Goal: Information Seeking & Learning: Learn about a topic

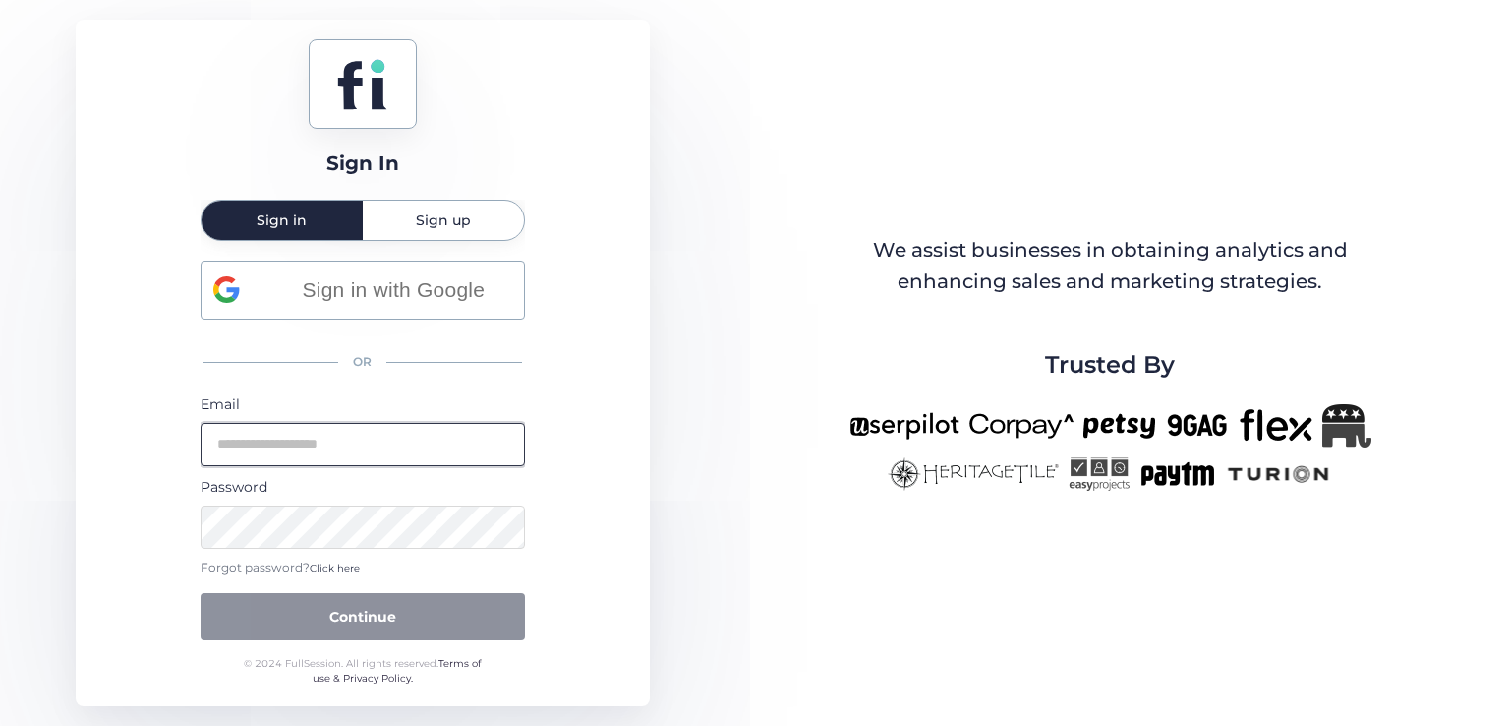
click at [326, 437] on input "email" at bounding box center [363, 444] width 324 height 43
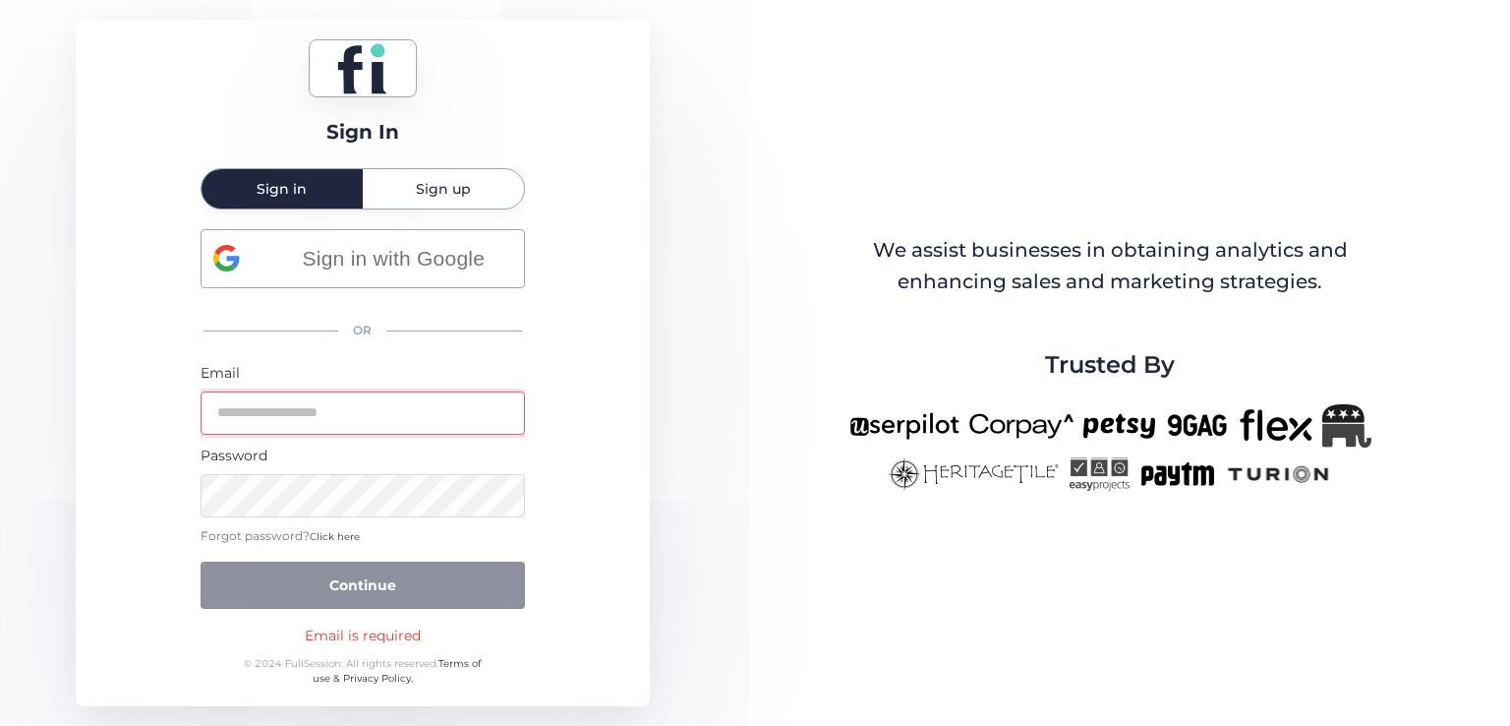
type input "**********"
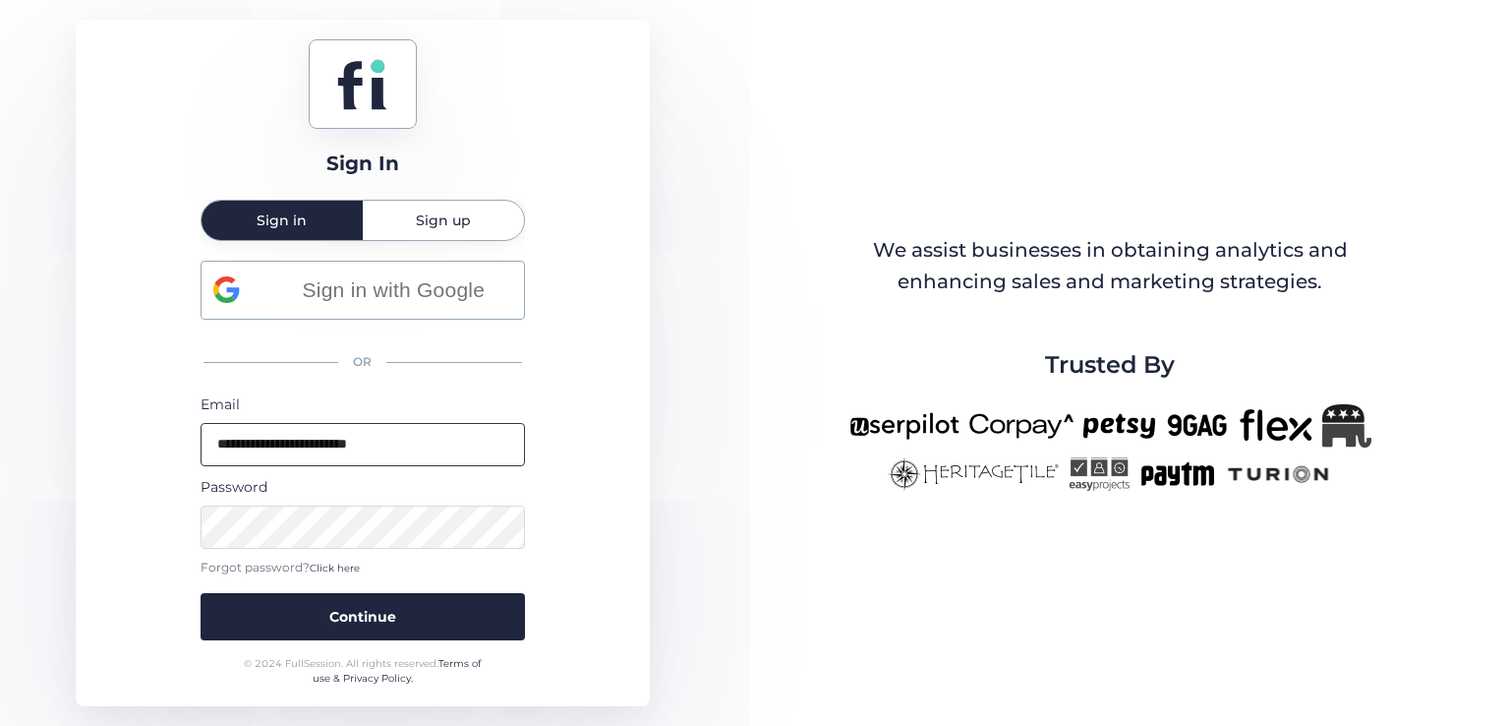
click at [201, 593] on button "Continue" at bounding box center [363, 616] width 324 height 47
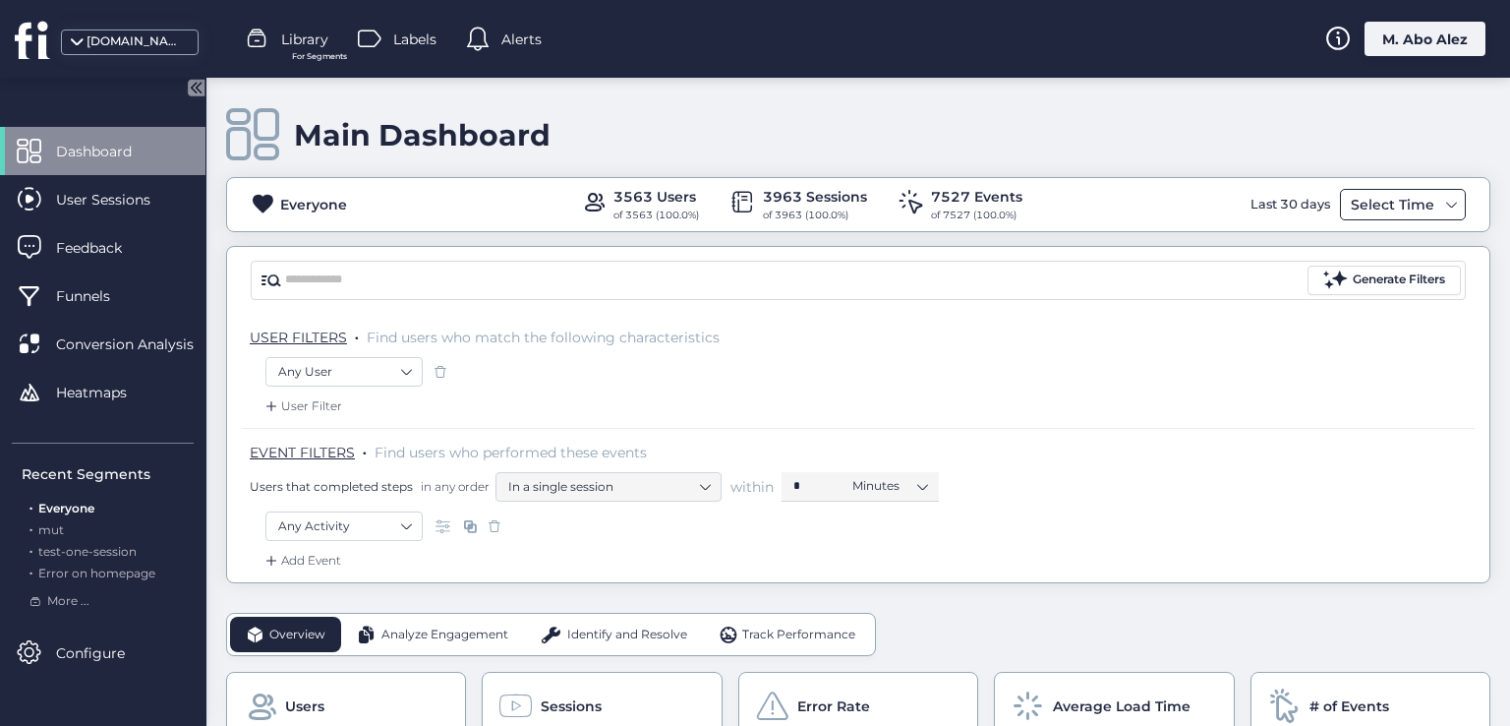
click at [1375, 194] on div "Select Time" at bounding box center [1392, 205] width 93 height 24
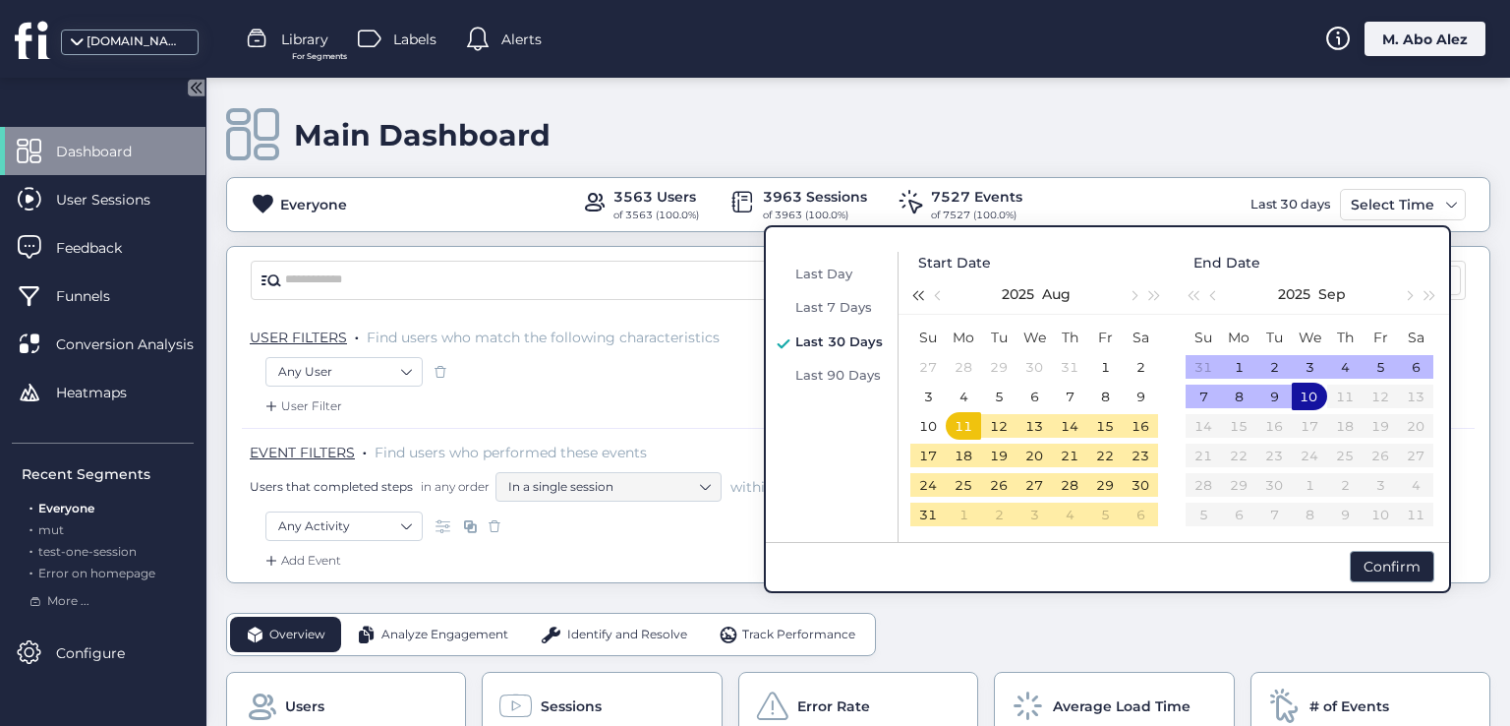
click at [922, 296] on span "button" at bounding box center [917, 295] width 10 height 10
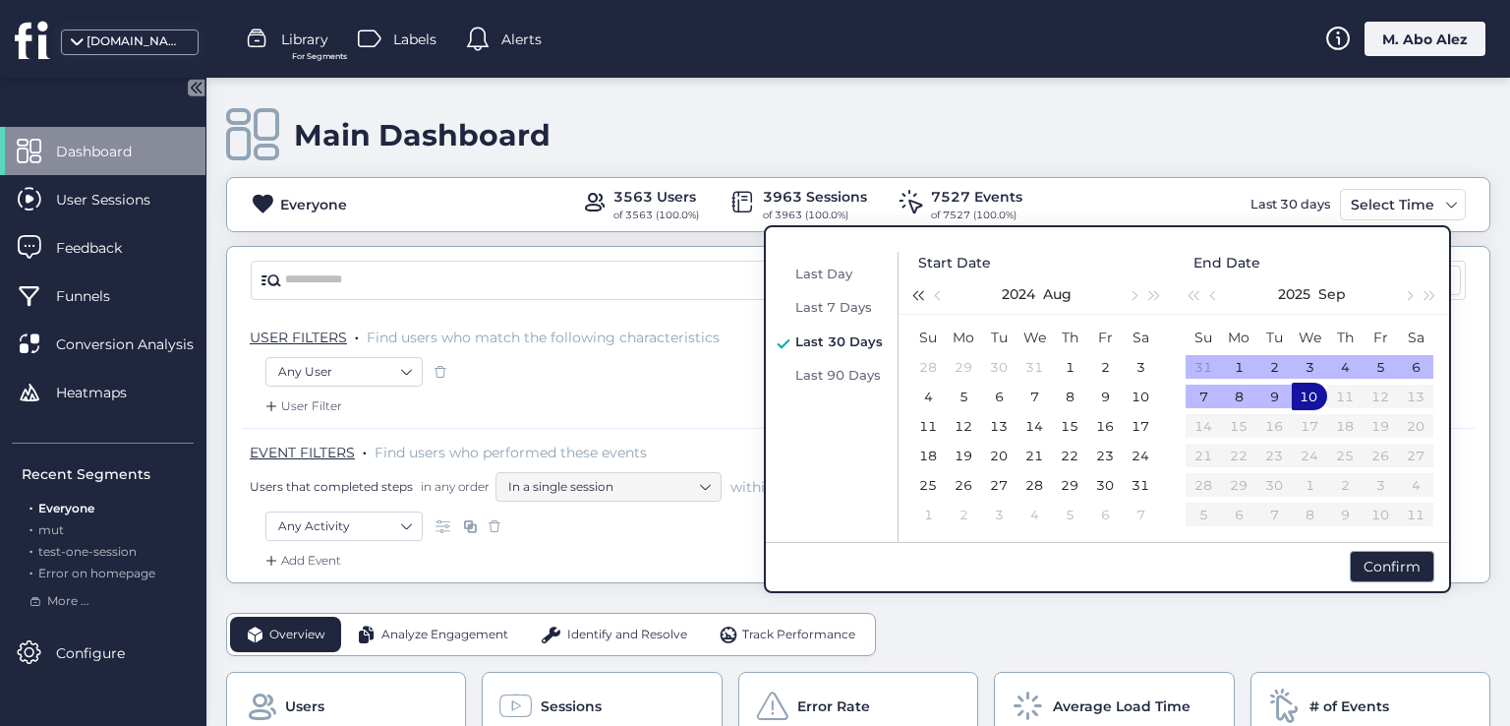
click at [922, 296] on span "button" at bounding box center [917, 295] width 10 height 10
click at [1005, 378] on div "2" at bounding box center [999, 367] width 24 height 24
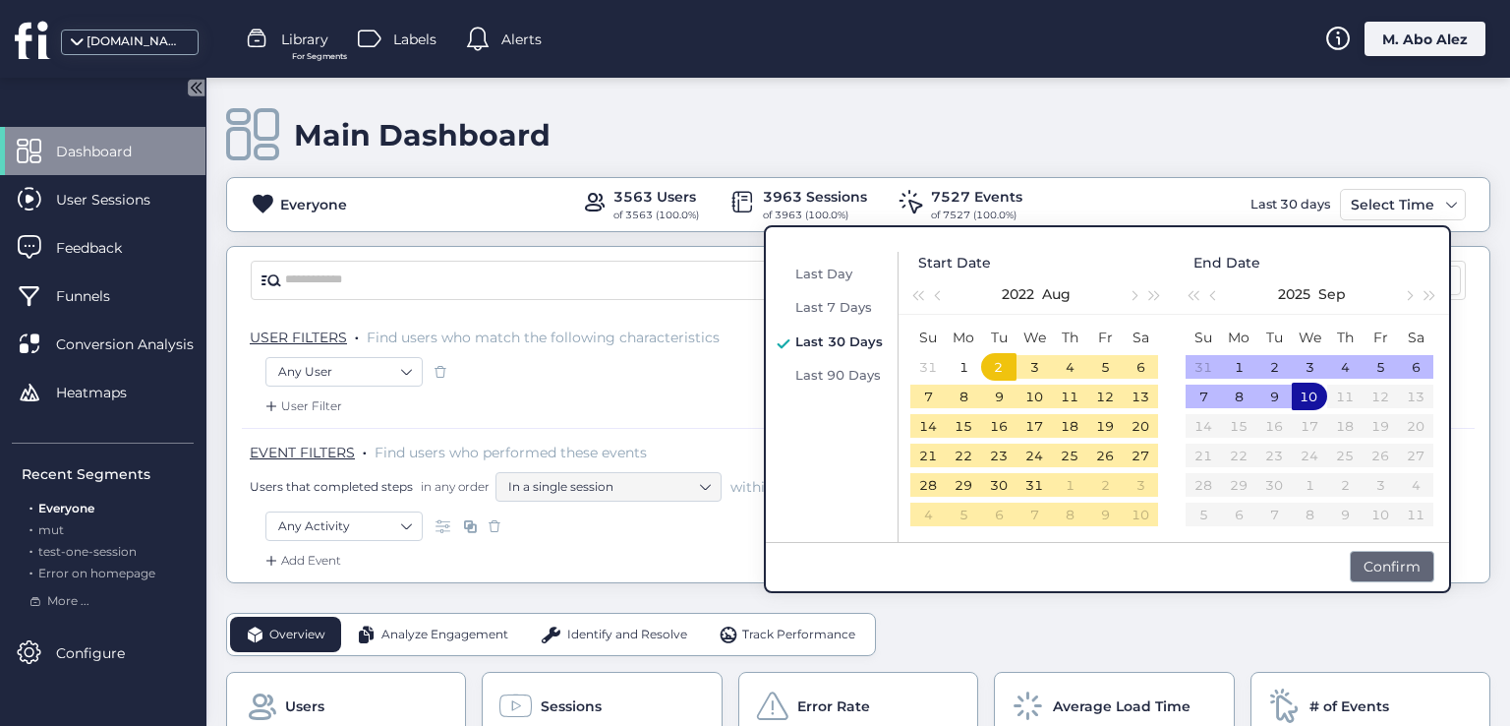
click at [1400, 564] on div "Confirm" at bounding box center [1392, 566] width 85 height 31
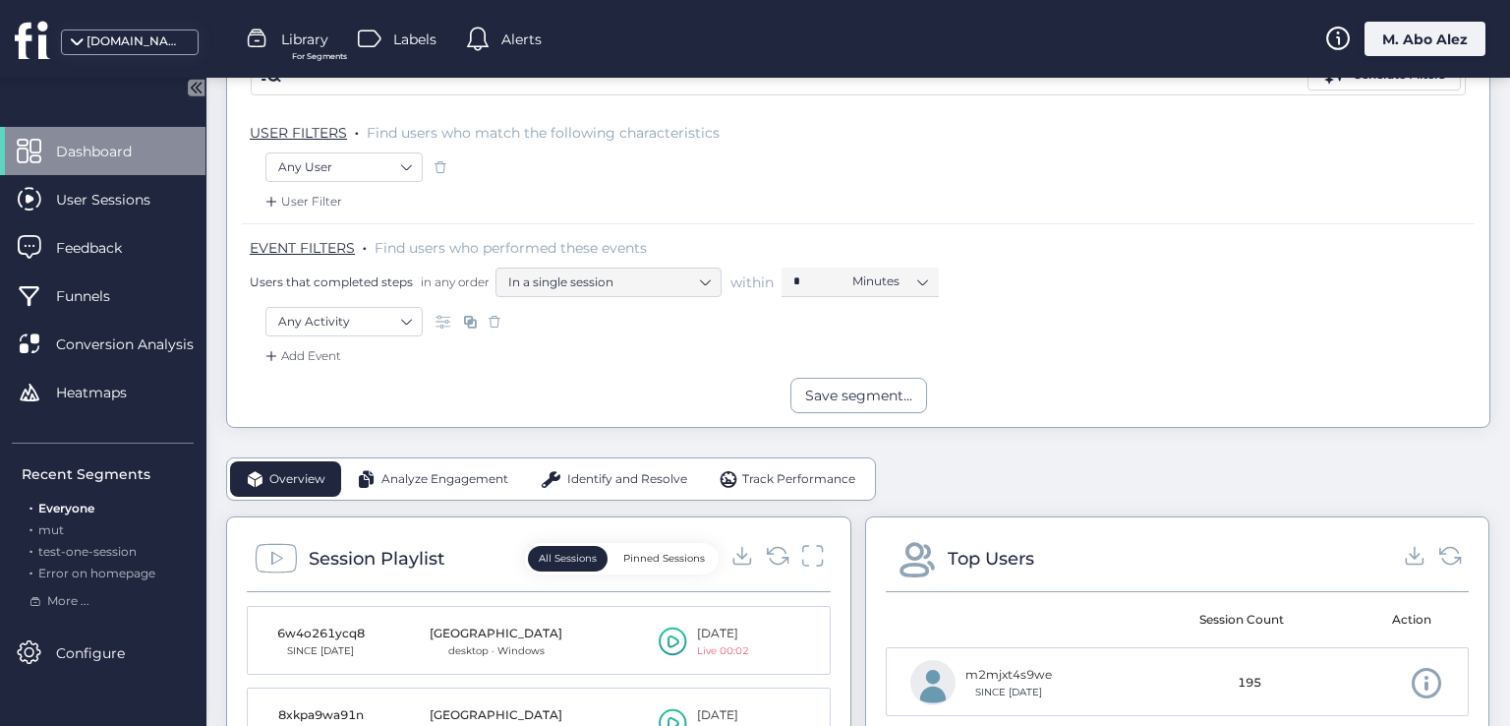
scroll to position [197, 0]
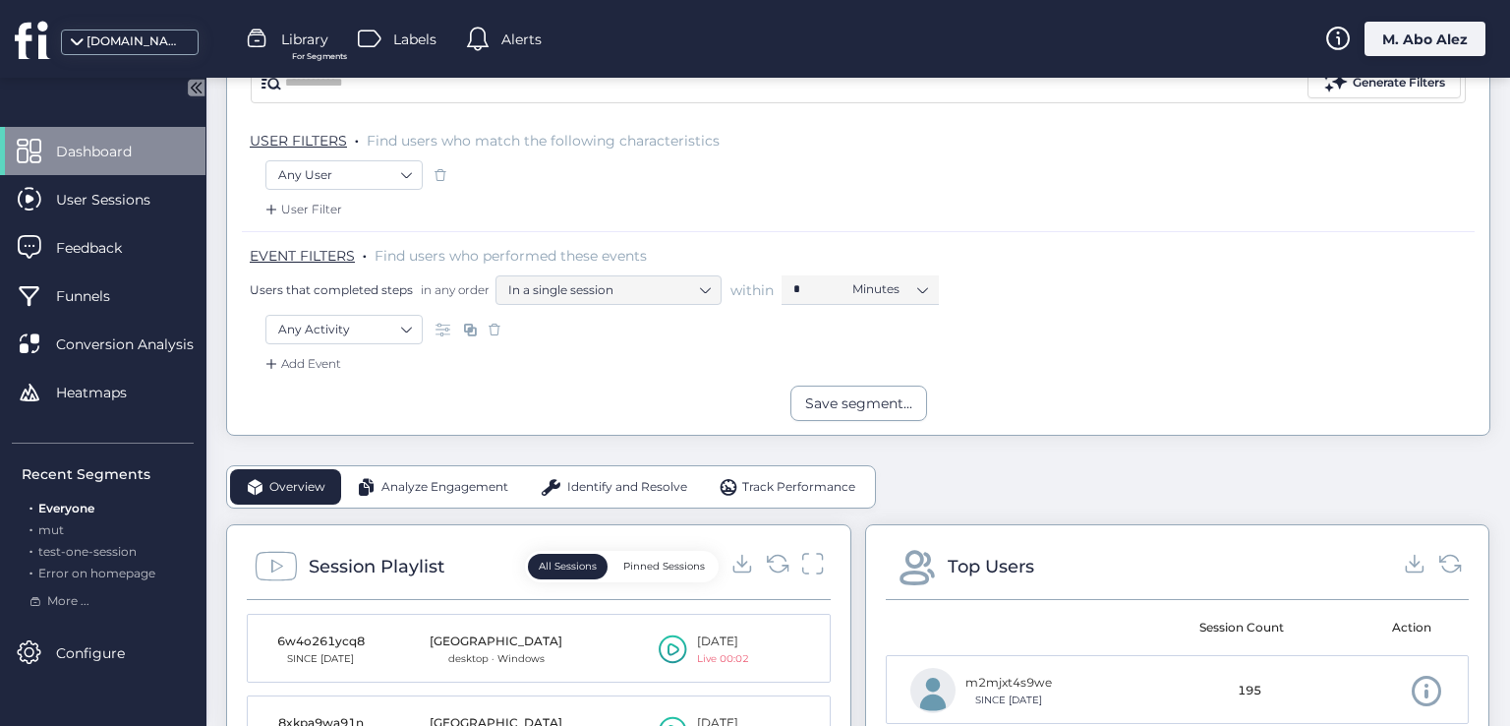
click at [567, 478] on span "Identify and Resolve" at bounding box center [627, 487] width 120 height 19
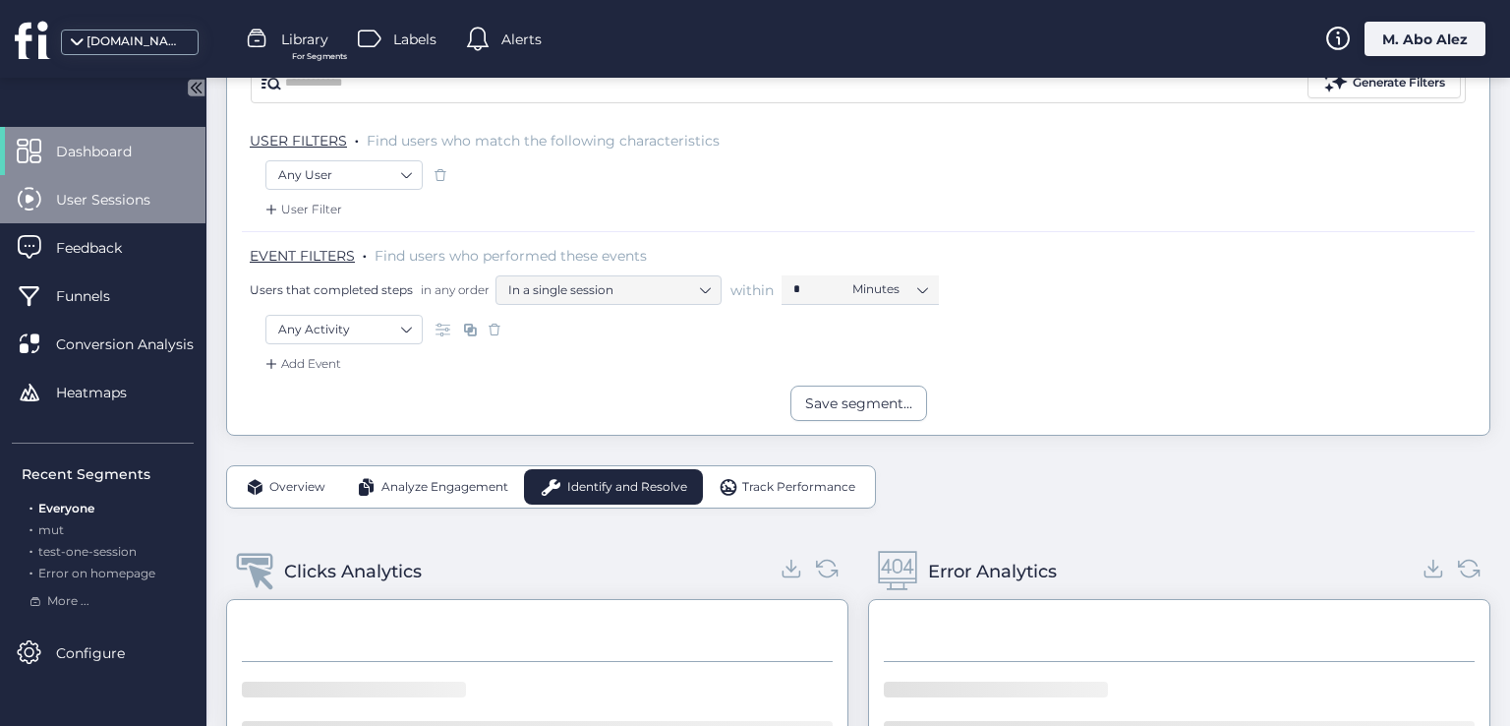
click at [153, 204] on span "User Sessions" at bounding box center [118, 200] width 124 height 22
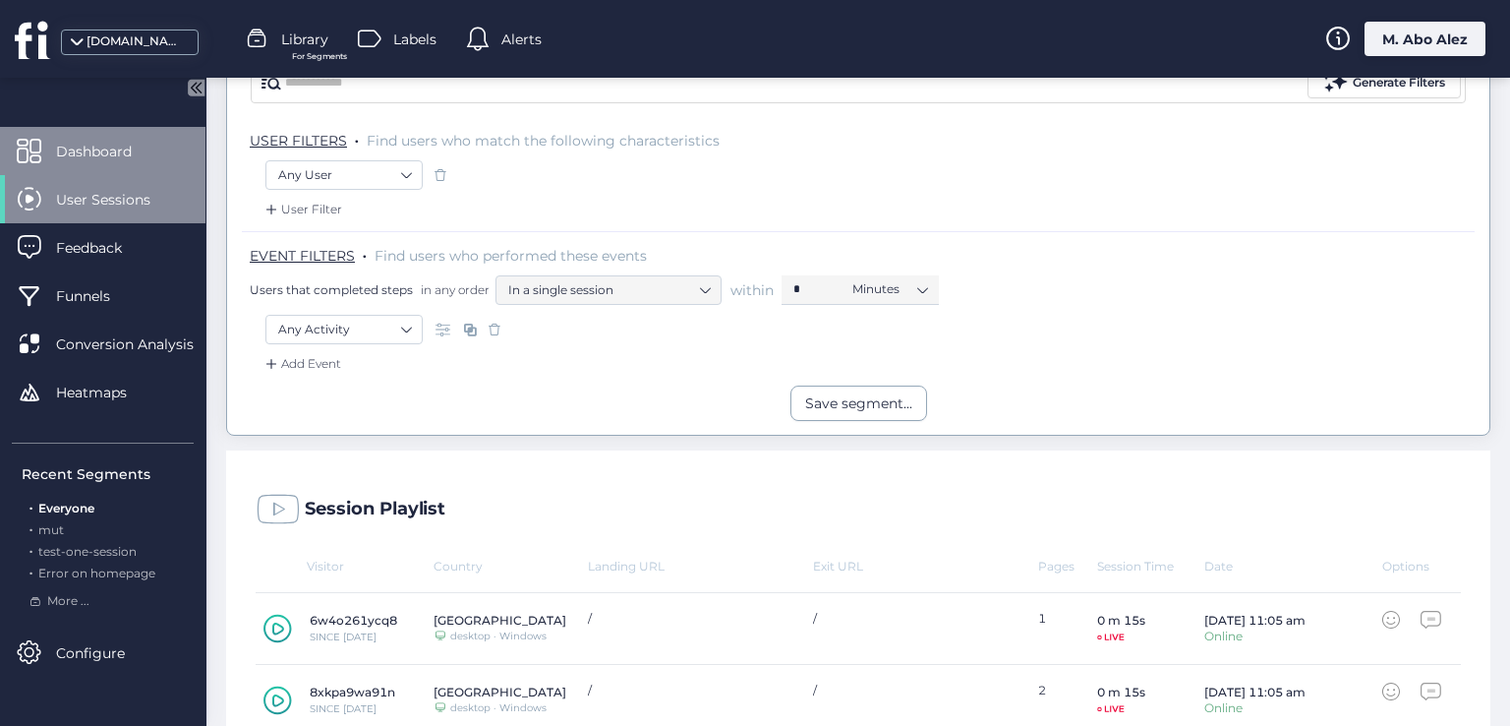
click at [126, 130] on div "Dashboard" at bounding box center [102, 151] width 205 height 48
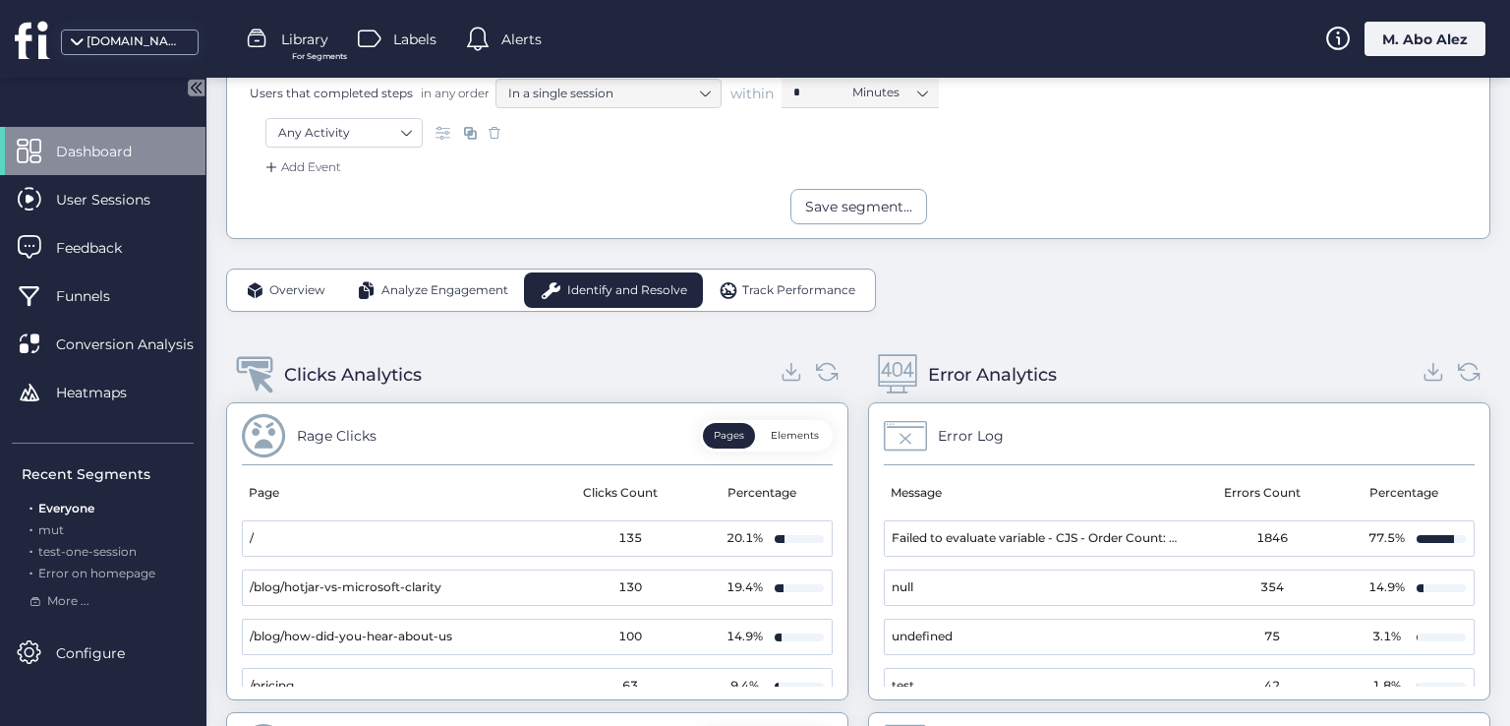
scroll to position [295, 0]
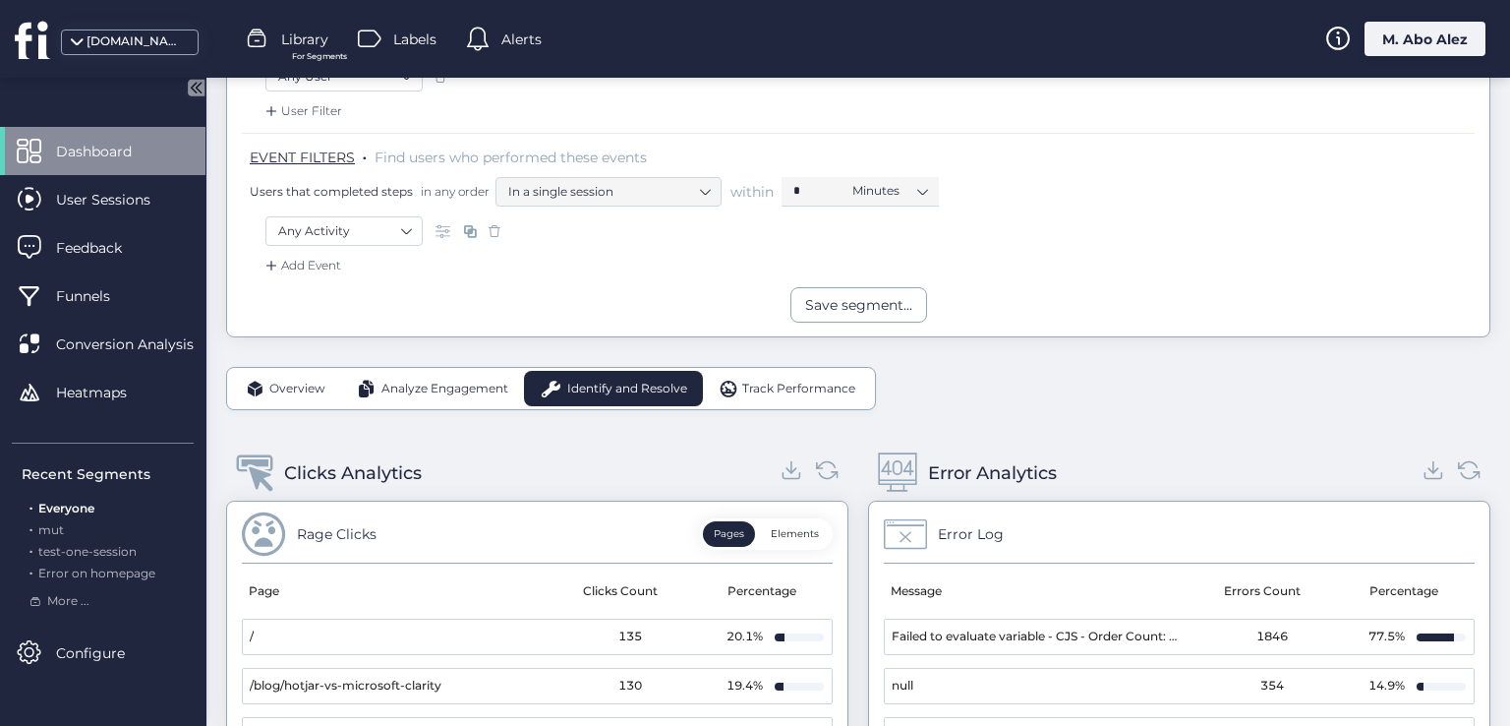
click at [471, 381] on span "Analyze Engagement" at bounding box center [444, 388] width 127 height 19
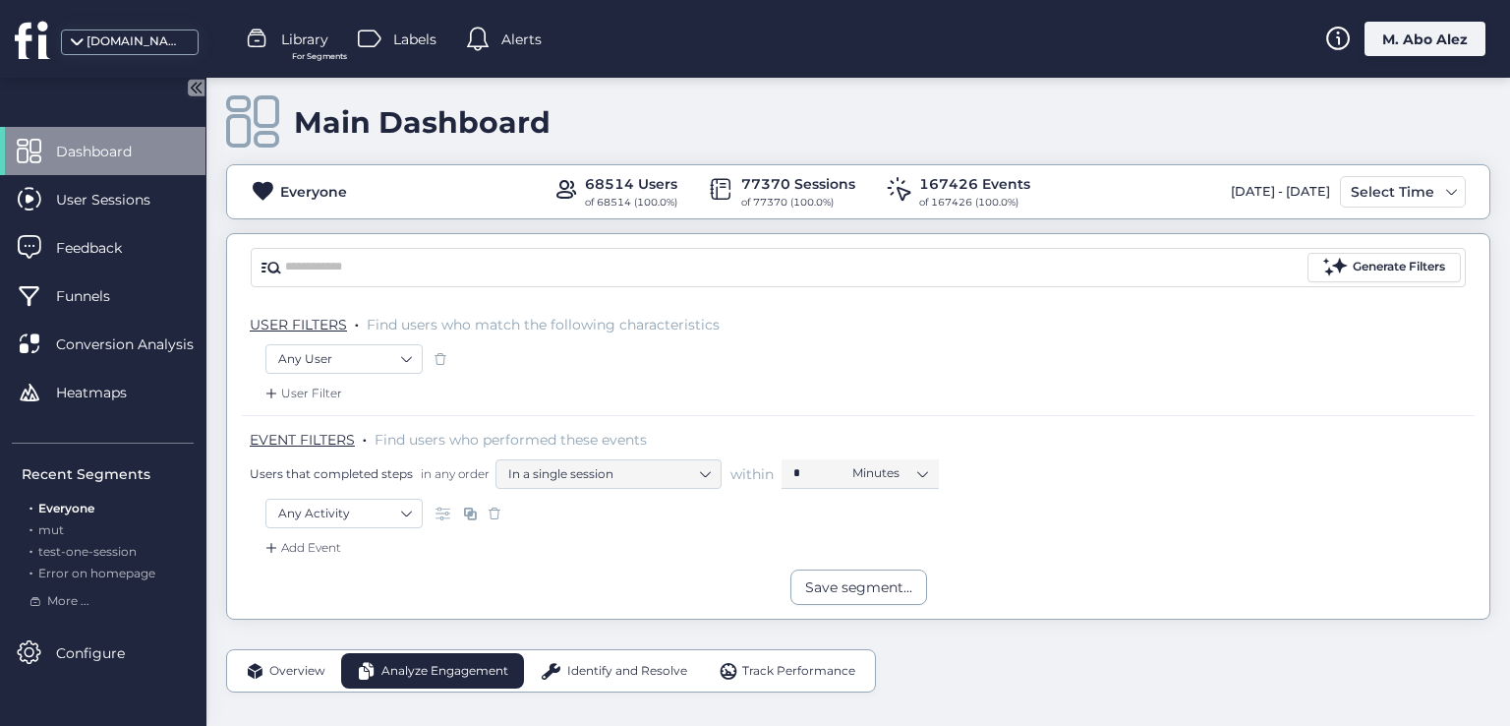
scroll to position [209, 0]
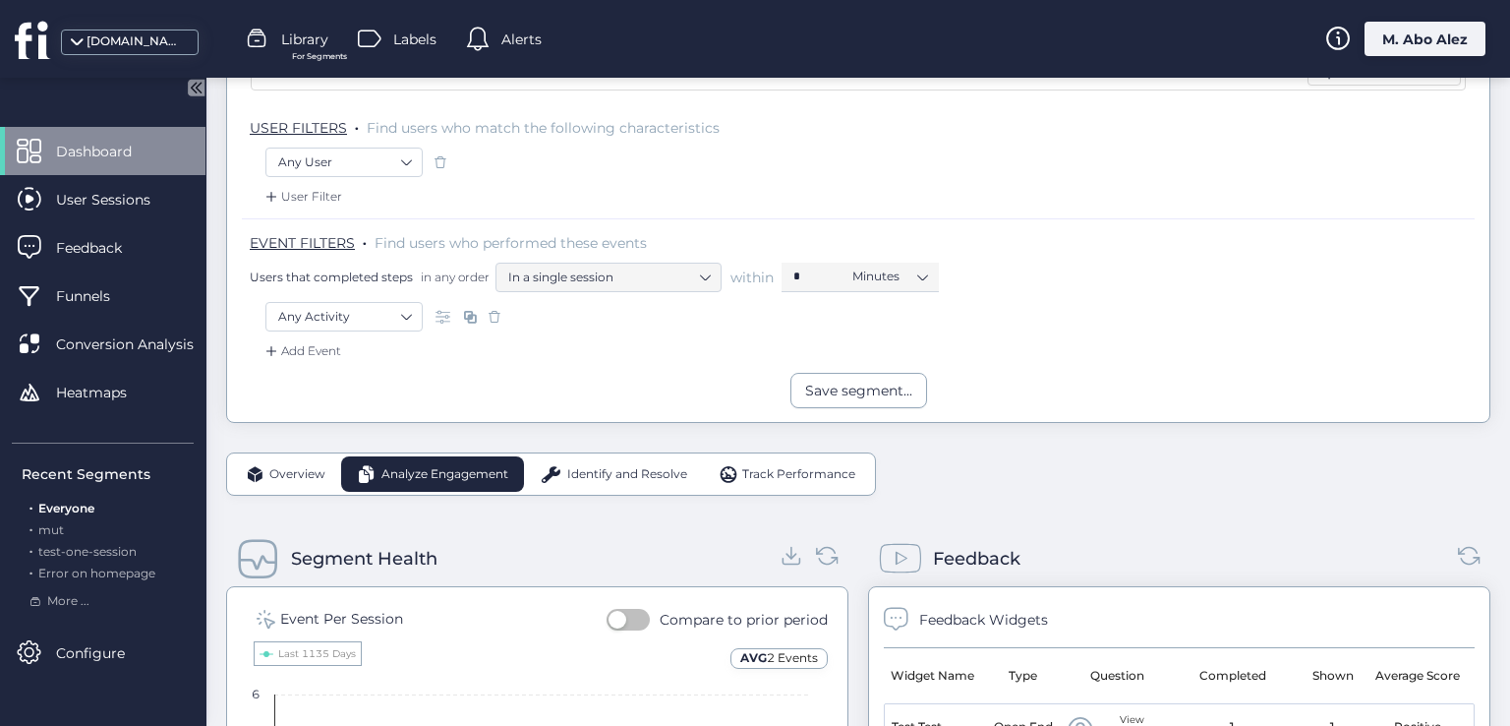
click at [293, 474] on span "Overview" at bounding box center [297, 474] width 56 height 19
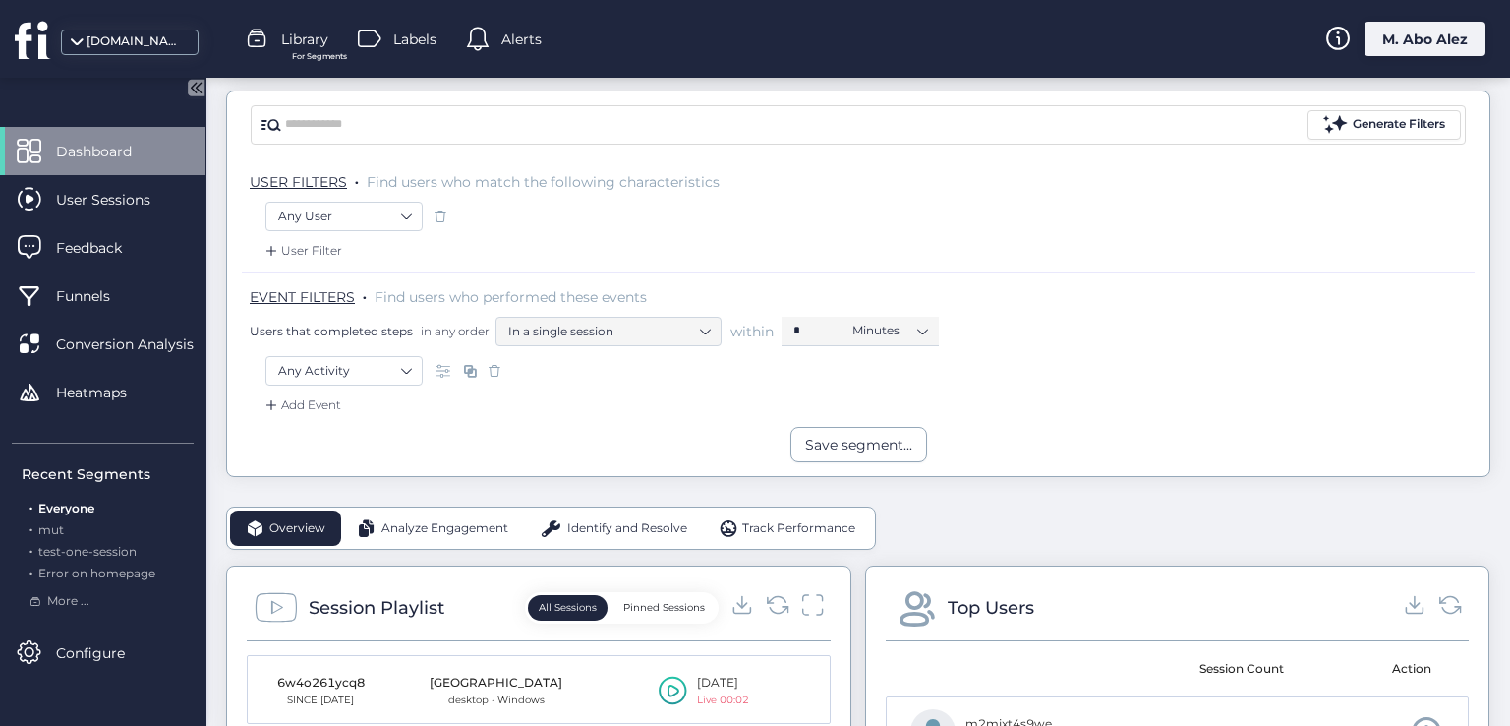
scroll to position [111, 0]
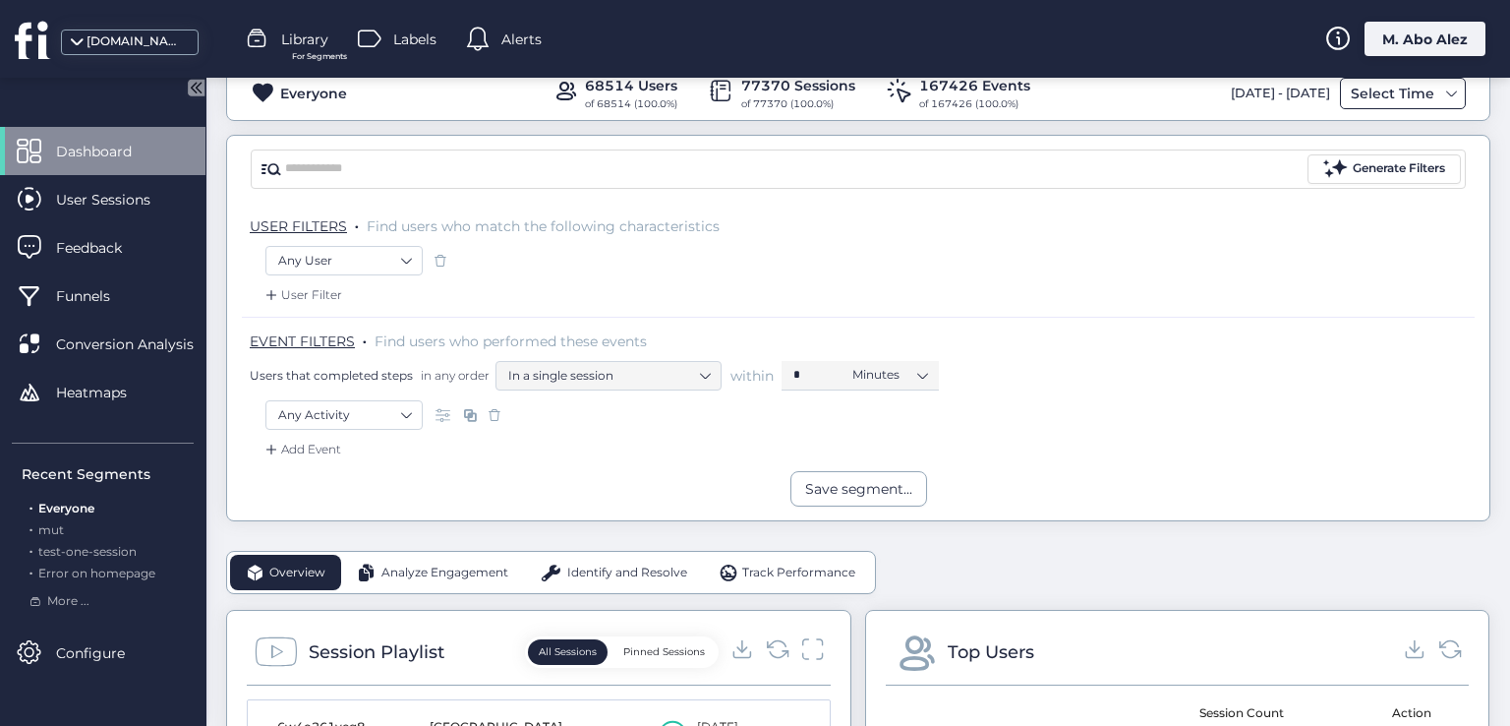
click at [1391, 87] on div "Select Time" at bounding box center [1392, 94] width 93 height 24
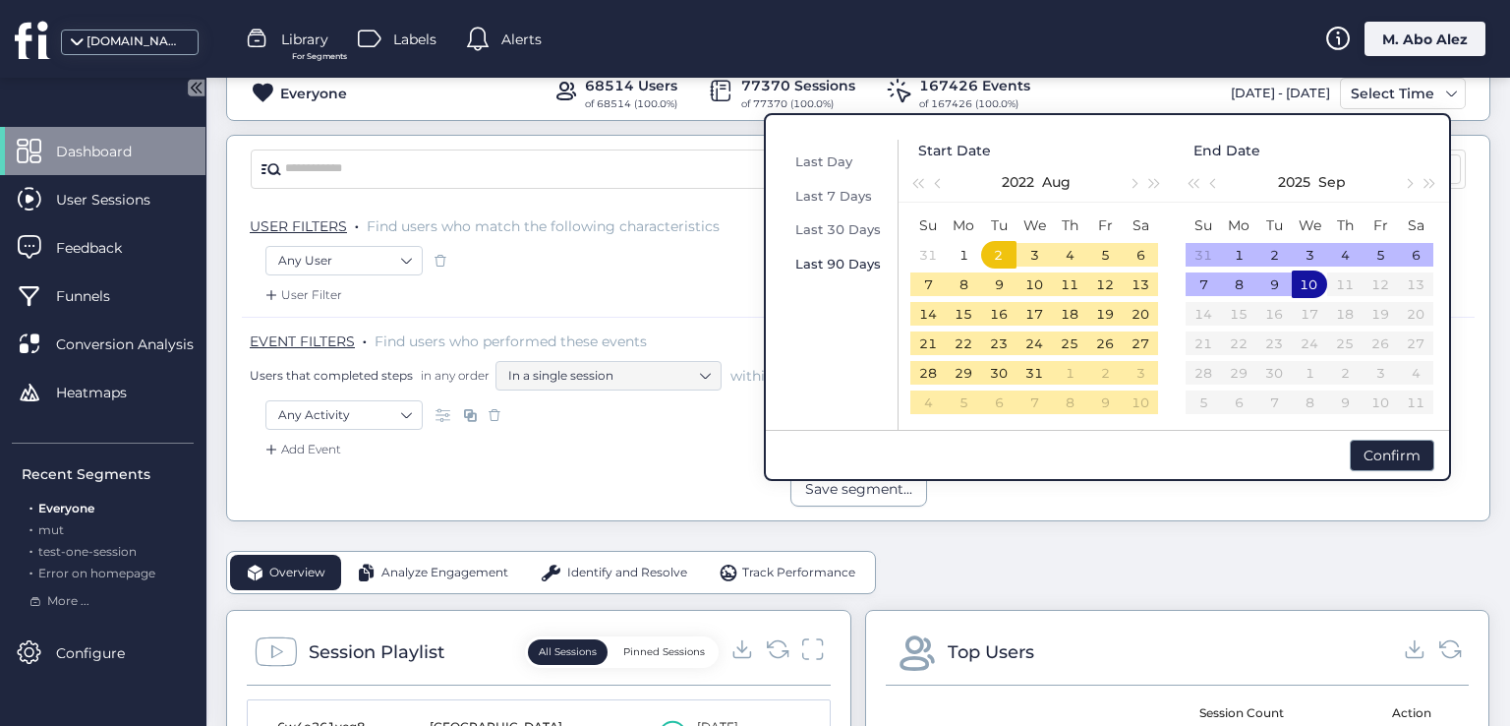
click at [871, 269] on span "Last 90 Days" at bounding box center [838, 264] width 86 height 16
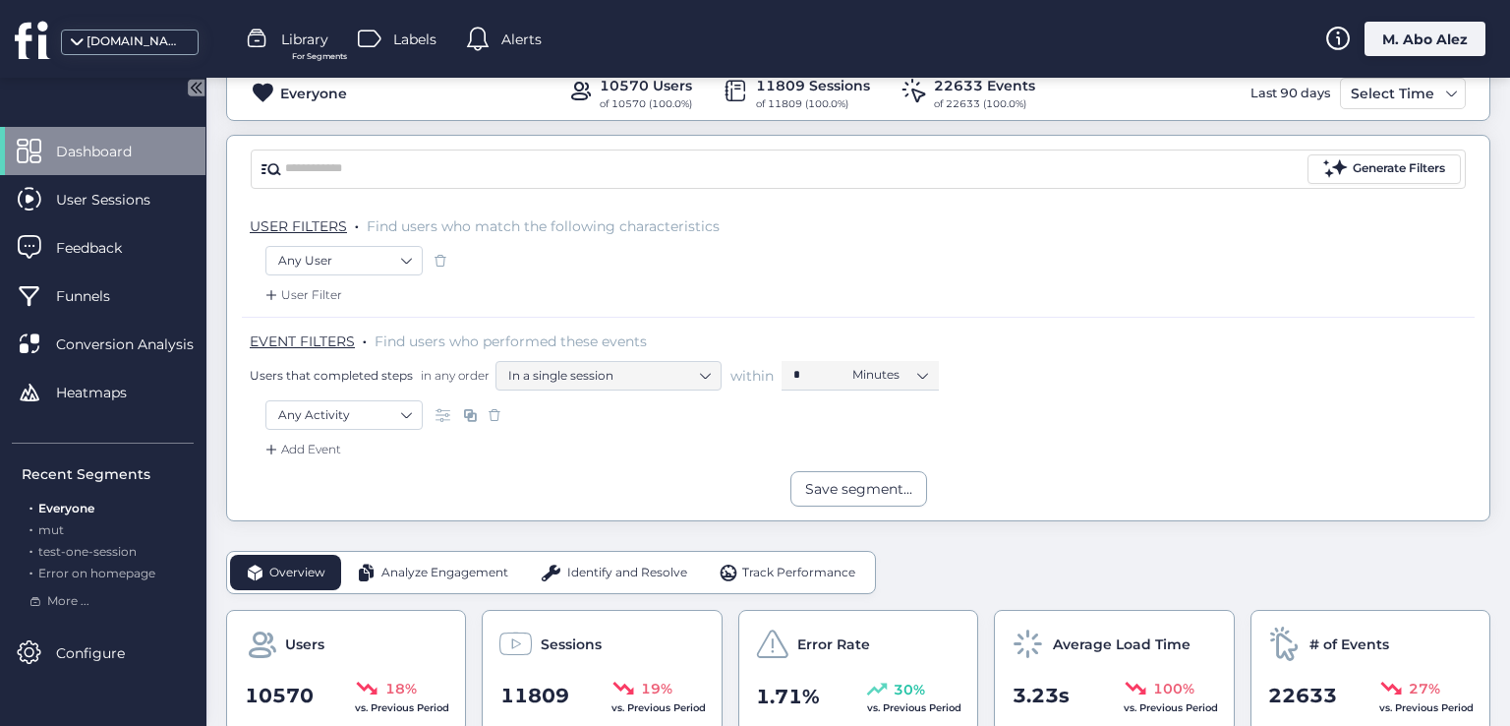
scroll to position [209, 0]
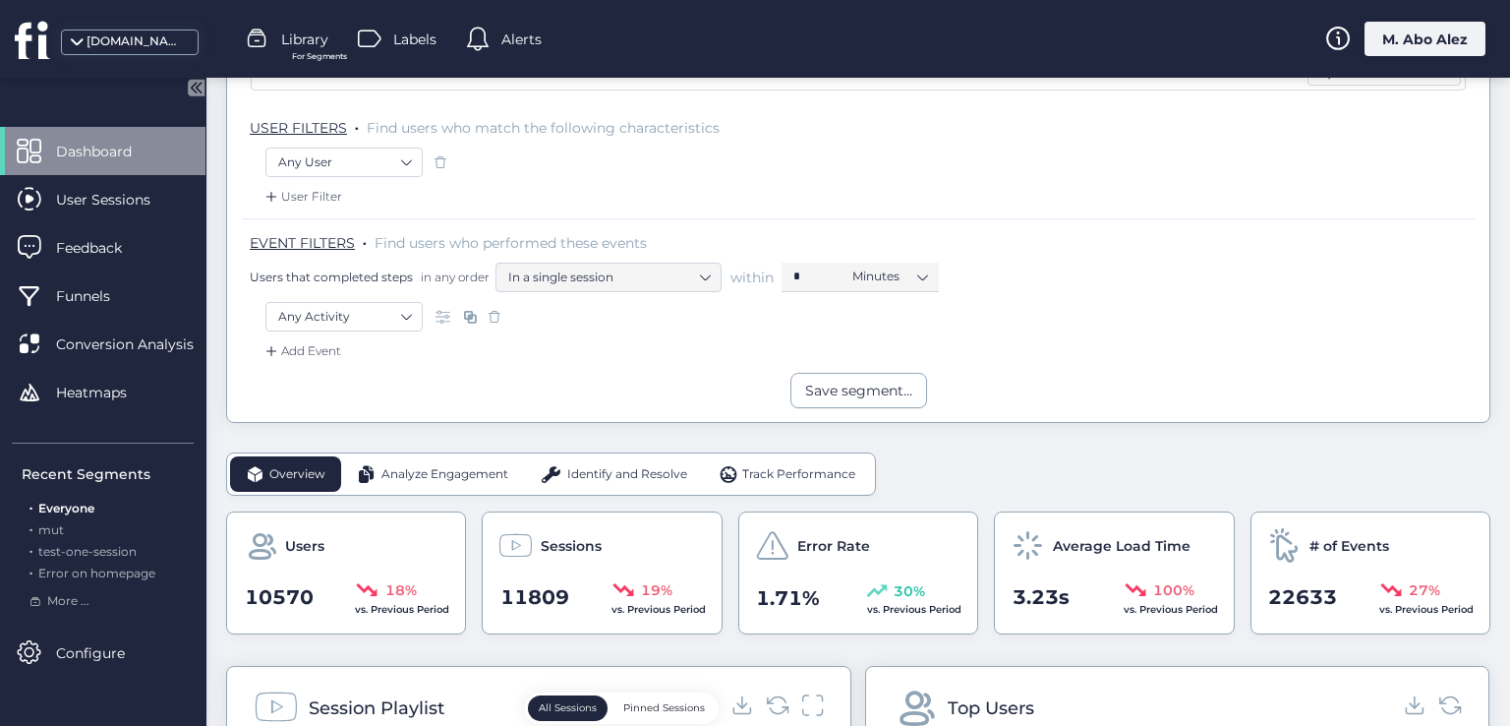
click at [566, 459] on div "Identify and Resolve" at bounding box center [613, 473] width 179 height 35
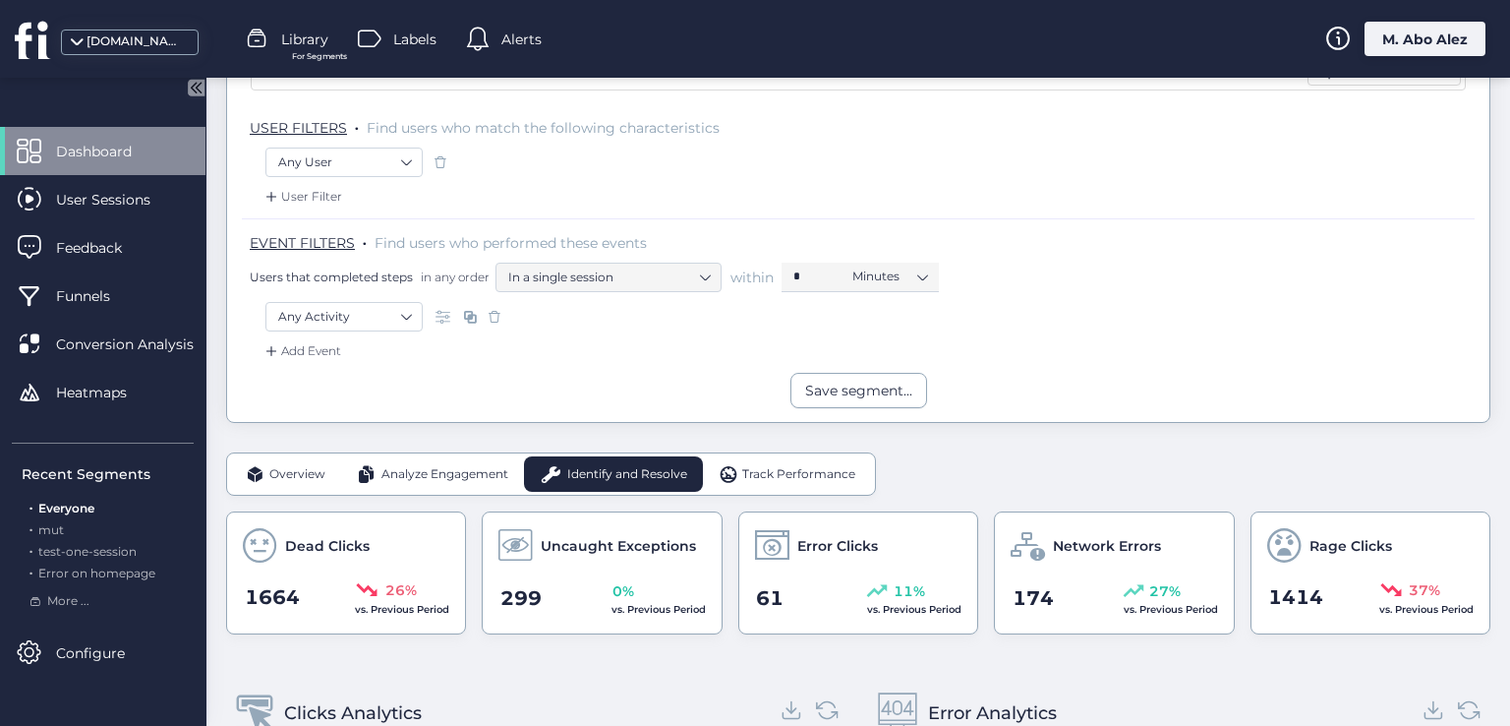
click at [318, 467] on span "Overview" at bounding box center [297, 474] width 56 height 19
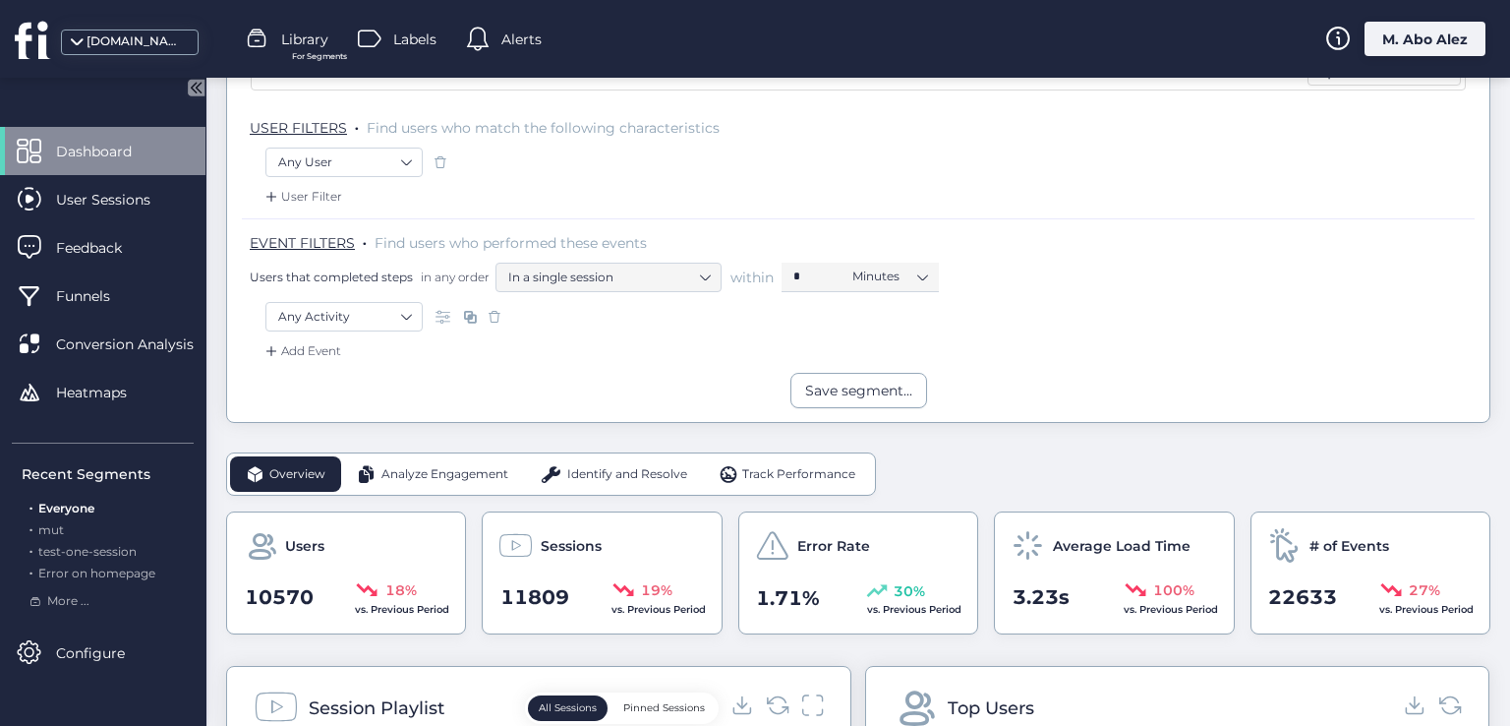
click at [1410, 48] on div "M. Abo Alez" at bounding box center [1425, 39] width 121 height 34
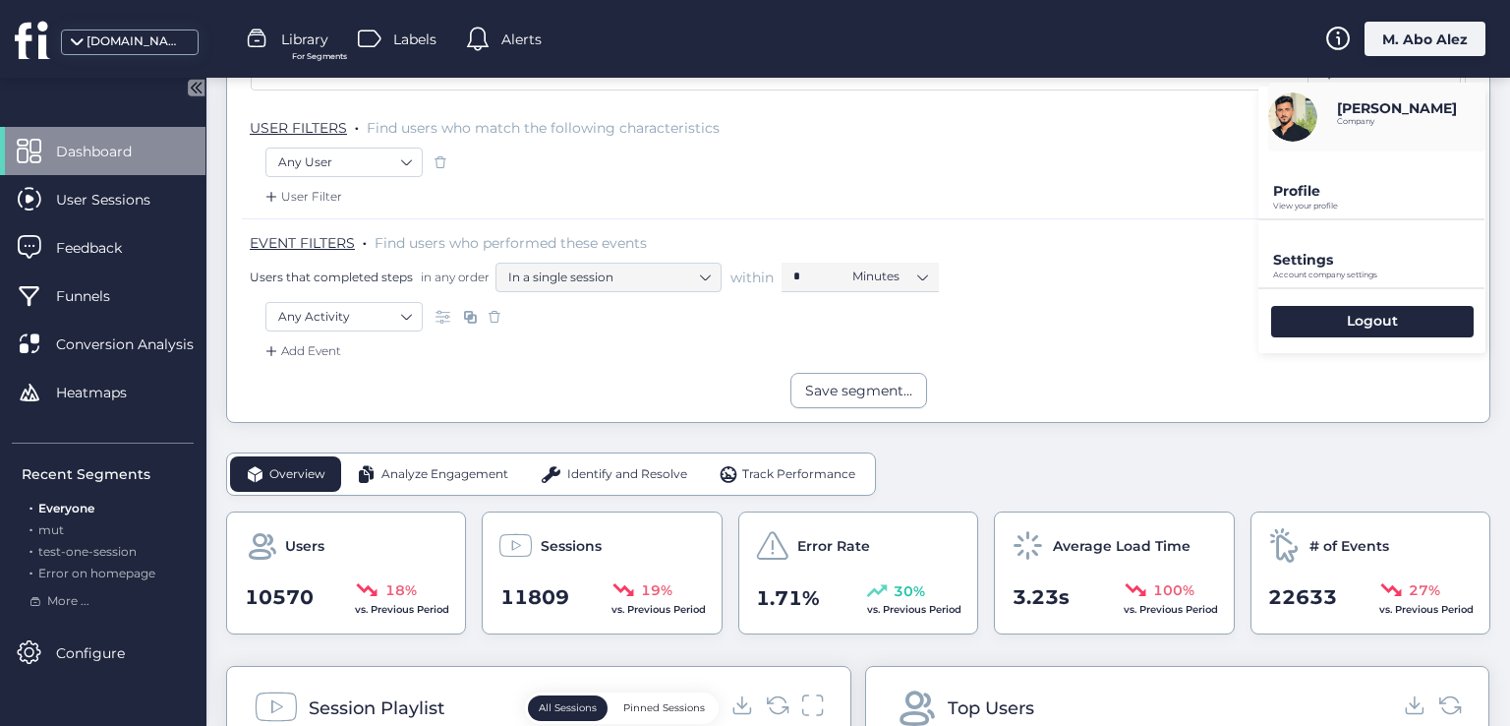
drag, startPoint x: 1214, startPoint y: 205, endPoint x: 1301, endPoint y: 152, distance: 101.5
click at [1214, 204] on div "User Filter" at bounding box center [858, 202] width 1233 height 31
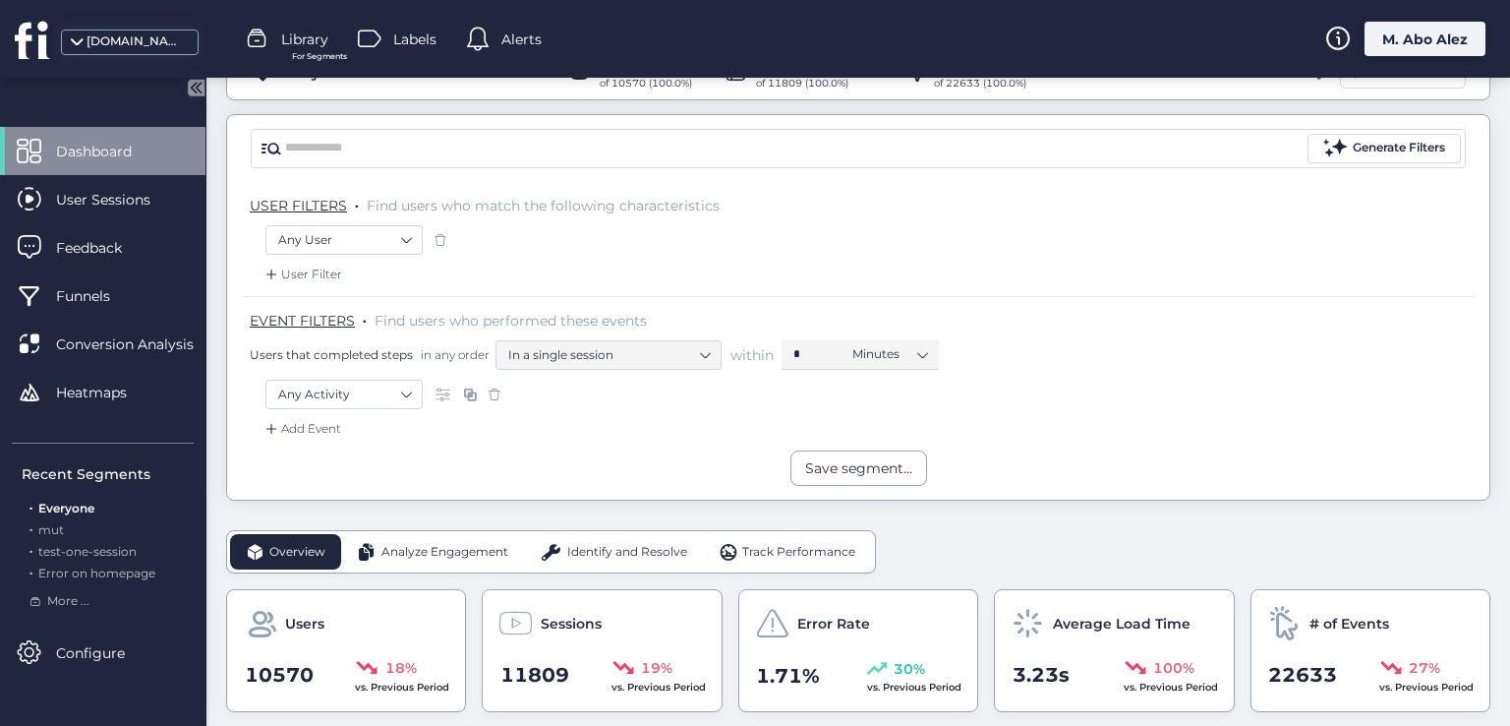
scroll to position [13, 0]
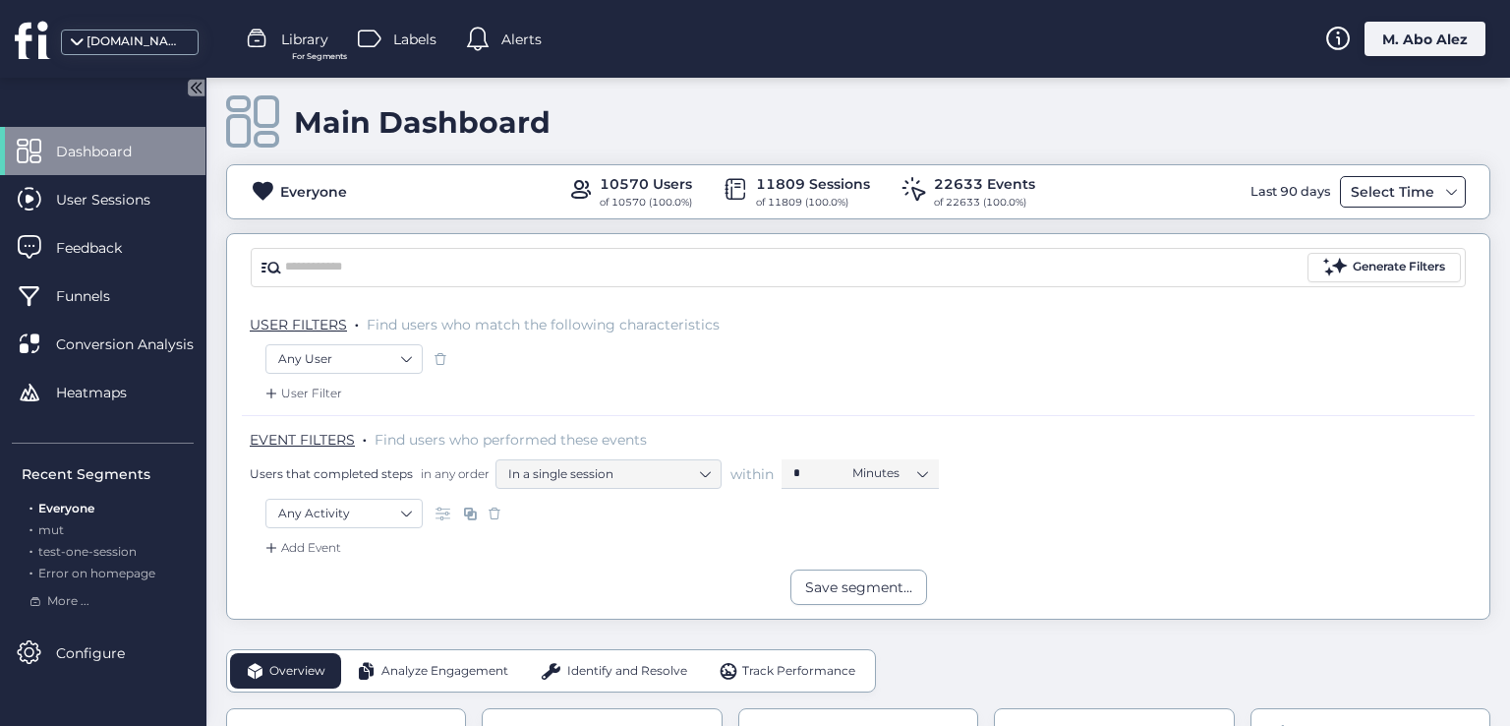
click at [1360, 194] on div "Select Time" at bounding box center [1392, 192] width 93 height 24
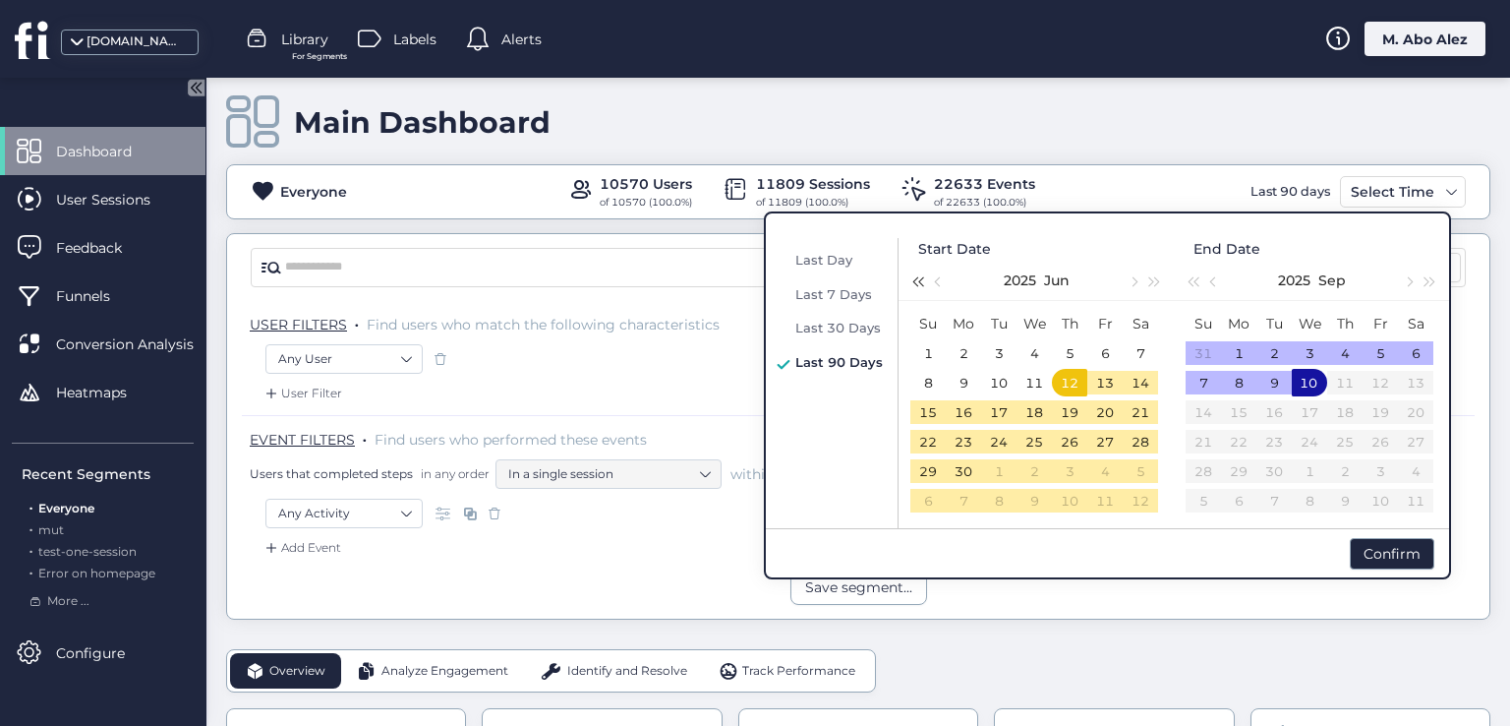
click at [911, 288] on button "button" at bounding box center [917, 280] width 22 height 39
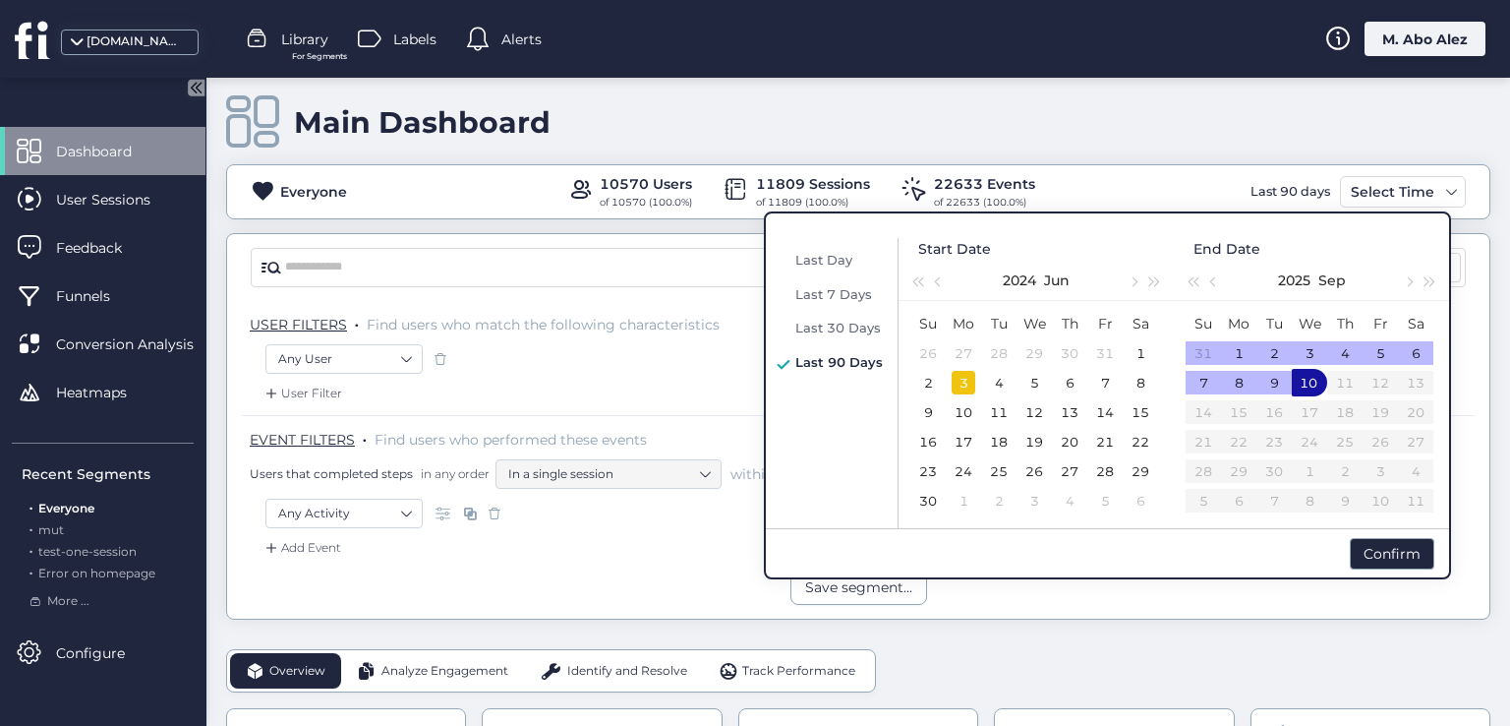
click at [967, 377] on div "3" at bounding box center [964, 383] width 24 height 24
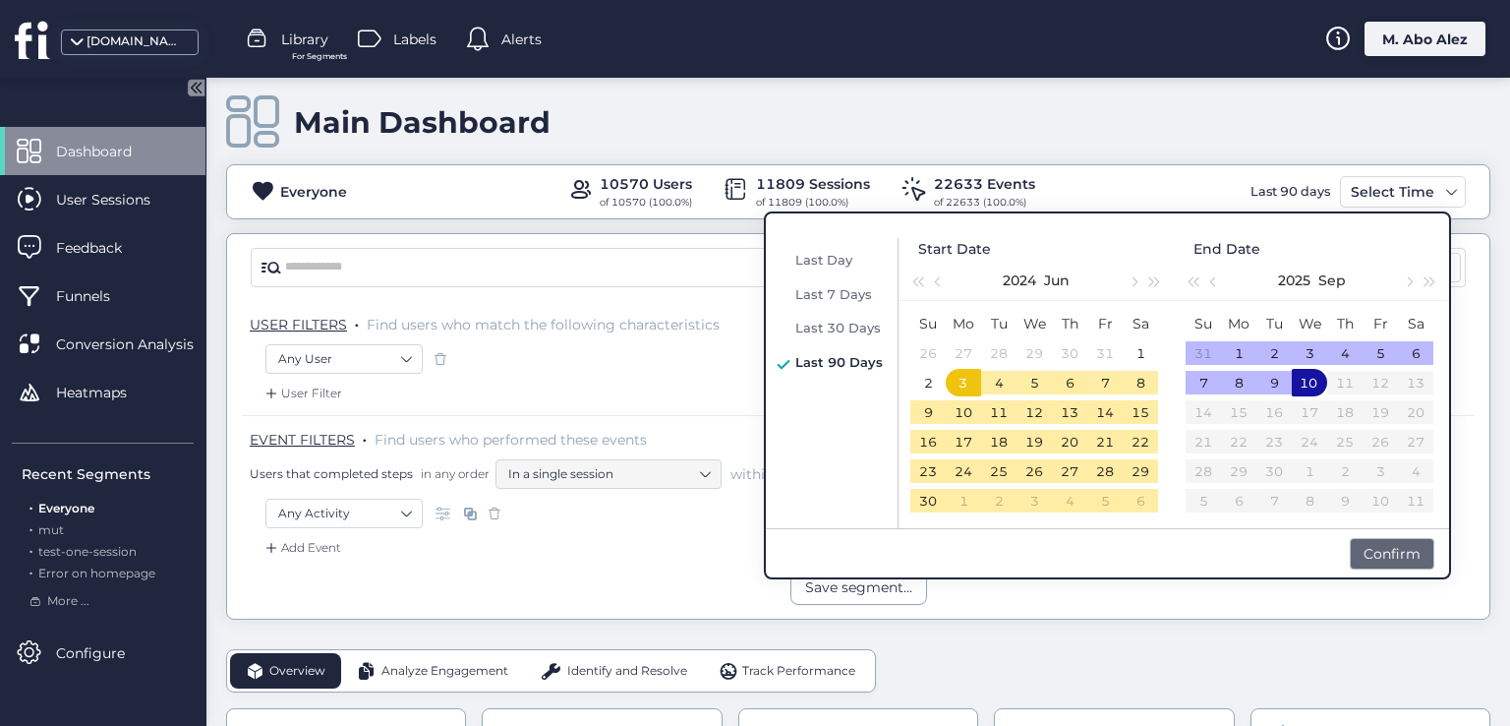
click at [1365, 549] on div "Confirm" at bounding box center [1392, 553] width 85 height 31
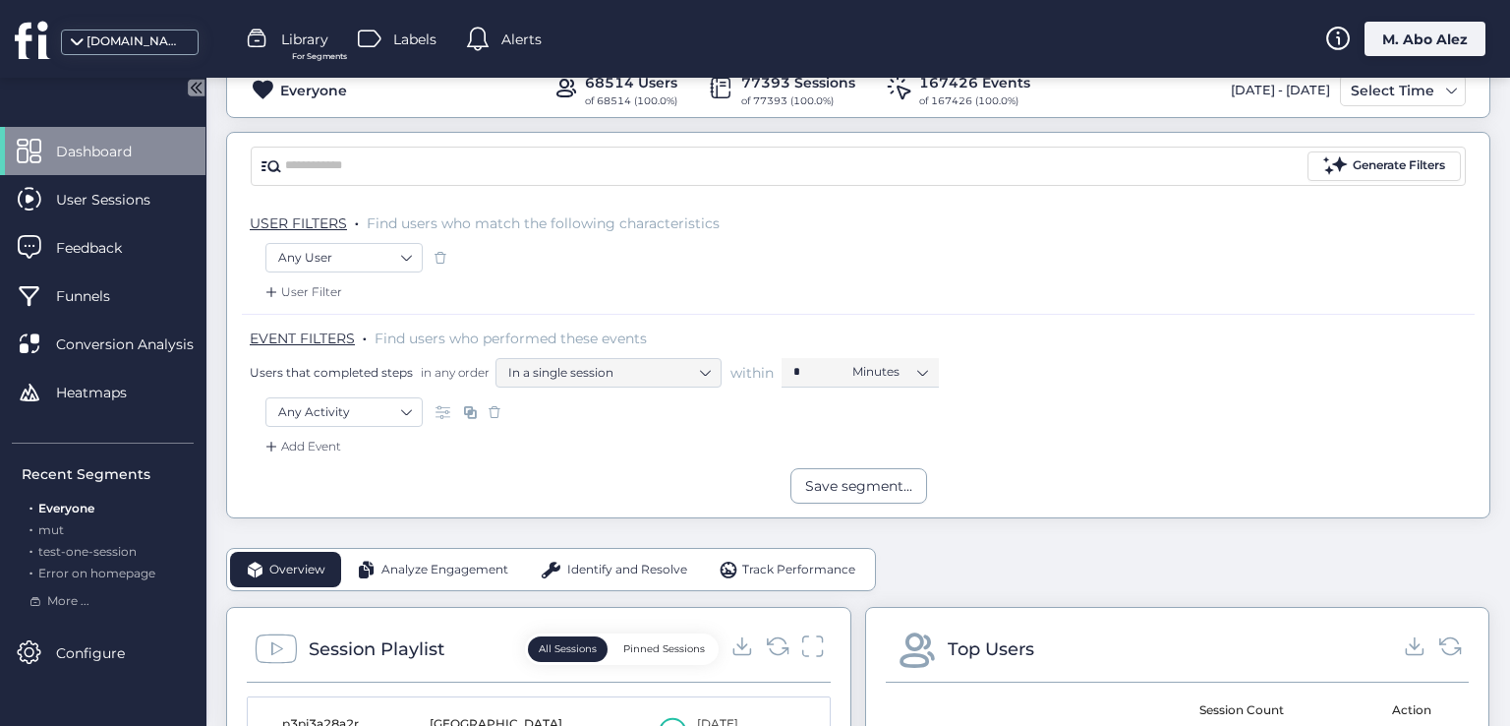
scroll to position [111, 0]
click at [443, 563] on span "Analyze Engagement" at bounding box center [444, 572] width 127 height 19
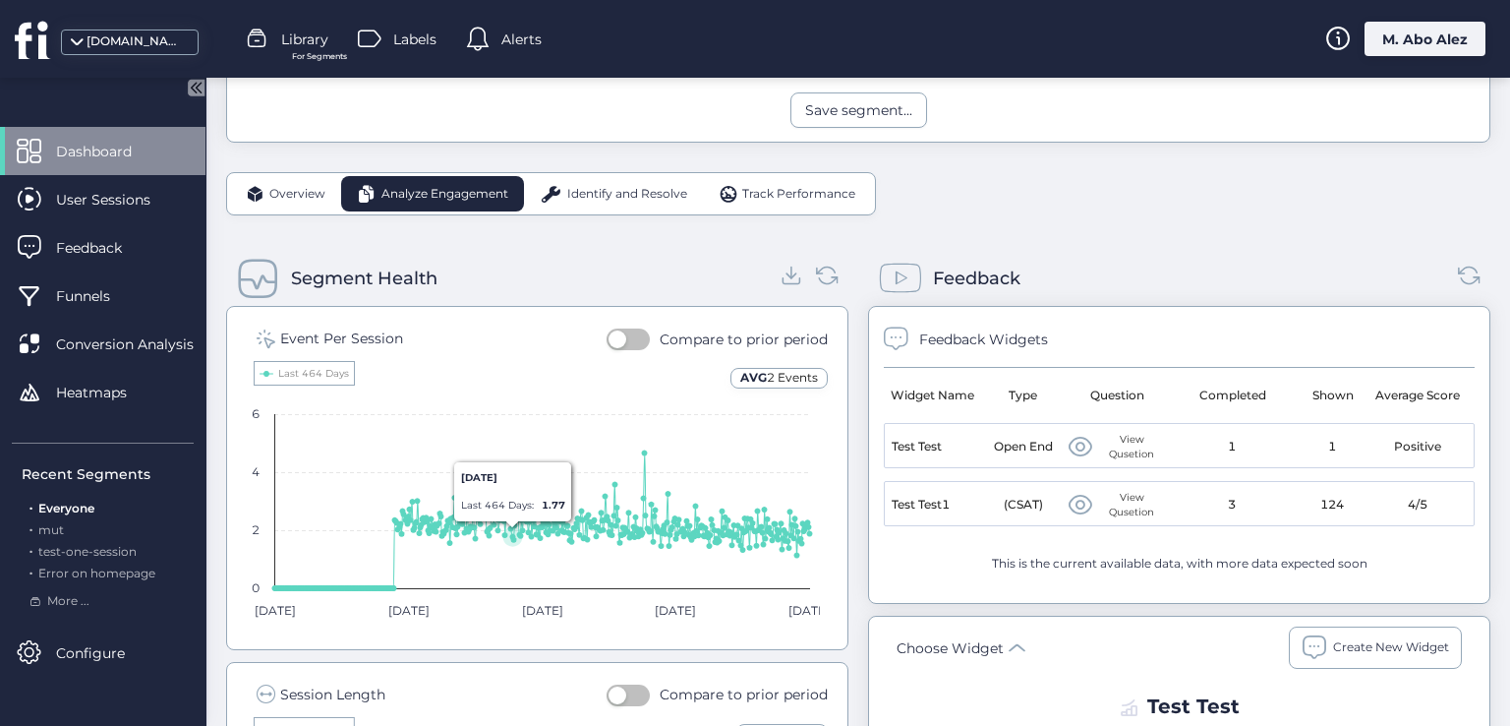
scroll to position [504, 0]
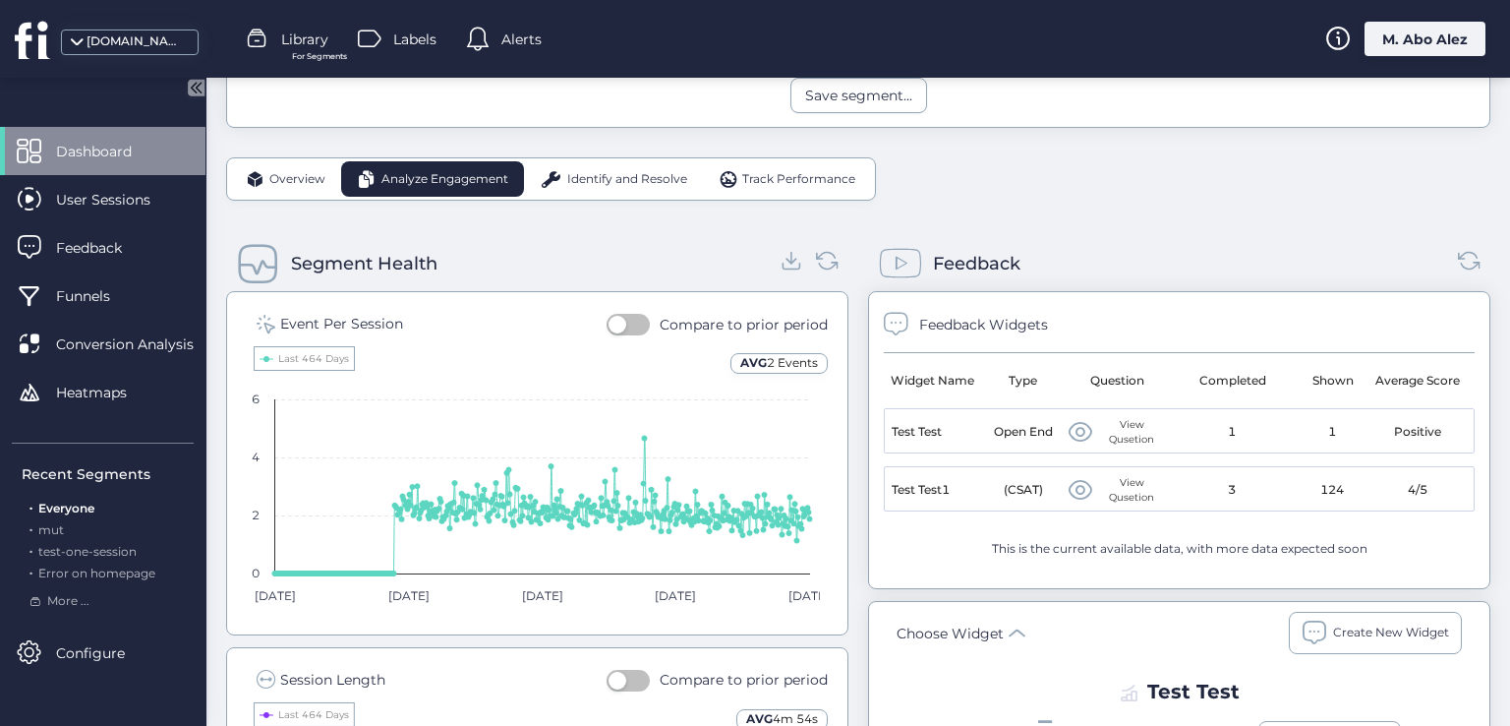
click at [617, 176] on span "Identify and Resolve" at bounding box center [627, 179] width 120 height 19
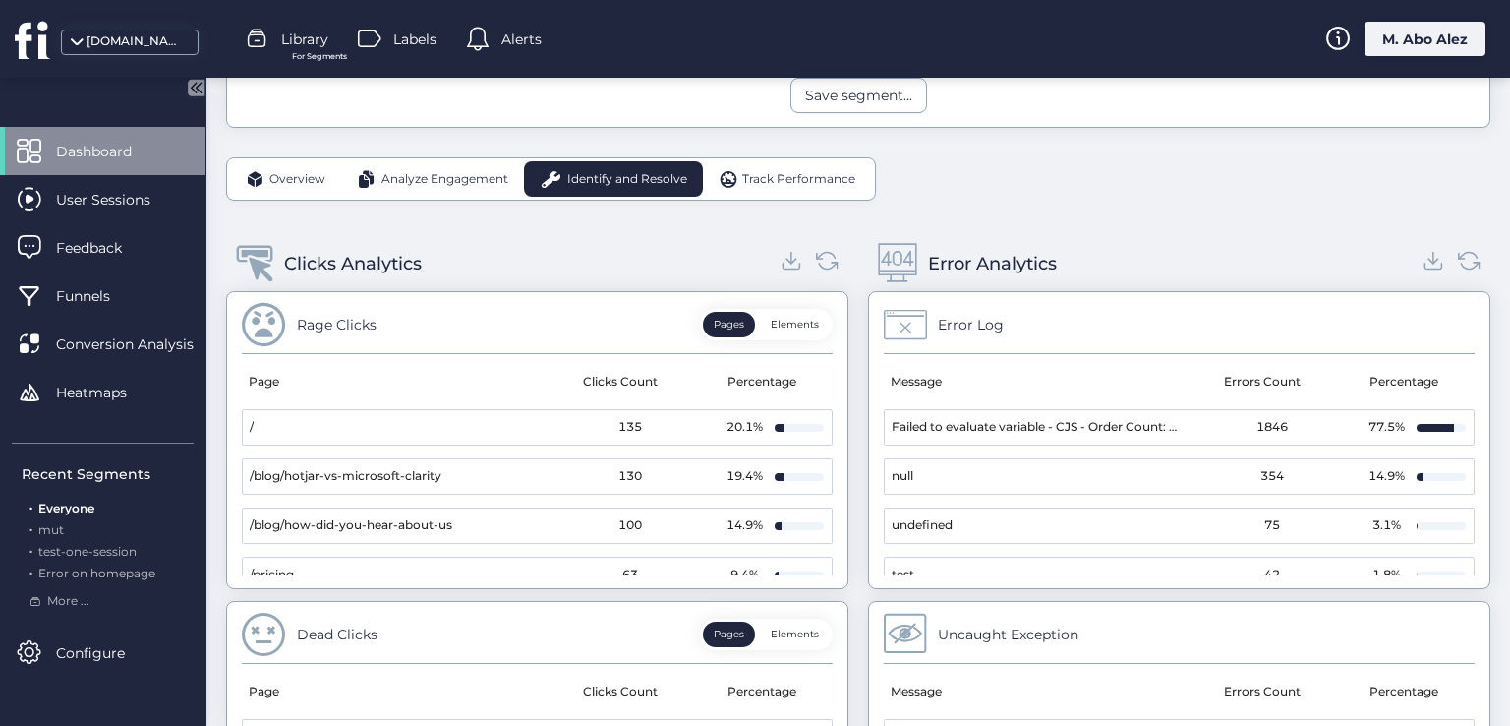
click at [782, 170] on span "Track Performance" at bounding box center [798, 179] width 113 height 19
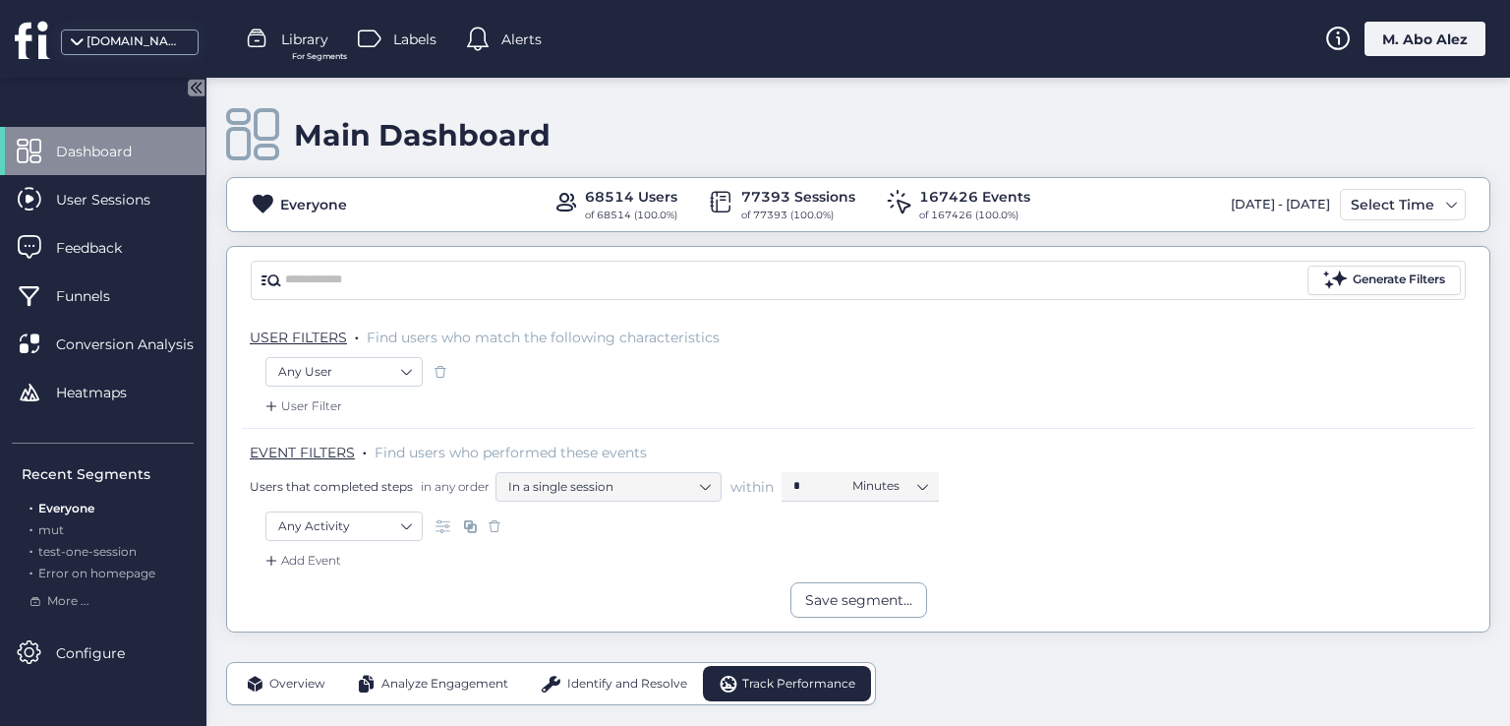
scroll to position [0, 0]
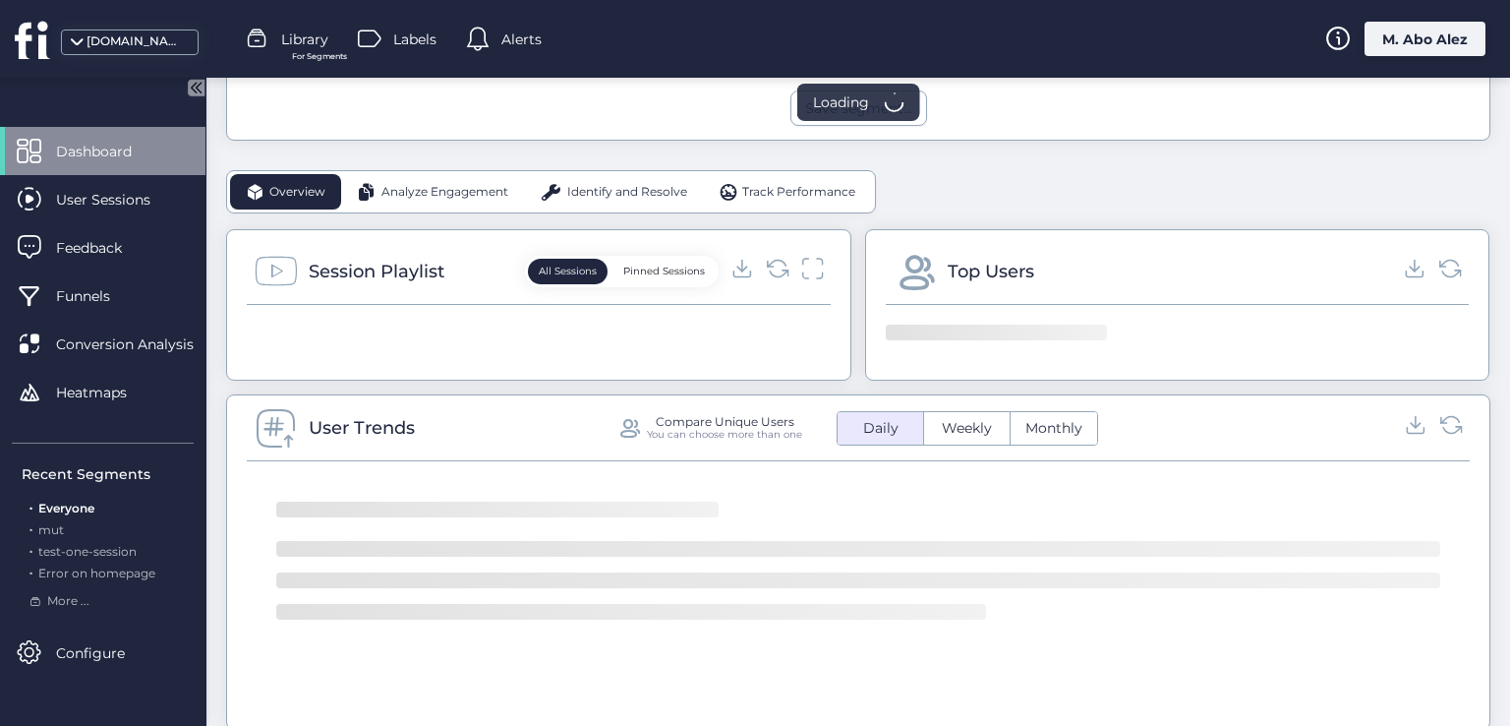
scroll to position [295, 0]
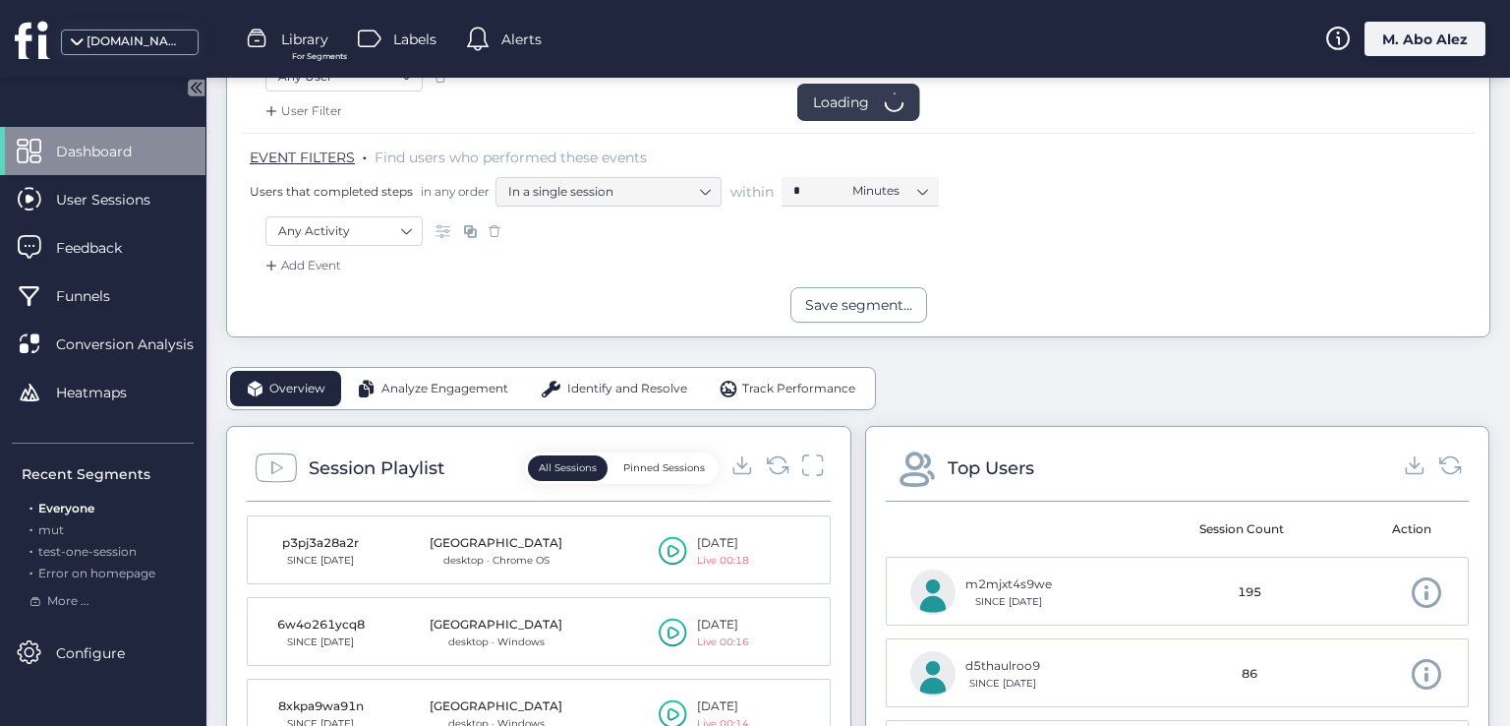
click at [410, 373] on div "Analyze Engagement" at bounding box center [432, 388] width 183 height 35
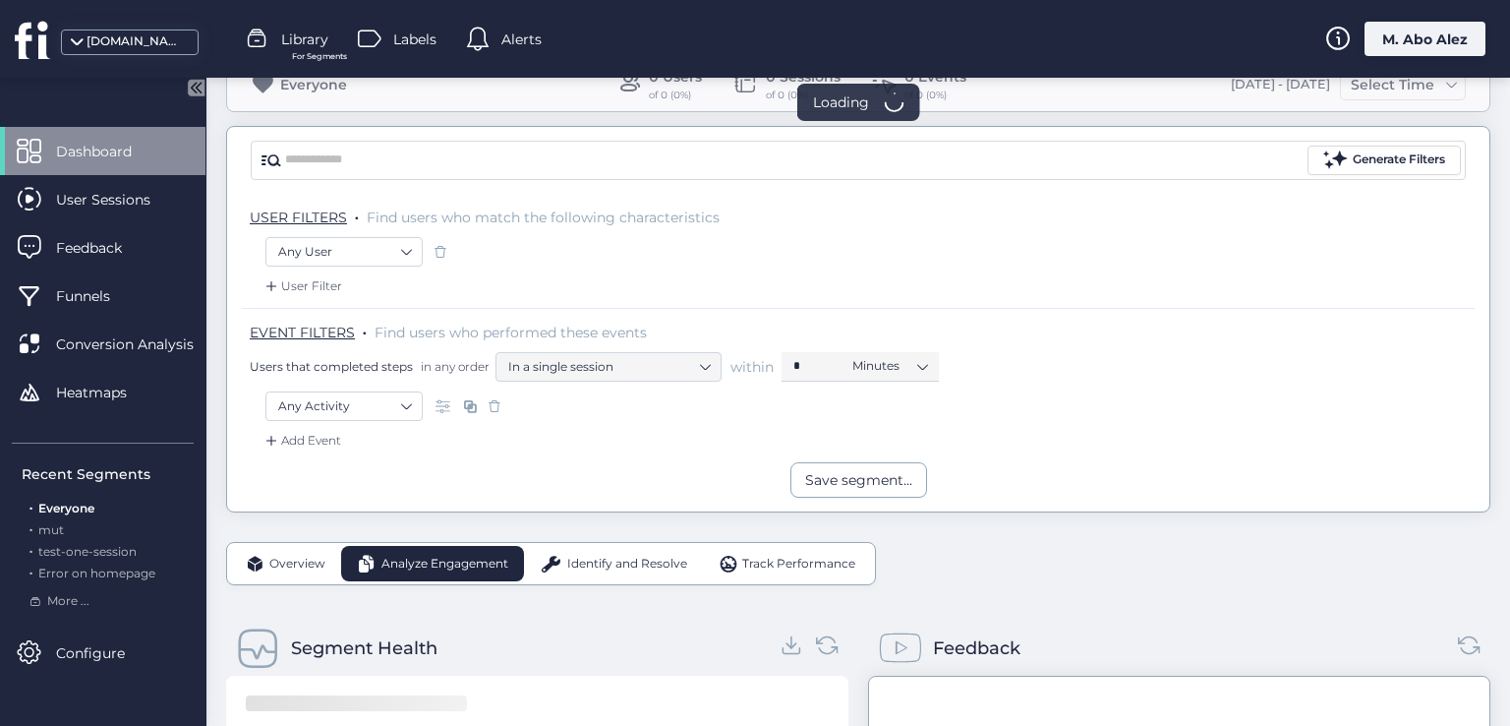
scroll to position [0, 0]
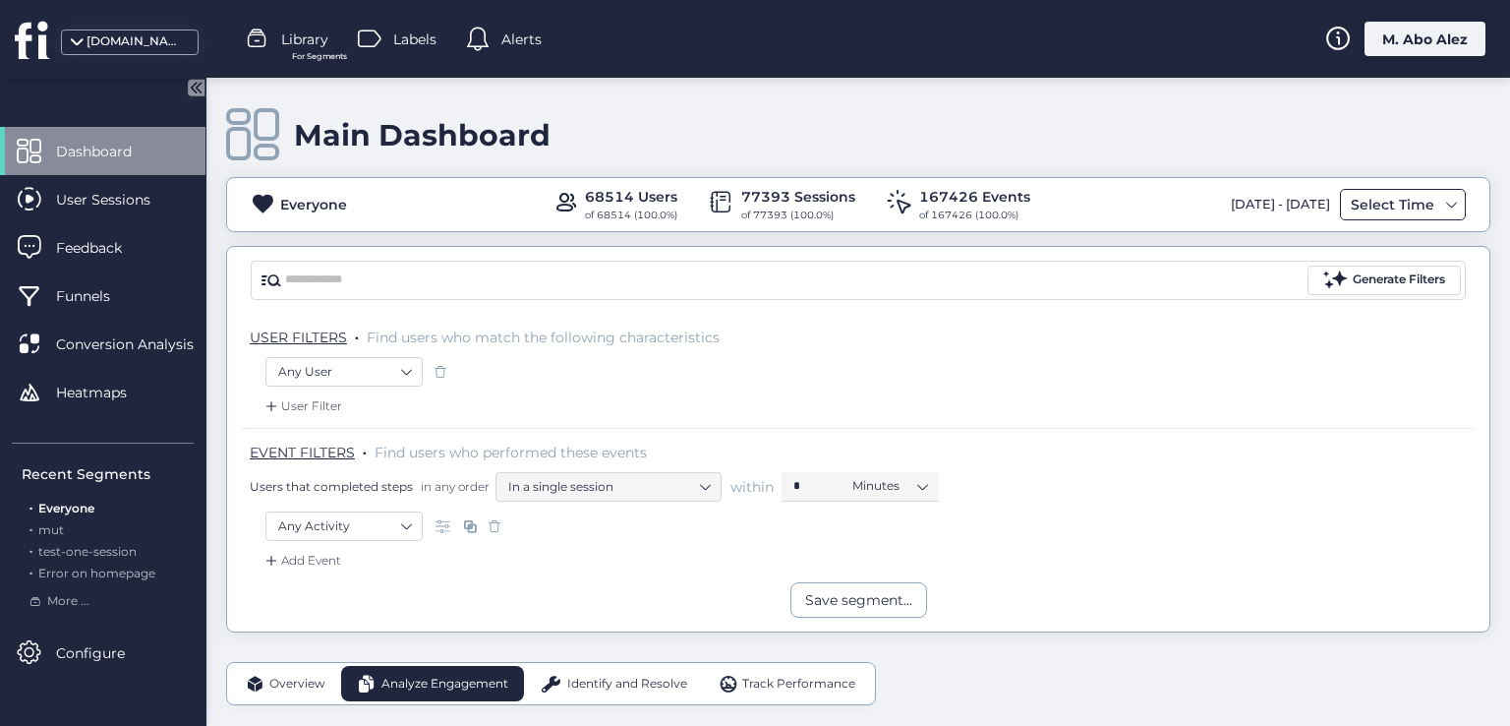
click at [1378, 204] on div "Select Time" at bounding box center [1392, 205] width 93 height 24
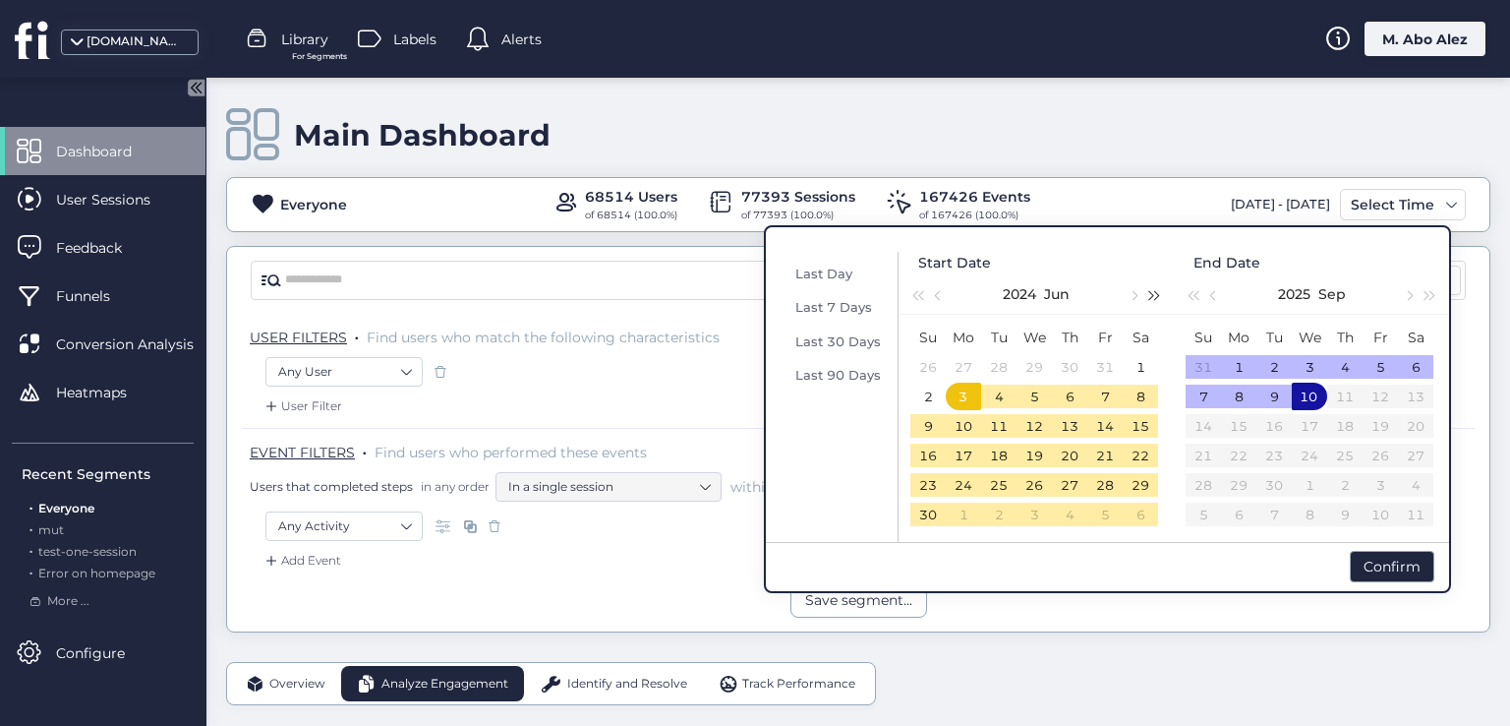
click at [1157, 293] on span "button" at bounding box center [1155, 295] width 10 height 10
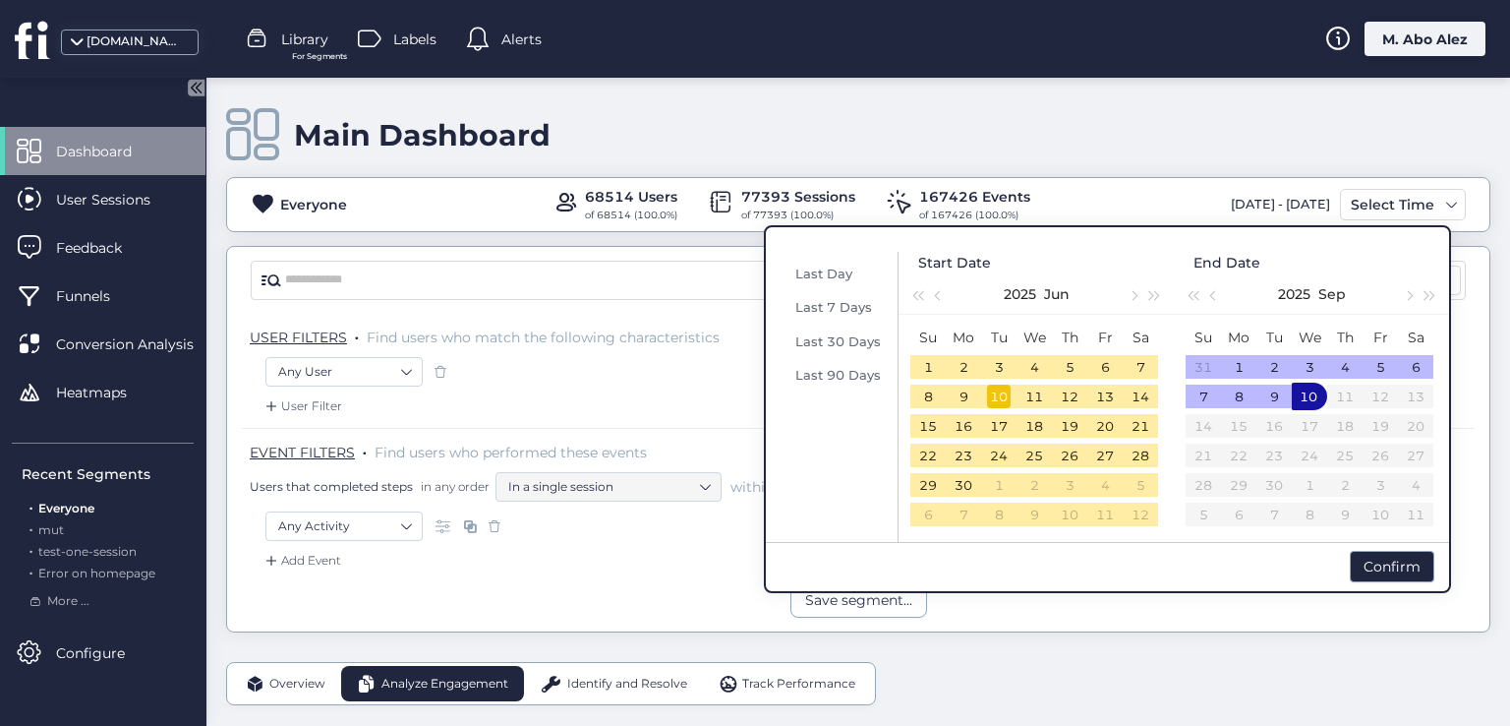
click at [1006, 398] on div "10" at bounding box center [999, 396] width 24 height 24
click at [871, 338] on span "Last 30 Days" at bounding box center [838, 341] width 86 height 16
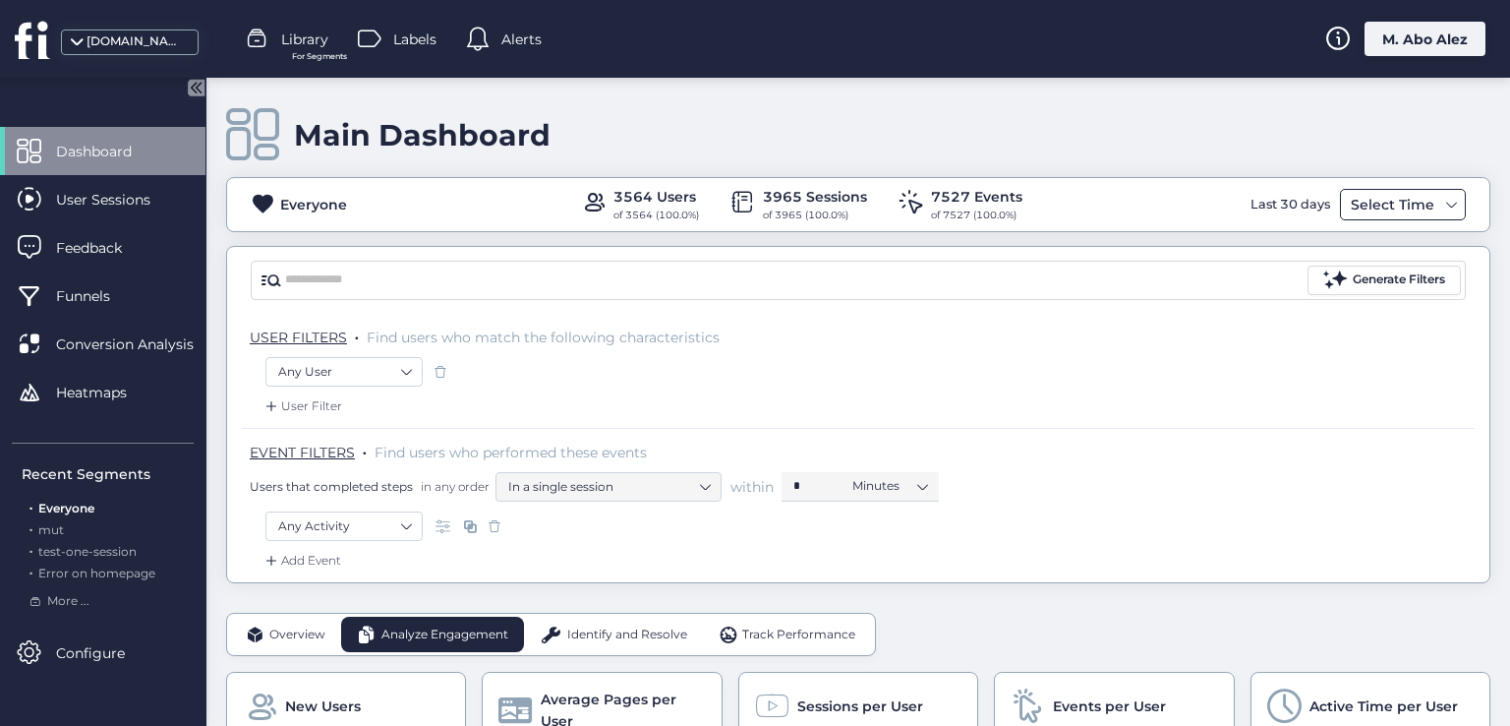
click at [1392, 209] on div "Select Time" at bounding box center [1392, 205] width 93 height 24
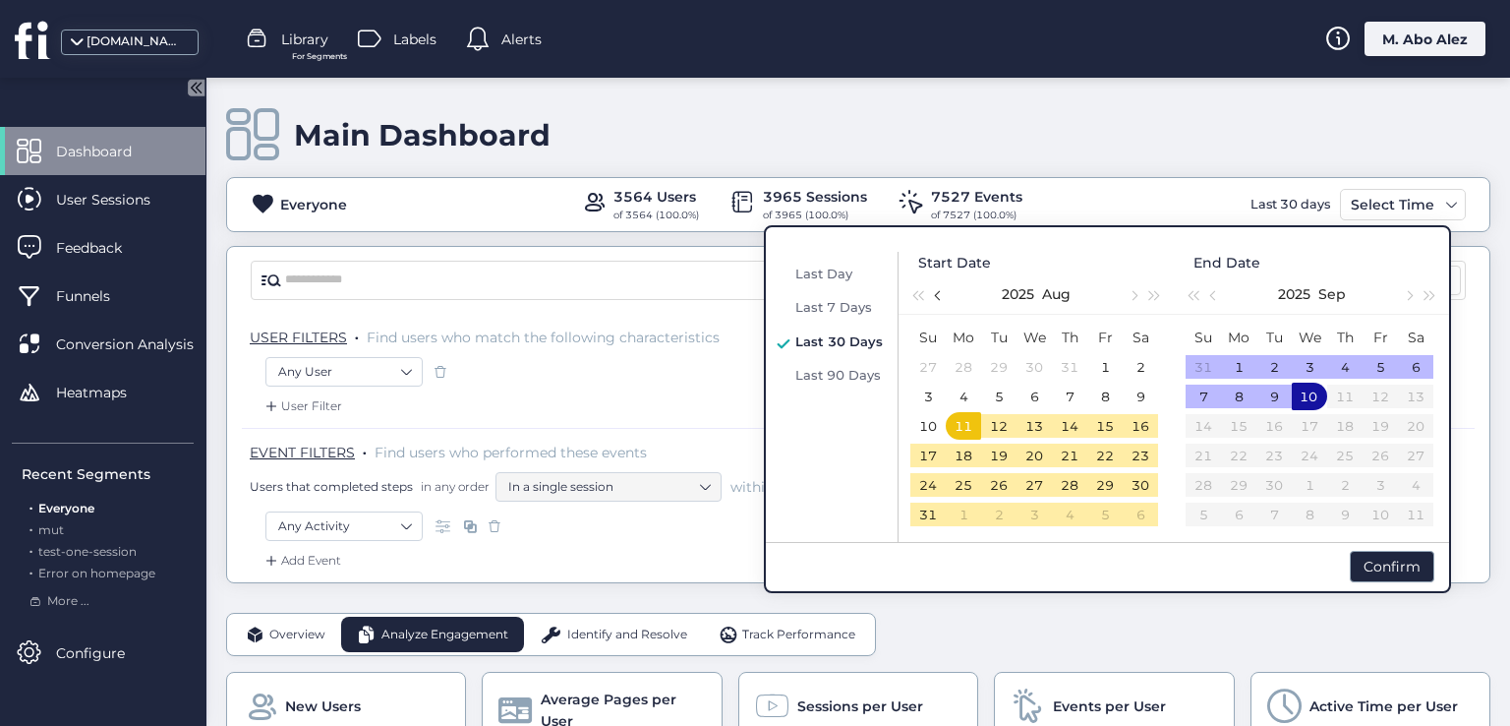
click at [940, 294] on span "button" at bounding box center [940, 295] width 10 height 10
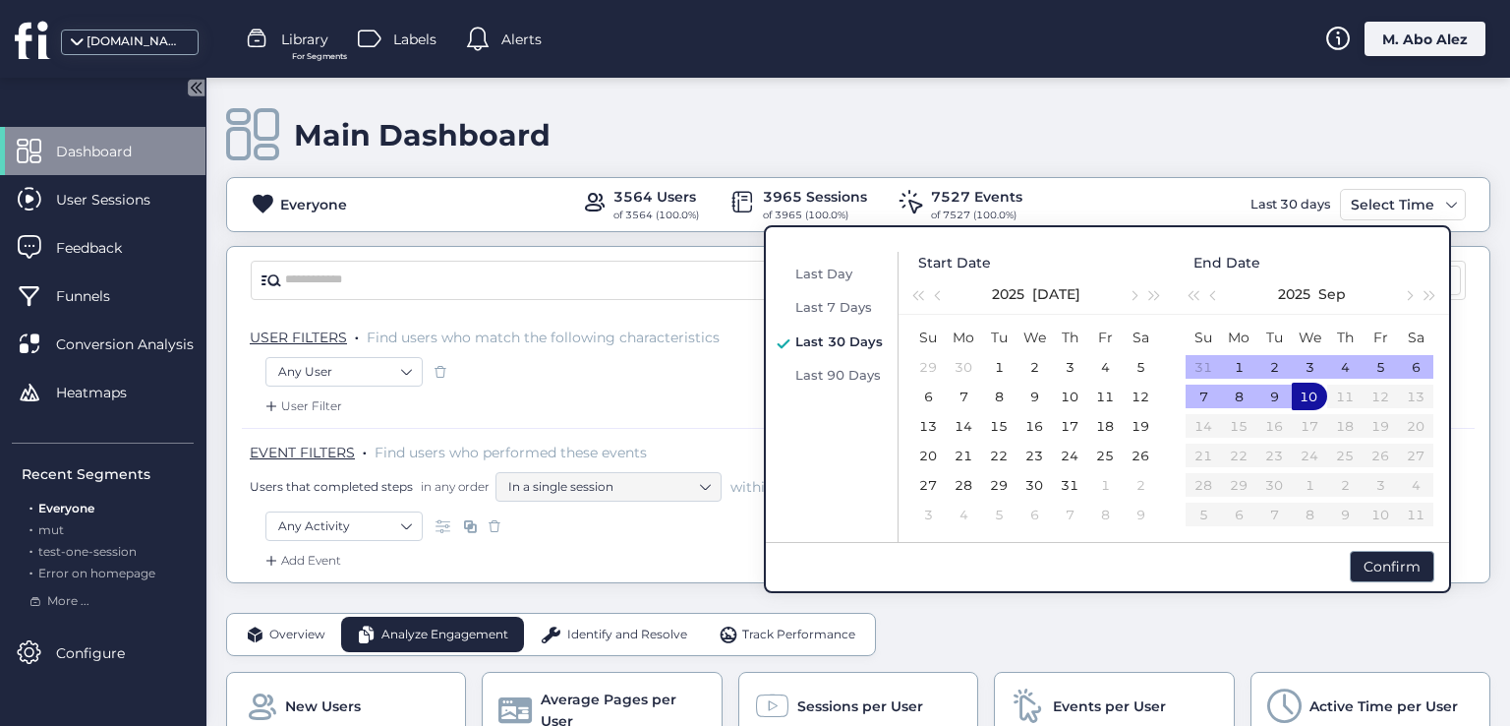
click at [1034, 437] on td "16" at bounding box center [1034, 425] width 35 height 29
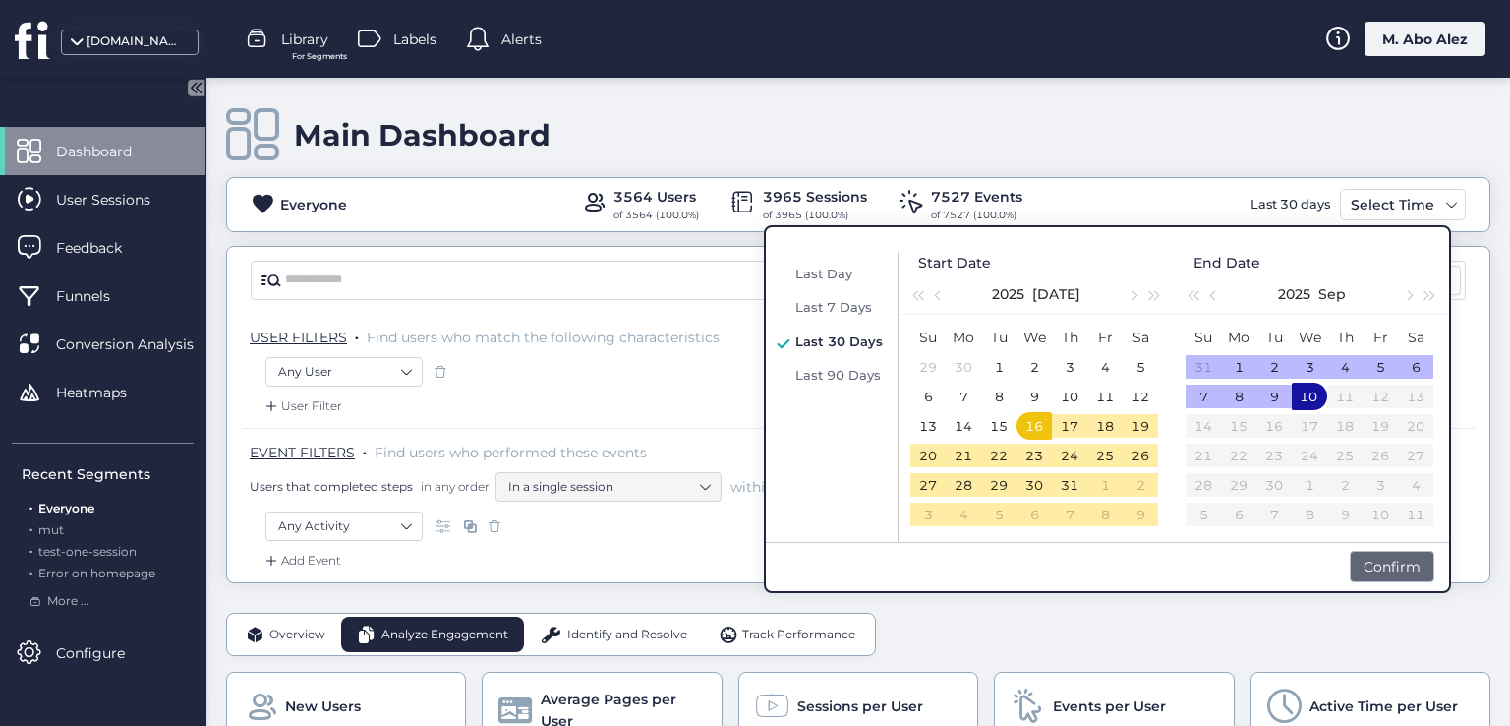
click at [1416, 566] on div "Confirm" at bounding box center [1392, 566] width 85 height 31
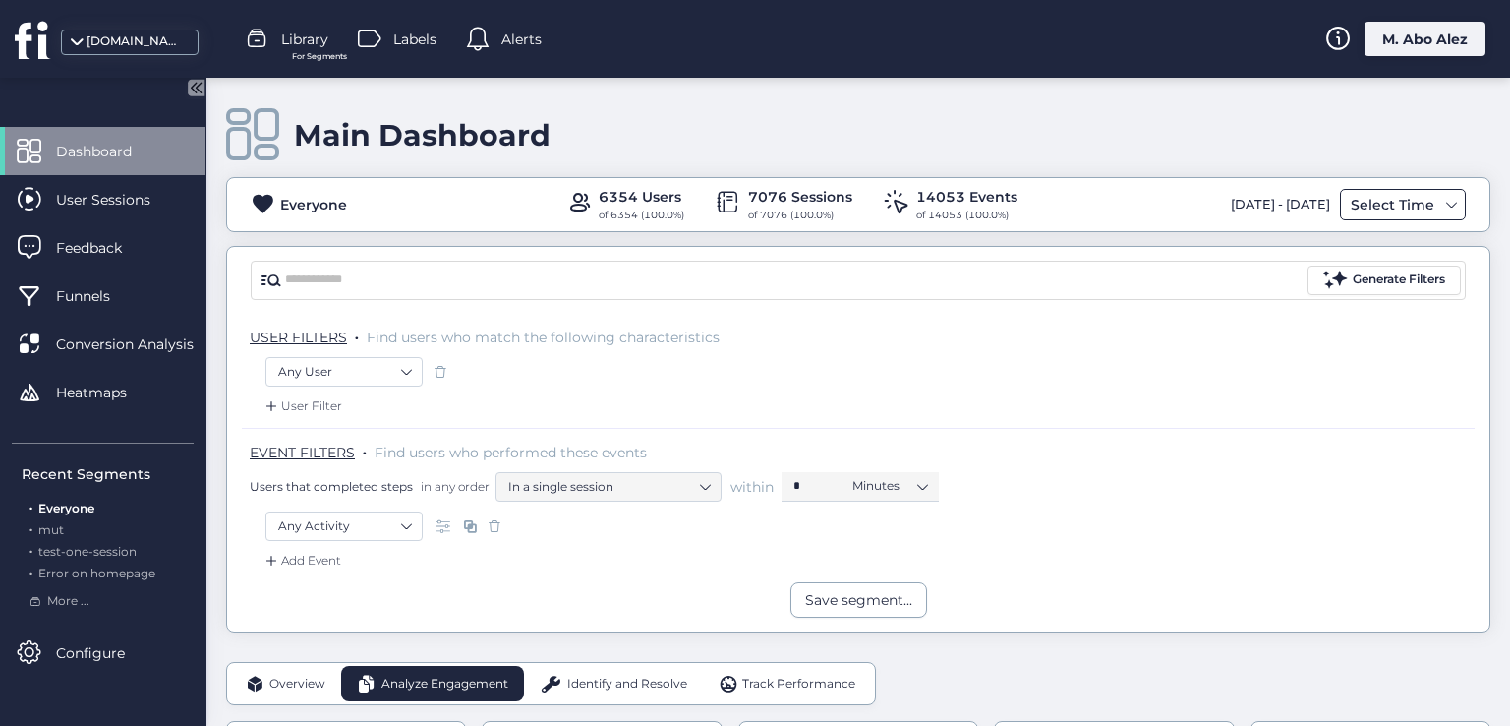
click at [1369, 208] on div "Select Time" at bounding box center [1392, 205] width 93 height 24
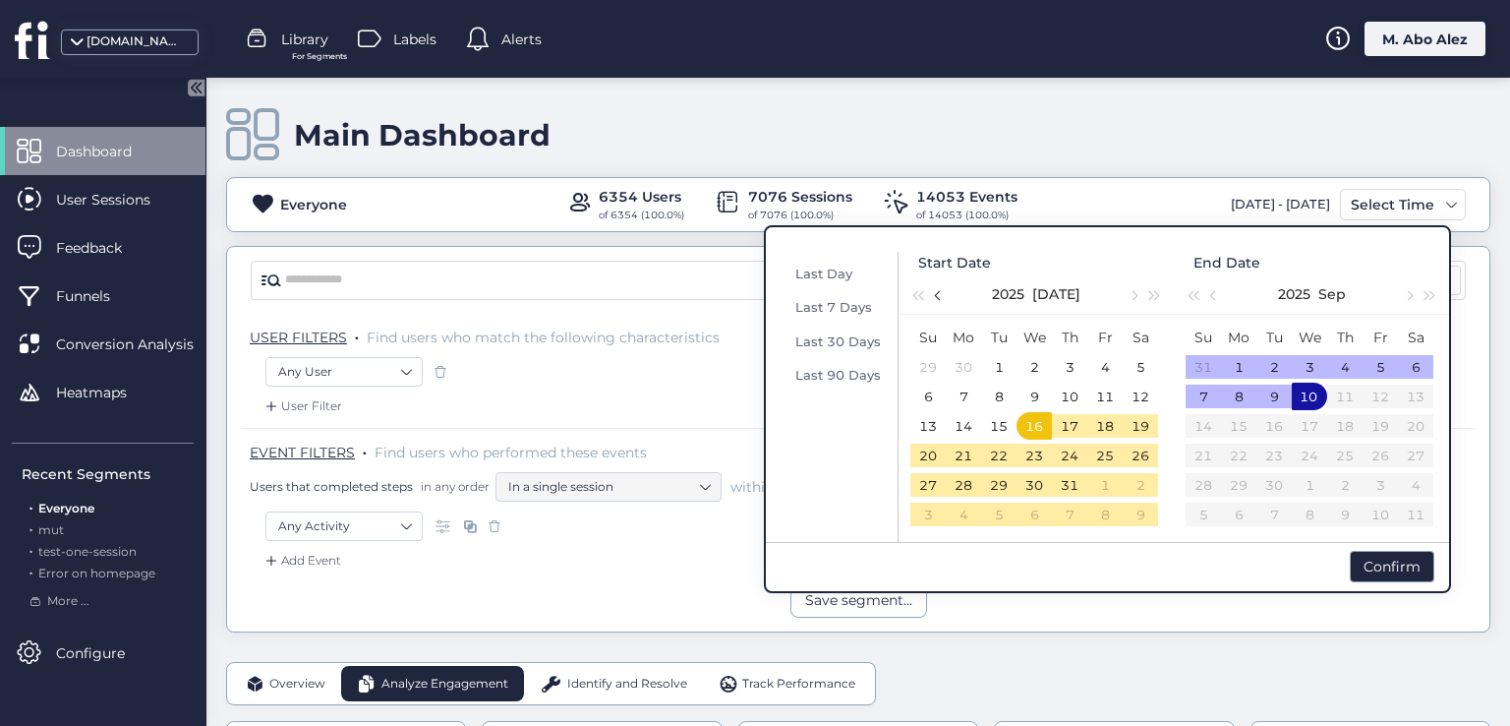
click at [929, 296] on button "button" at bounding box center [939, 293] width 22 height 39
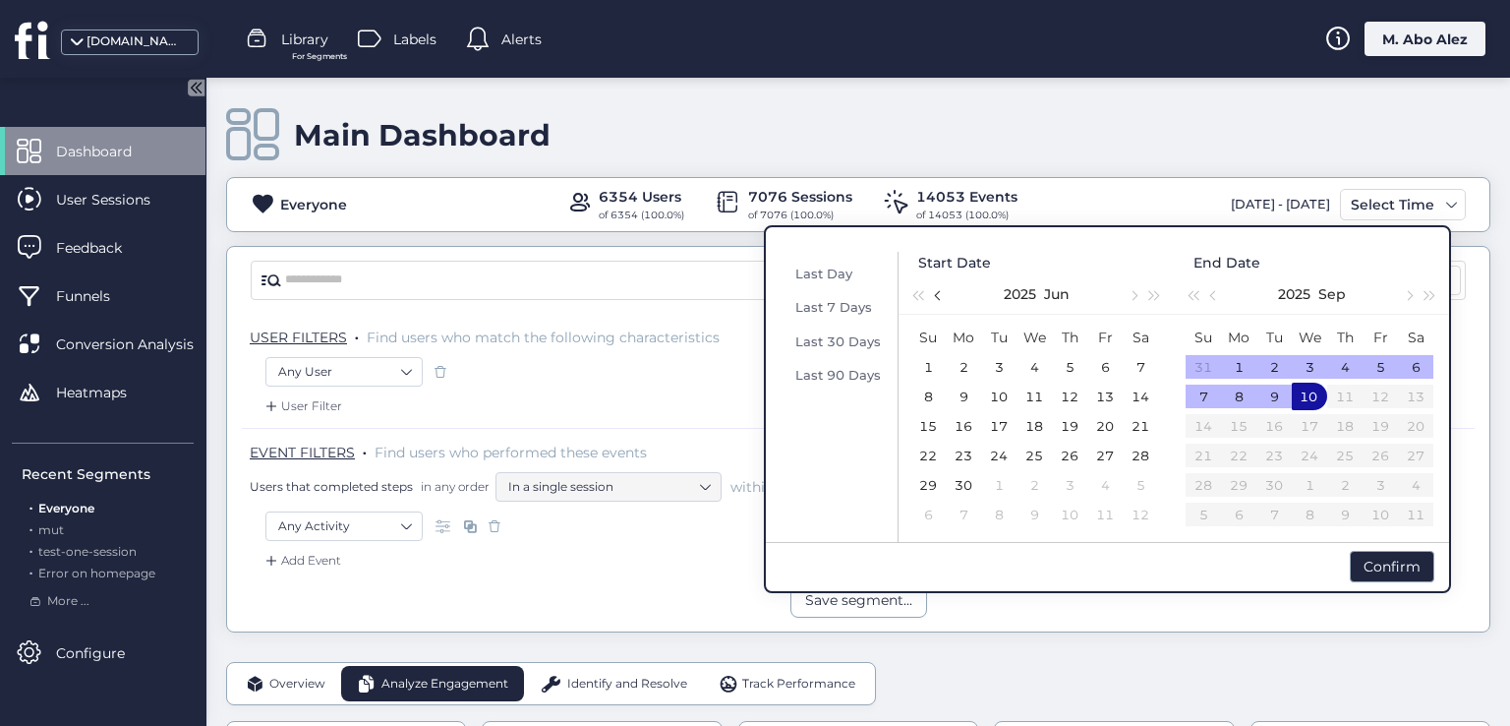
click at [929, 296] on button "button" at bounding box center [939, 293] width 22 height 39
click at [1023, 443] on div "21" at bounding box center [1034, 455] width 24 height 24
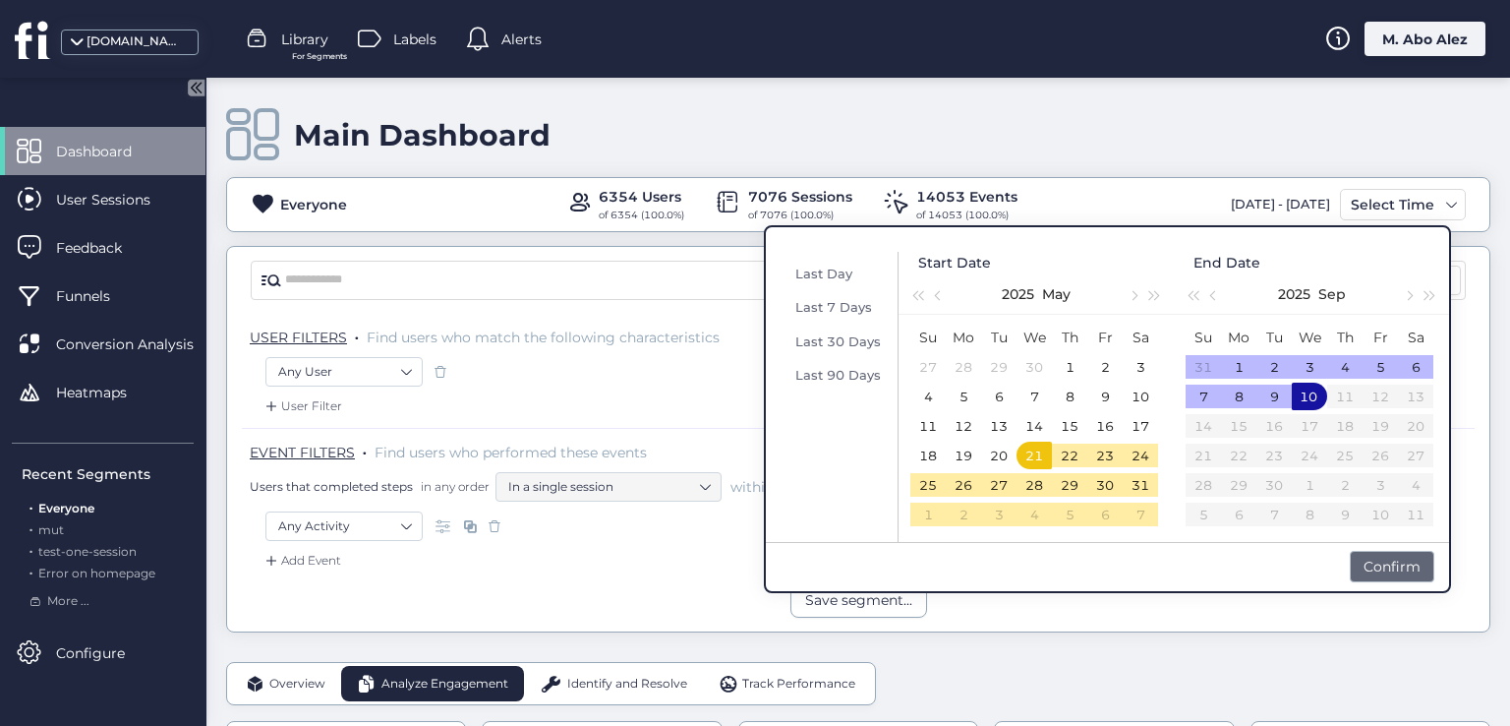
click at [1379, 568] on div "Confirm" at bounding box center [1392, 566] width 85 height 31
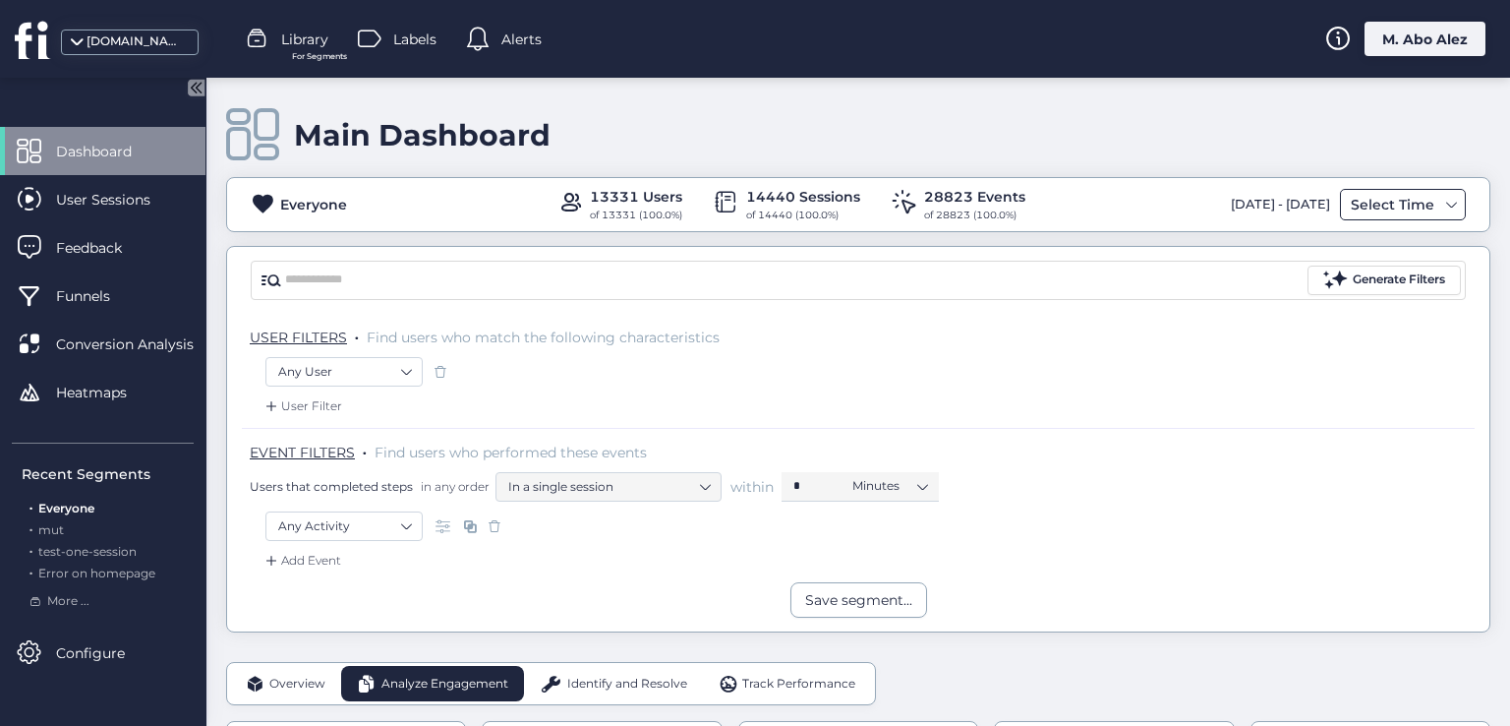
click at [1359, 194] on div "Select Time" at bounding box center [1392, 205] width 93 height 24
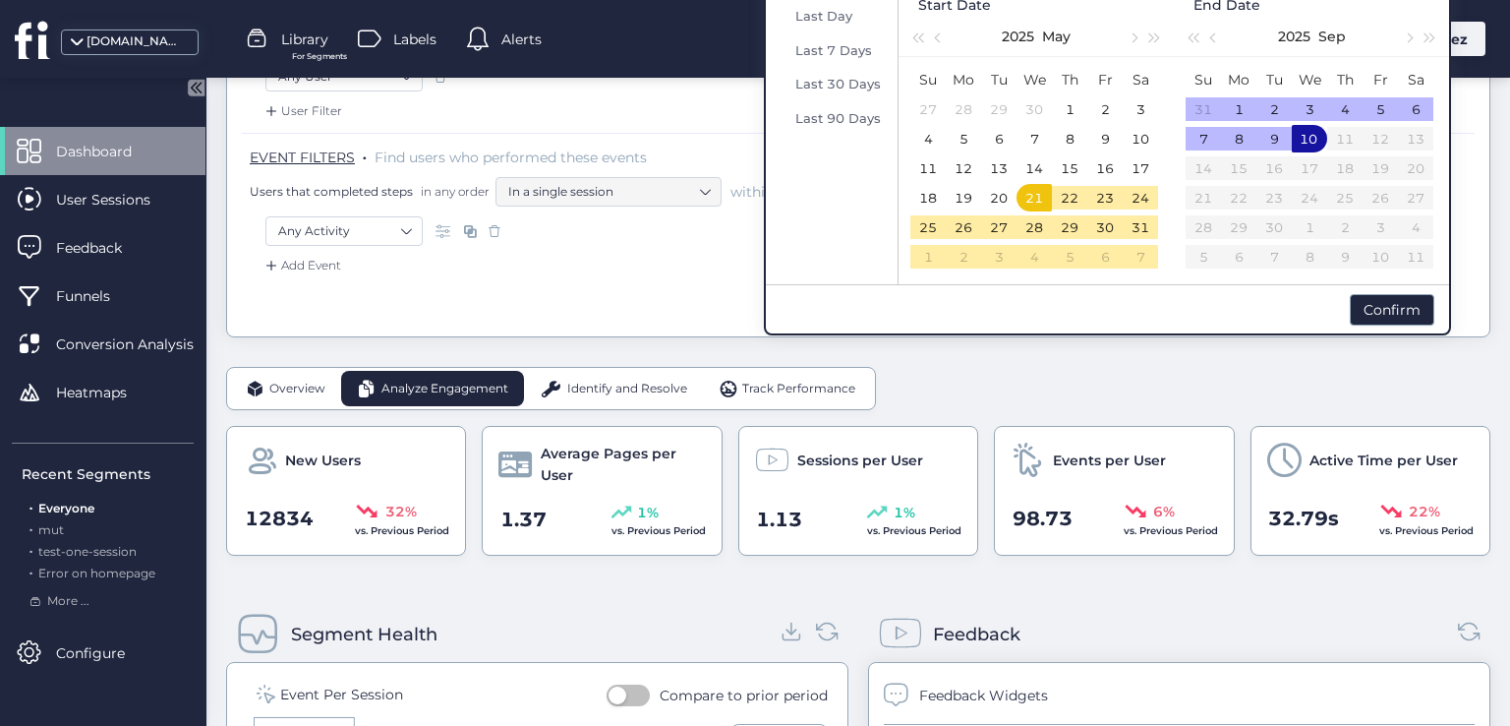
scroll to position [197, 0]
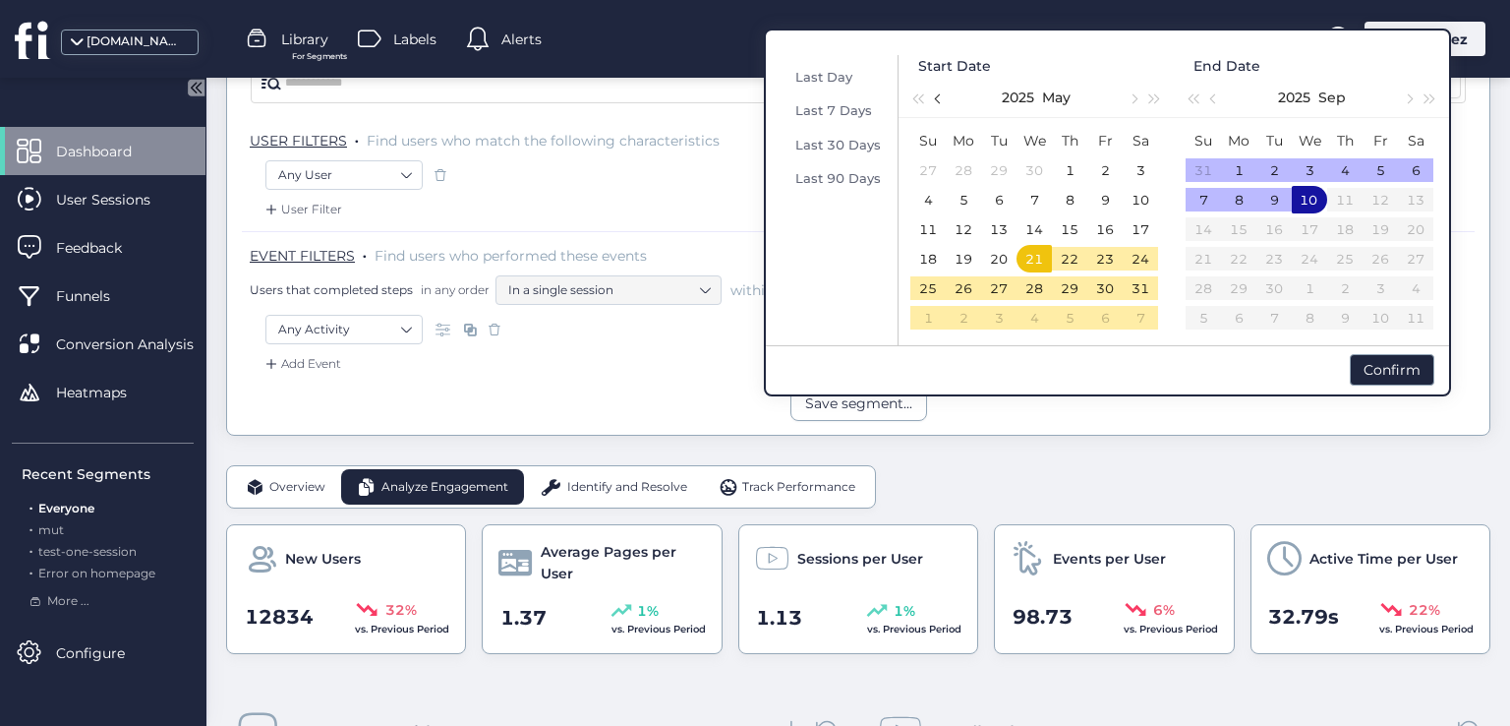
click at [938, 96] on span "button" at bounding box center [940, 98] width 10 height 10
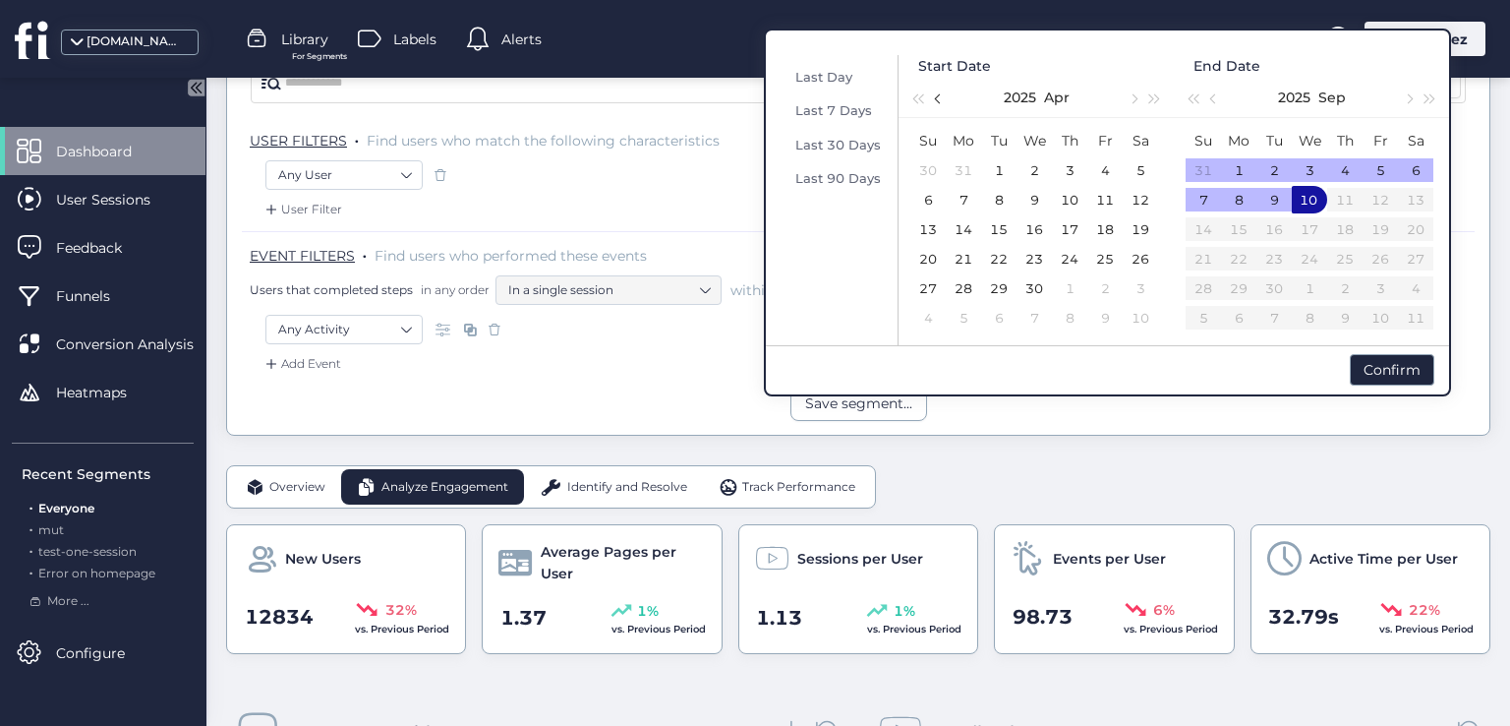
click at [938, 96] on span "button" at bounding box center [940, 98] width 10 height 10
click at [1002, 232] on div "11" at bounding box center [999, 229] width 24 height 24
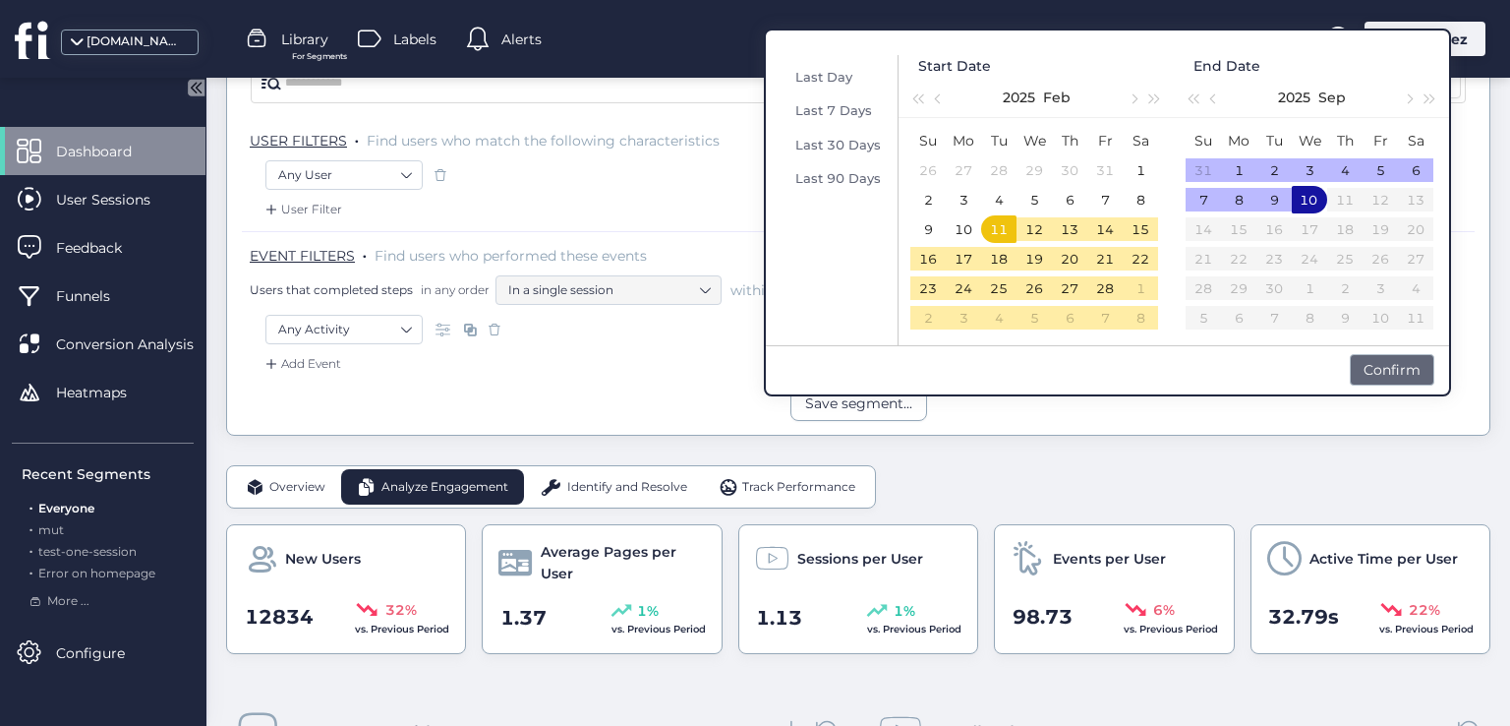
click at [1380, 363] on div "Confirm" at bounding box center [1392, 369] width 85 height 31
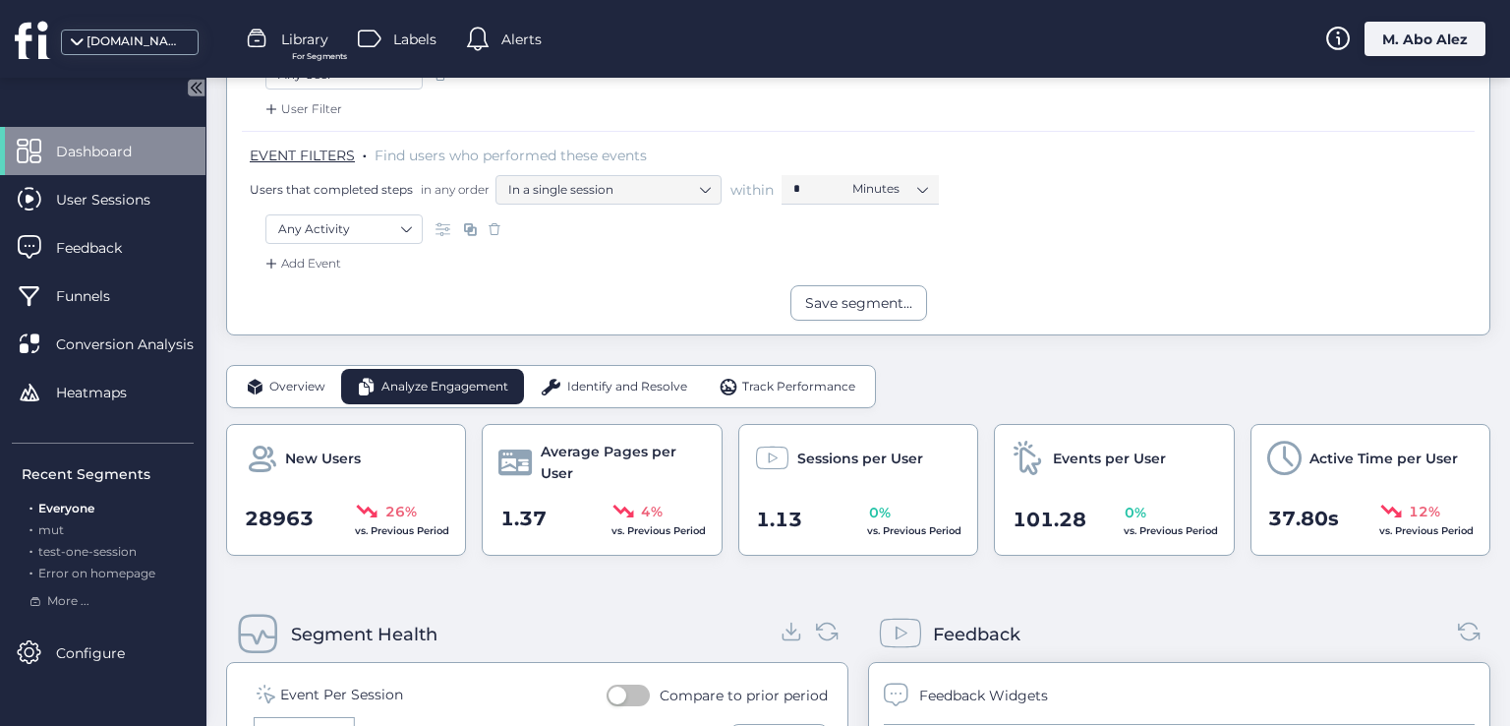
scroll to position [197, 0]
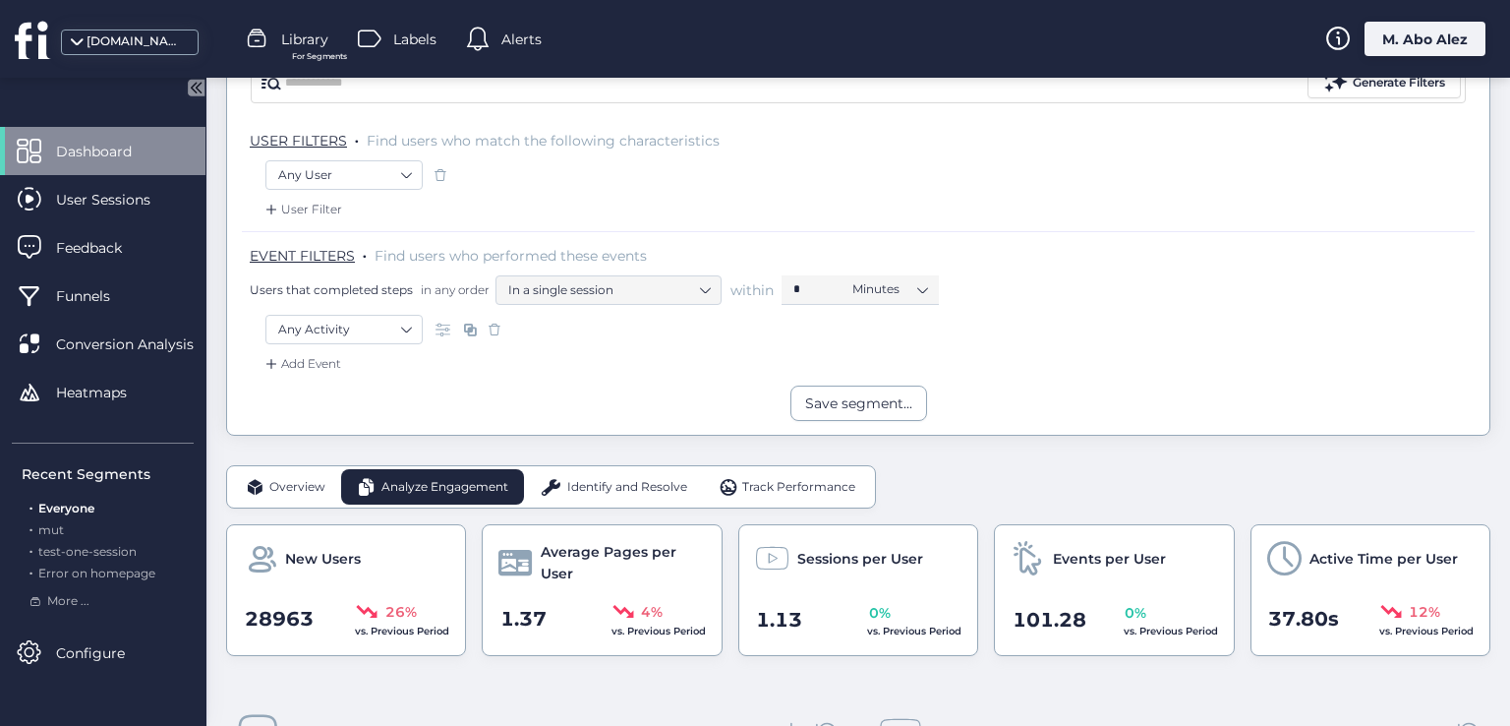
click at [1372, 44] on div "M. Abo Alez" at bounding box center [1425, 39] width 121 height 34
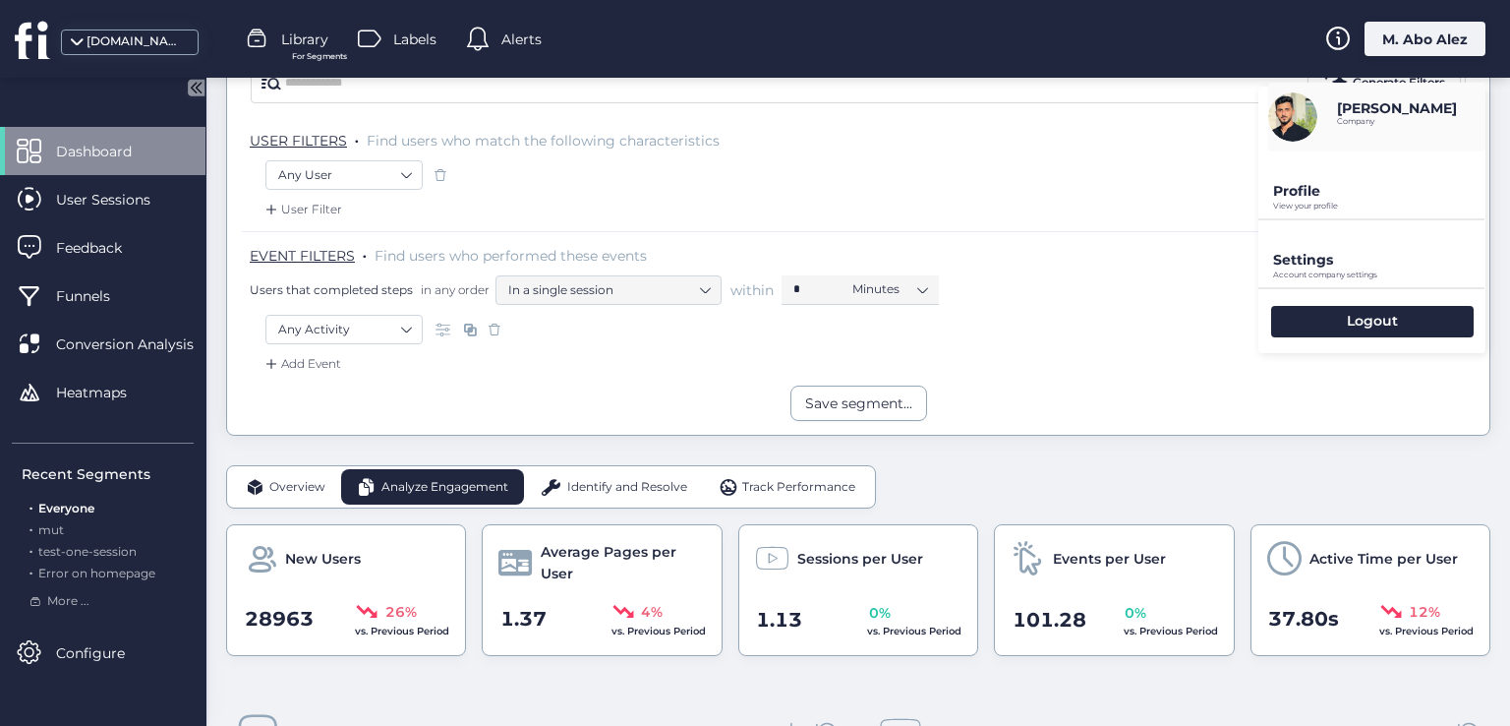
click at [1136, 247] on div "EVENT FILTERS . Find users who performed these events Users that completed step…" at bounding box center [862, 275] width 1225 height 59
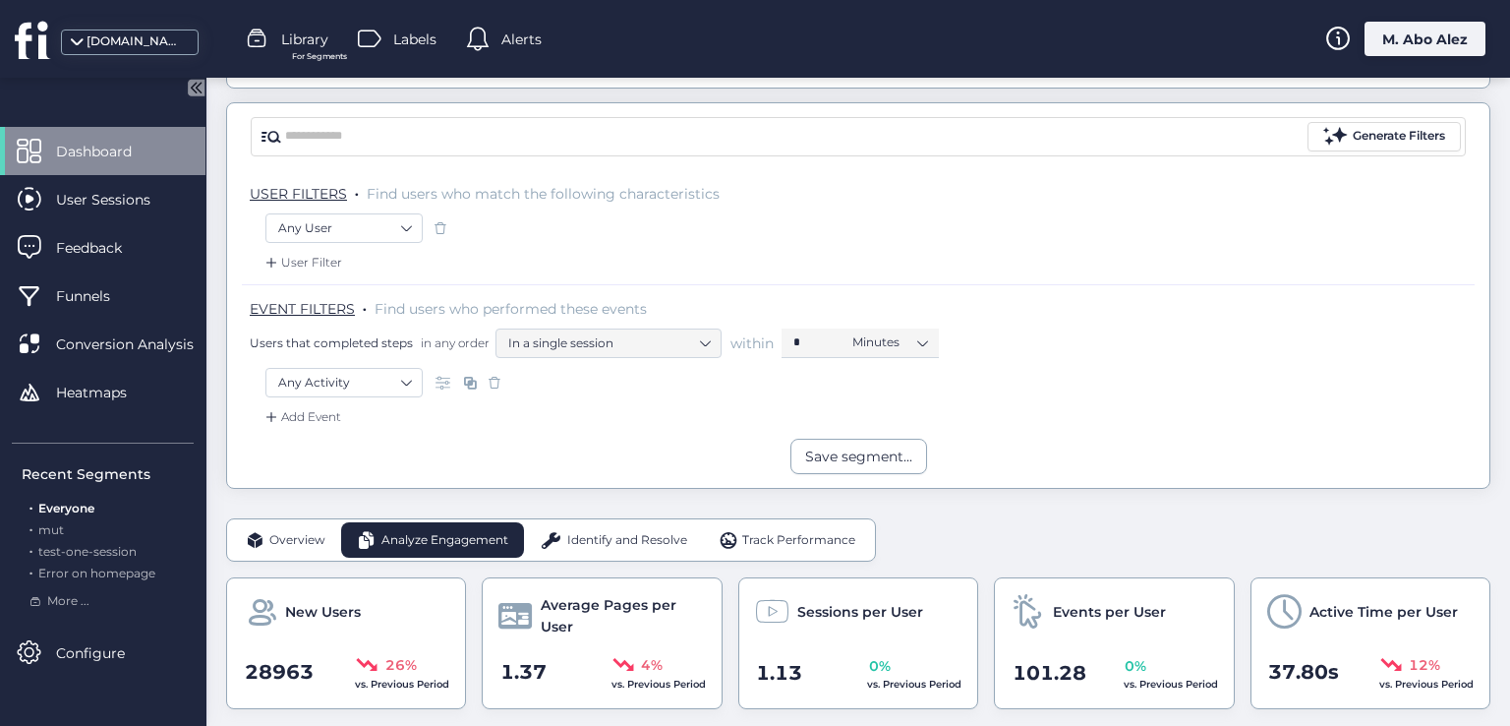
scroll to position [98, 0]
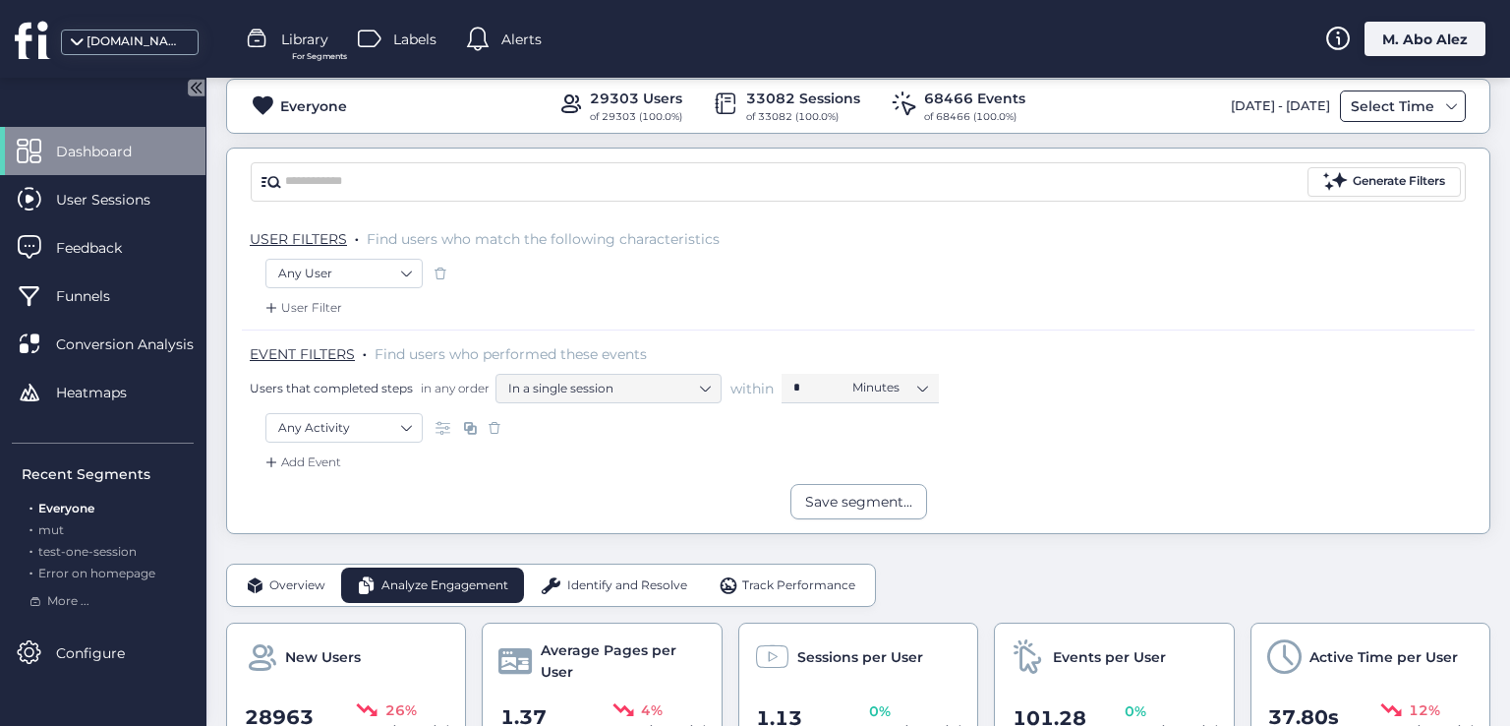
click at [1358, 95] on div "Select Time" at bounding box center [1392, 106] width 93 height 24
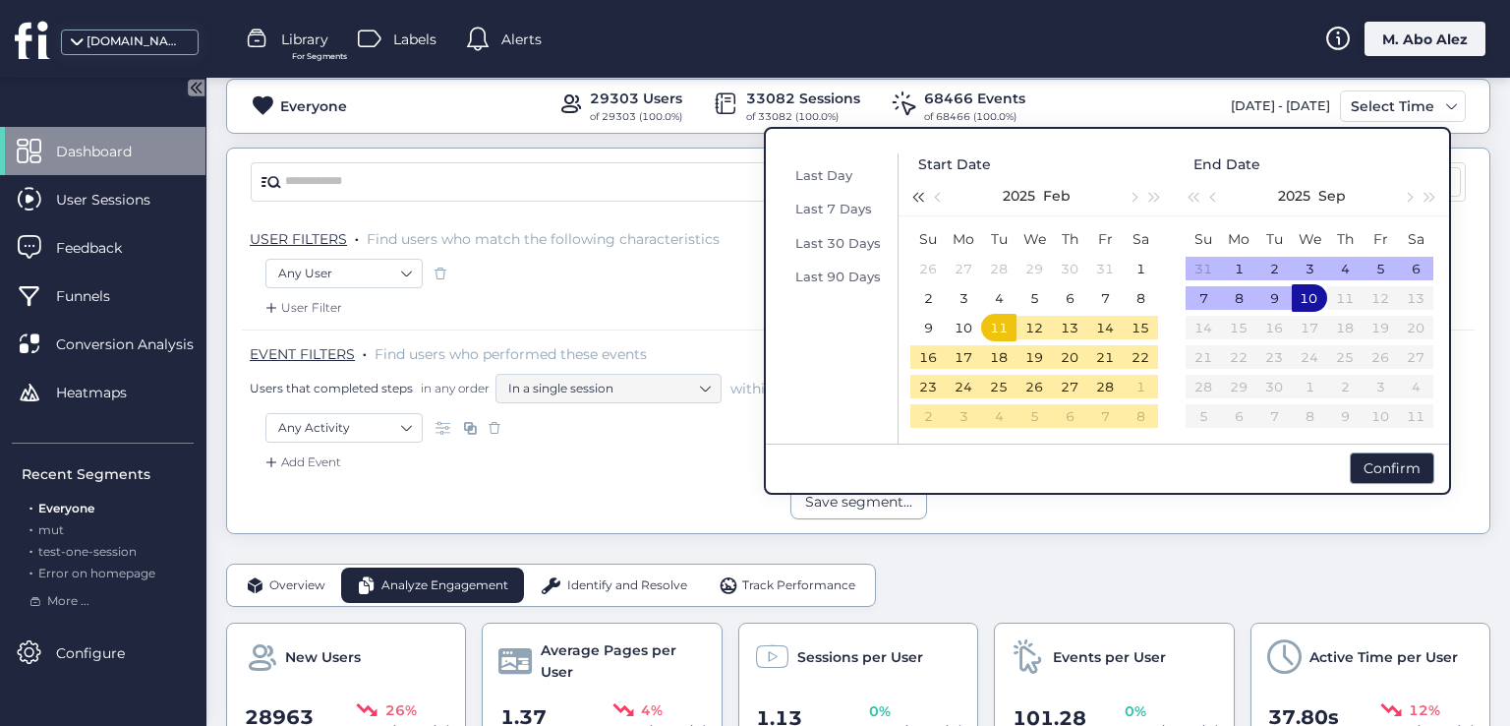
click at [914, 192] on button "button" at bounding box center [917, 195] width 22 height 39
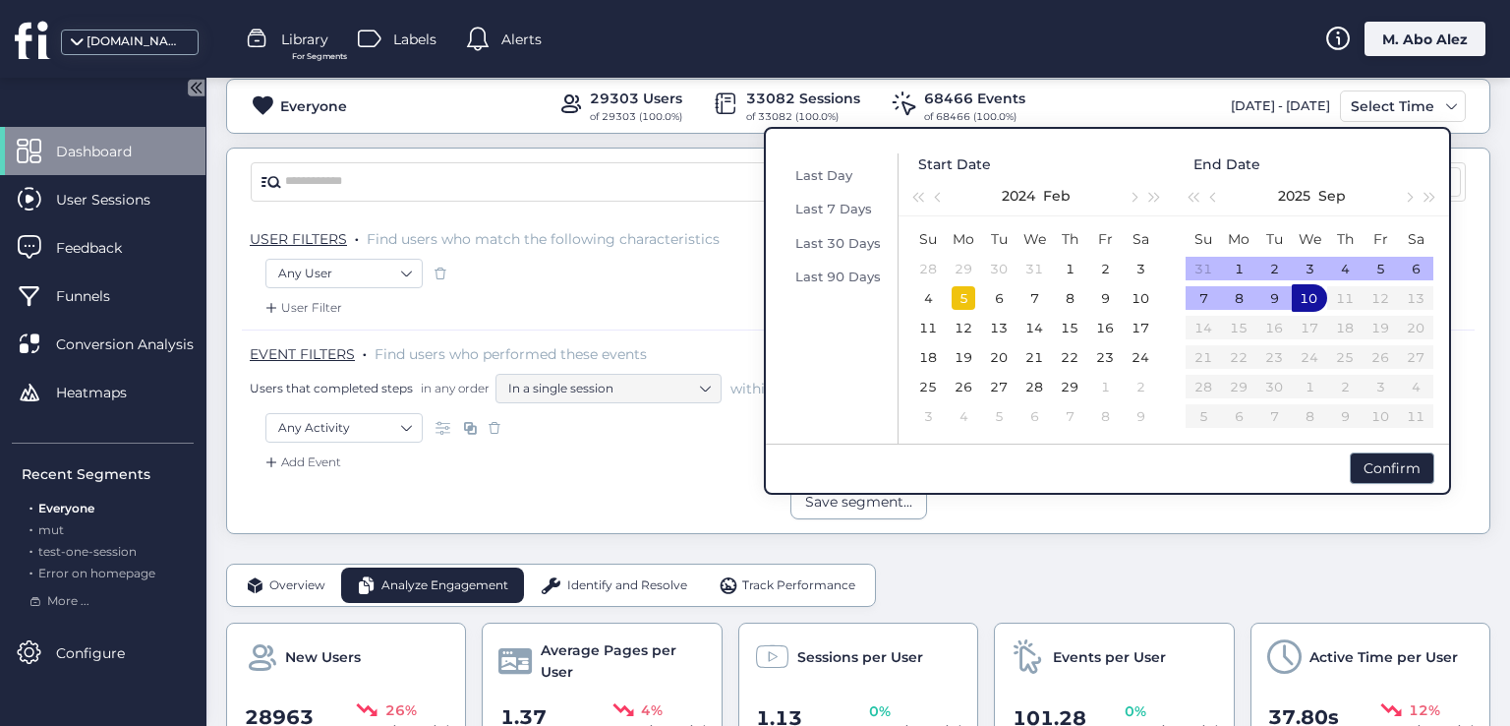
click at [959, 304] on div "5" at bounding box center [964, 298] width 24 height 24
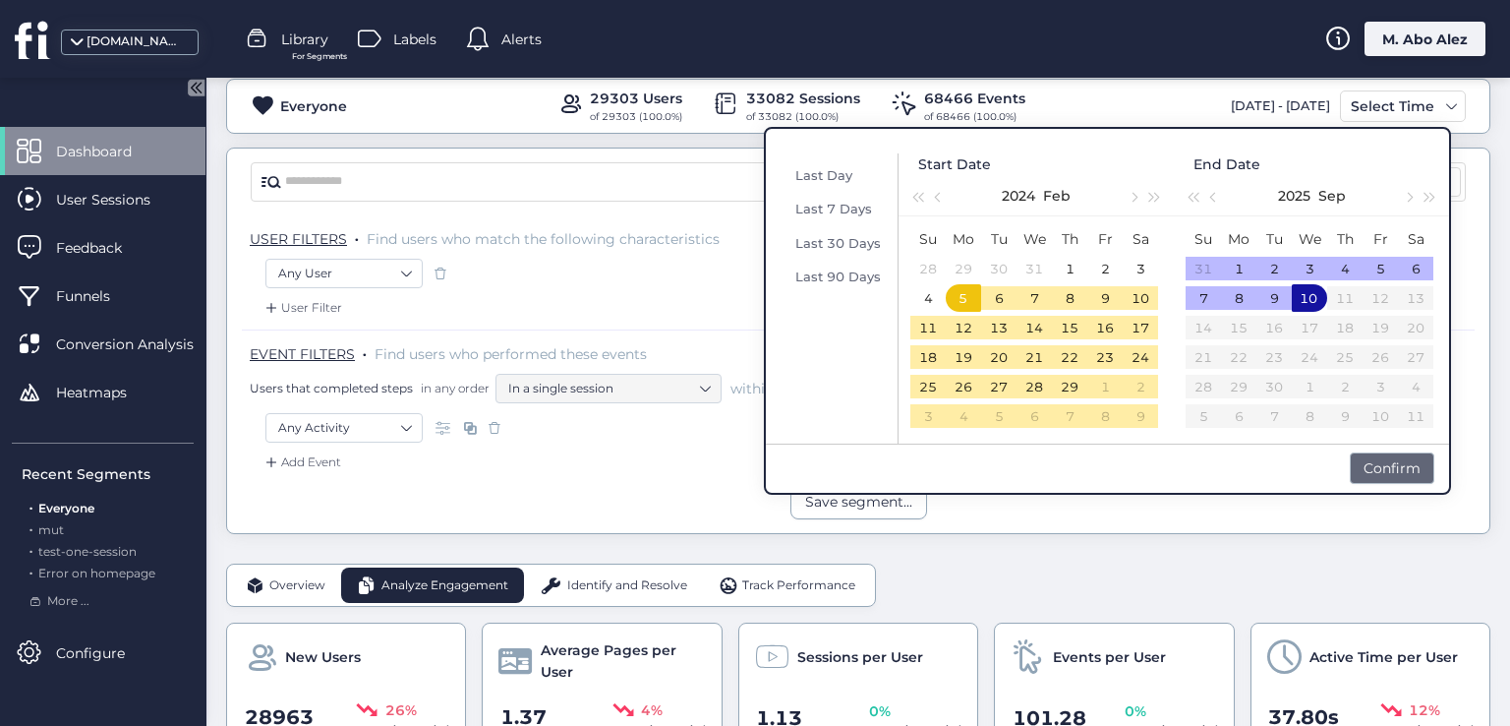
click at [1386, 473] on div "Confirm" at bounding box center [1392, 467] width 85 height 31
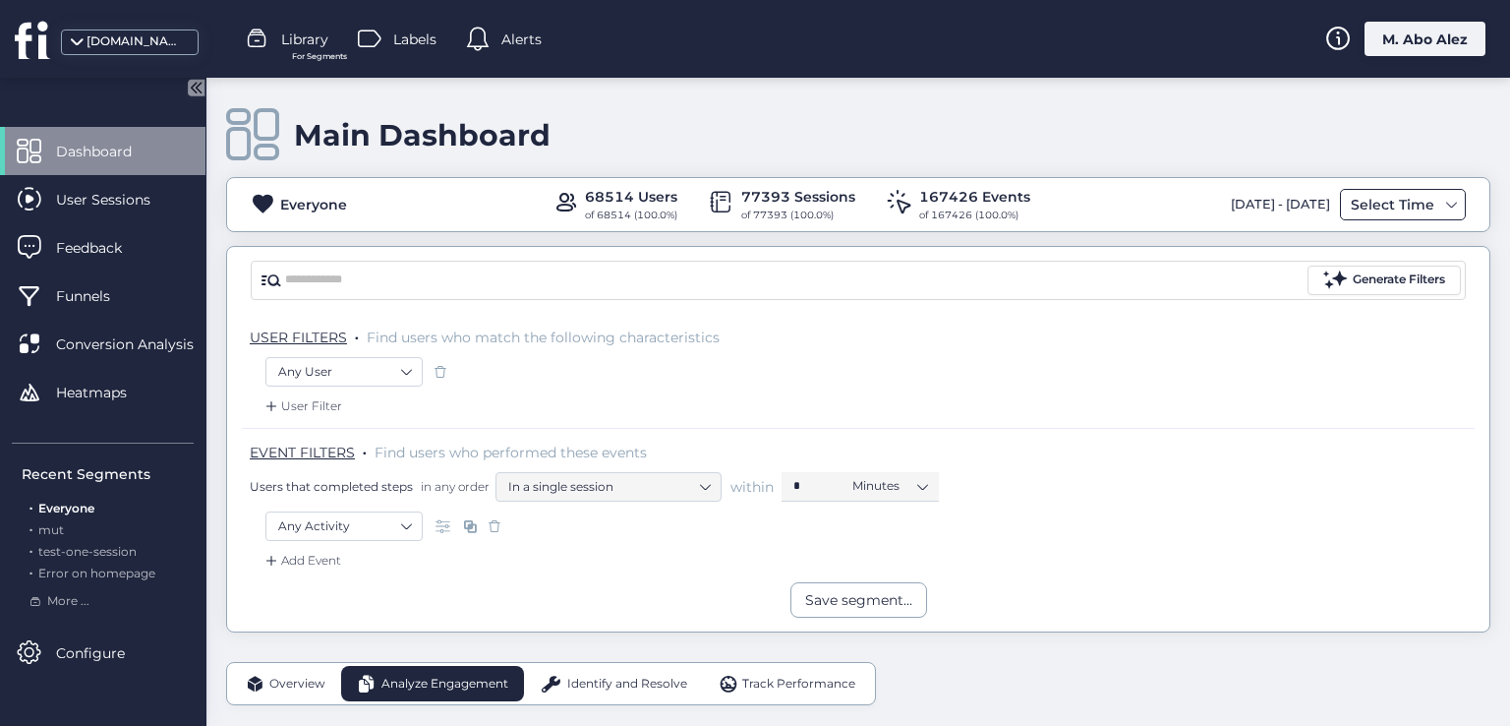
click at [1371, 205] on div "Select Time" at bounding box center [1392, 205] width 93 height 24
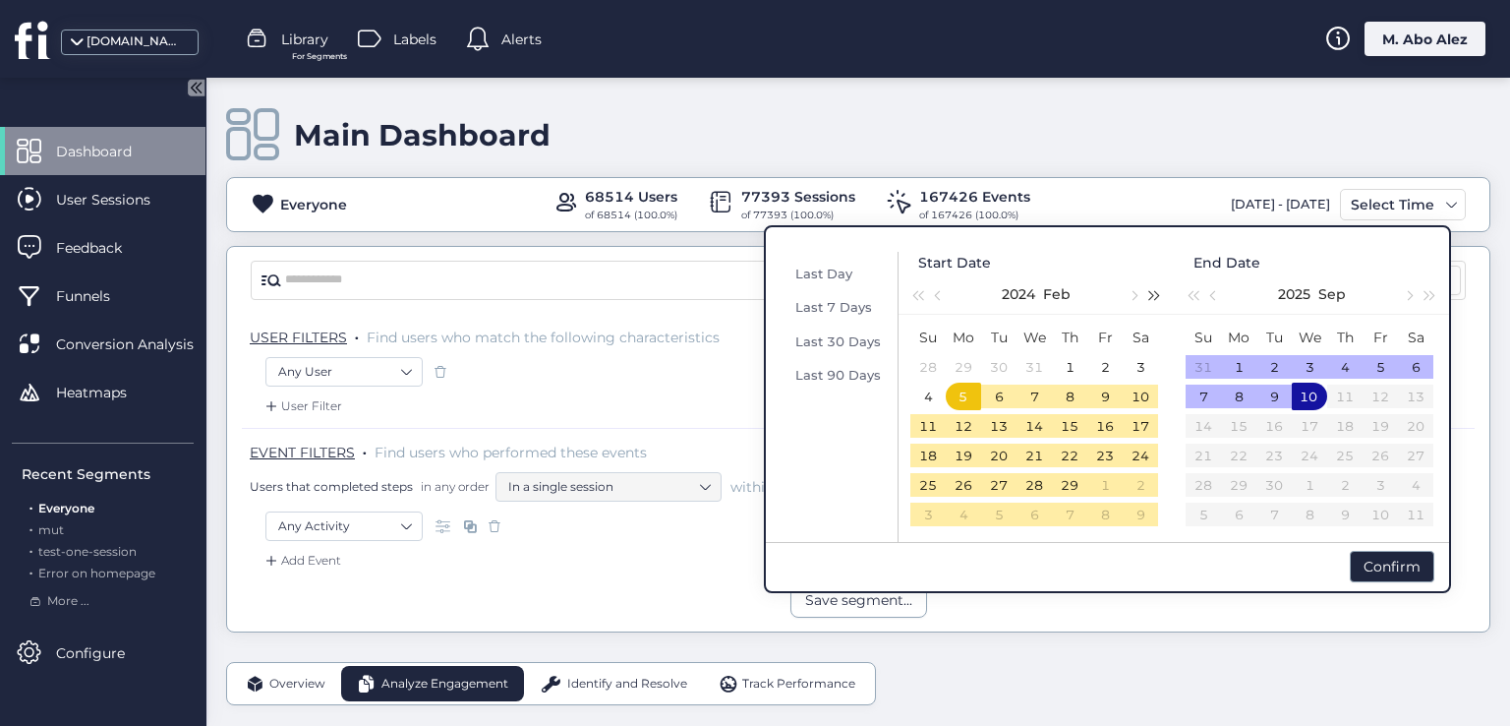
click at [1152, 292] on span "button" at bounding box center [1155, 295] width 10 height 10
click at [916, 302] on button "button" at bounding box center [917, 293] width 22 height 39
click at [1138, 292] on button "button" at bounding box center [1133, 293] width 22 height 39
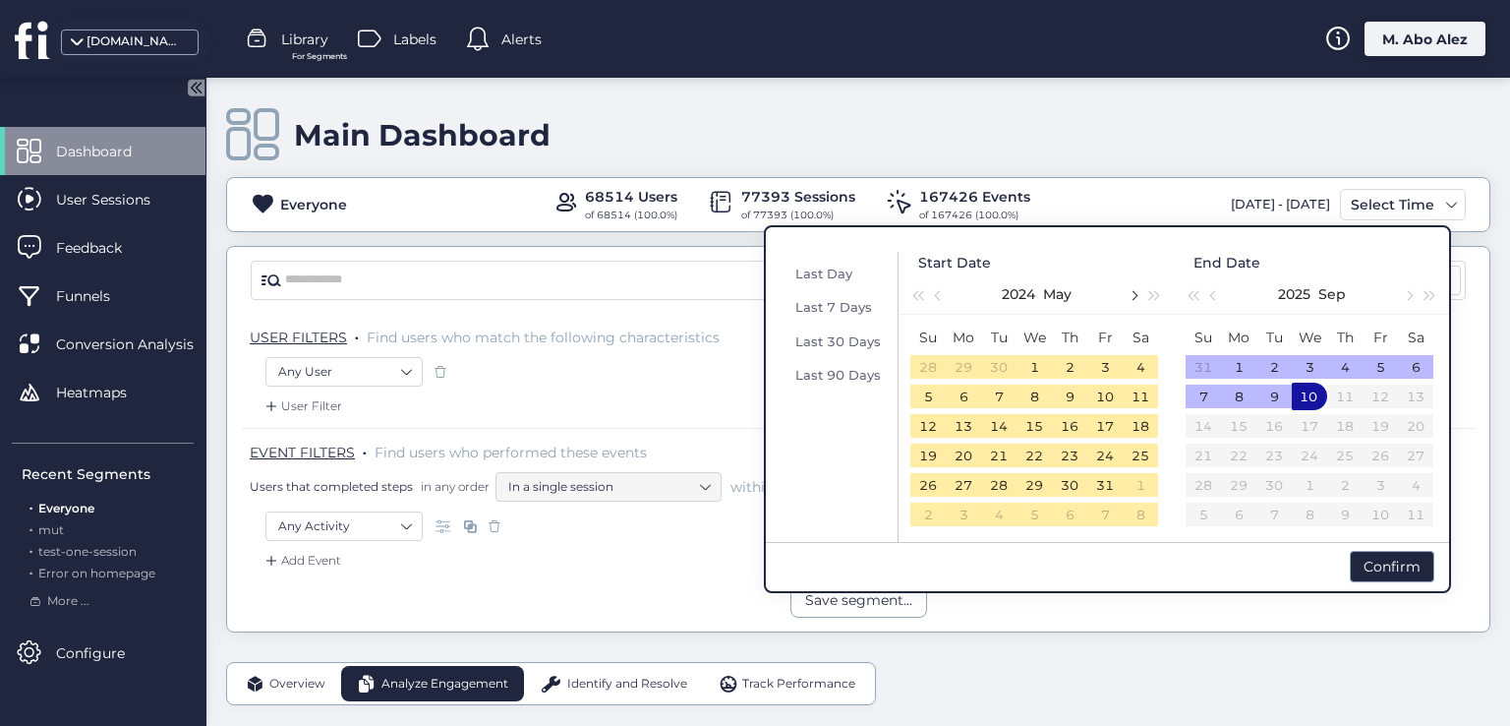
click at [1138, 292] on button "button" at bounding box center [1133, 293] width 22 height 39
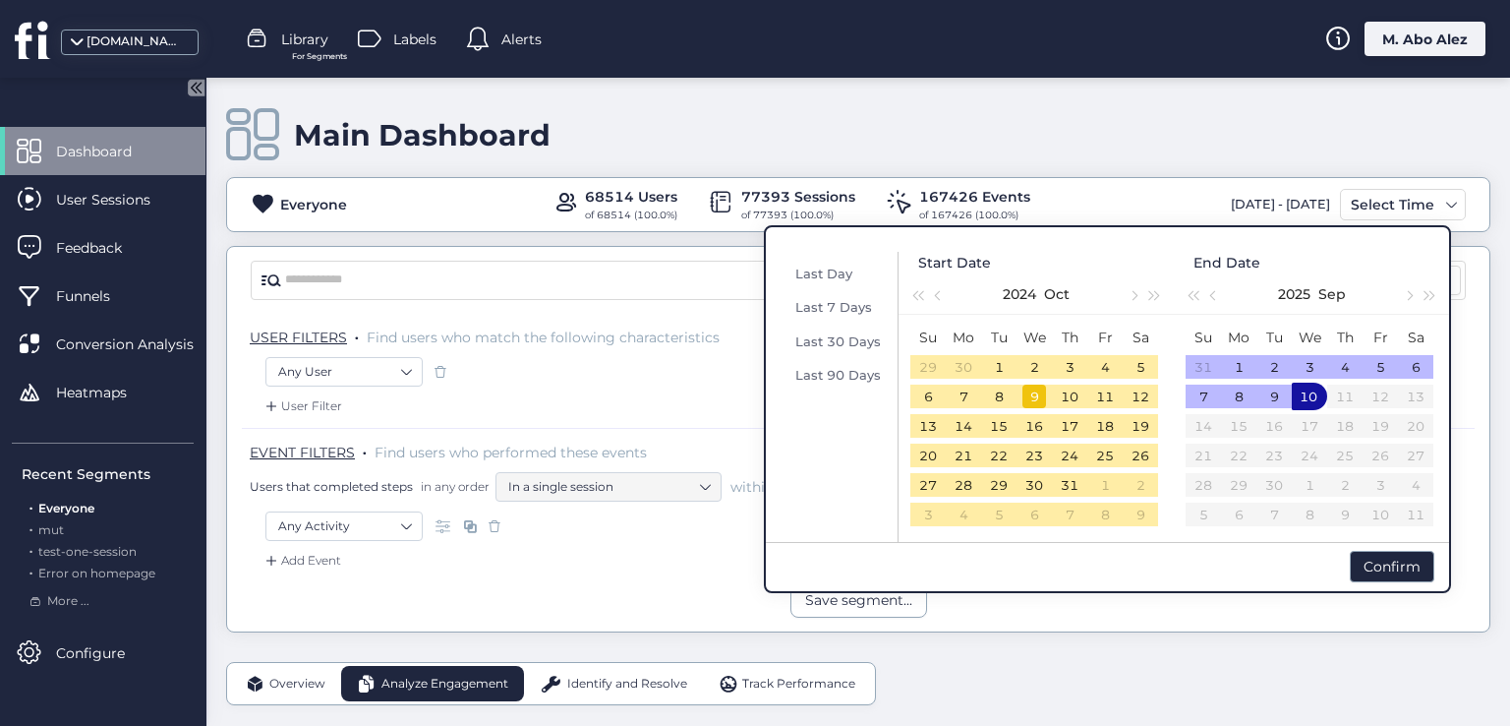
click at [1025, 394] on div "9" at bounding box center [1034, 396] width 24 height 24
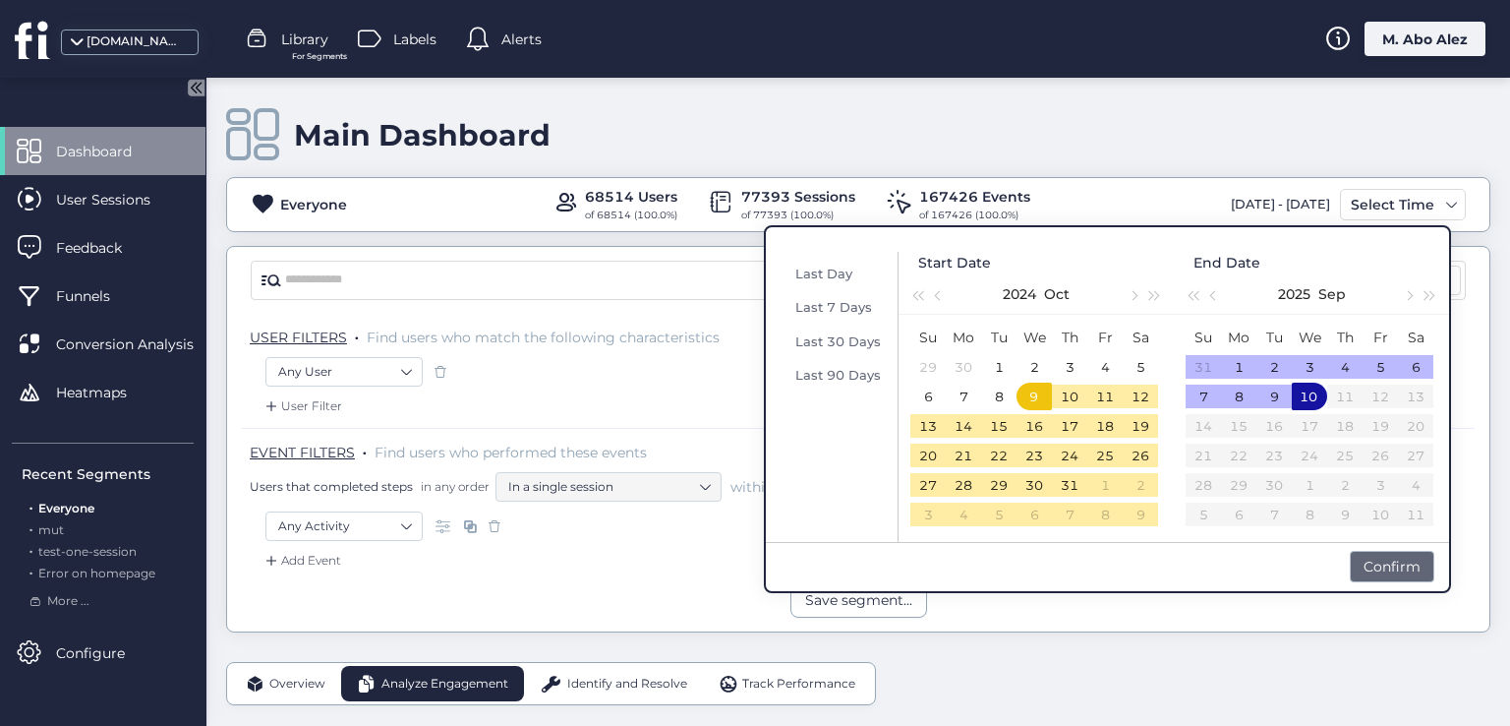
click at [1409, 567] on div "Confirm" at bounding box center [1392, 566] width 85 height 31
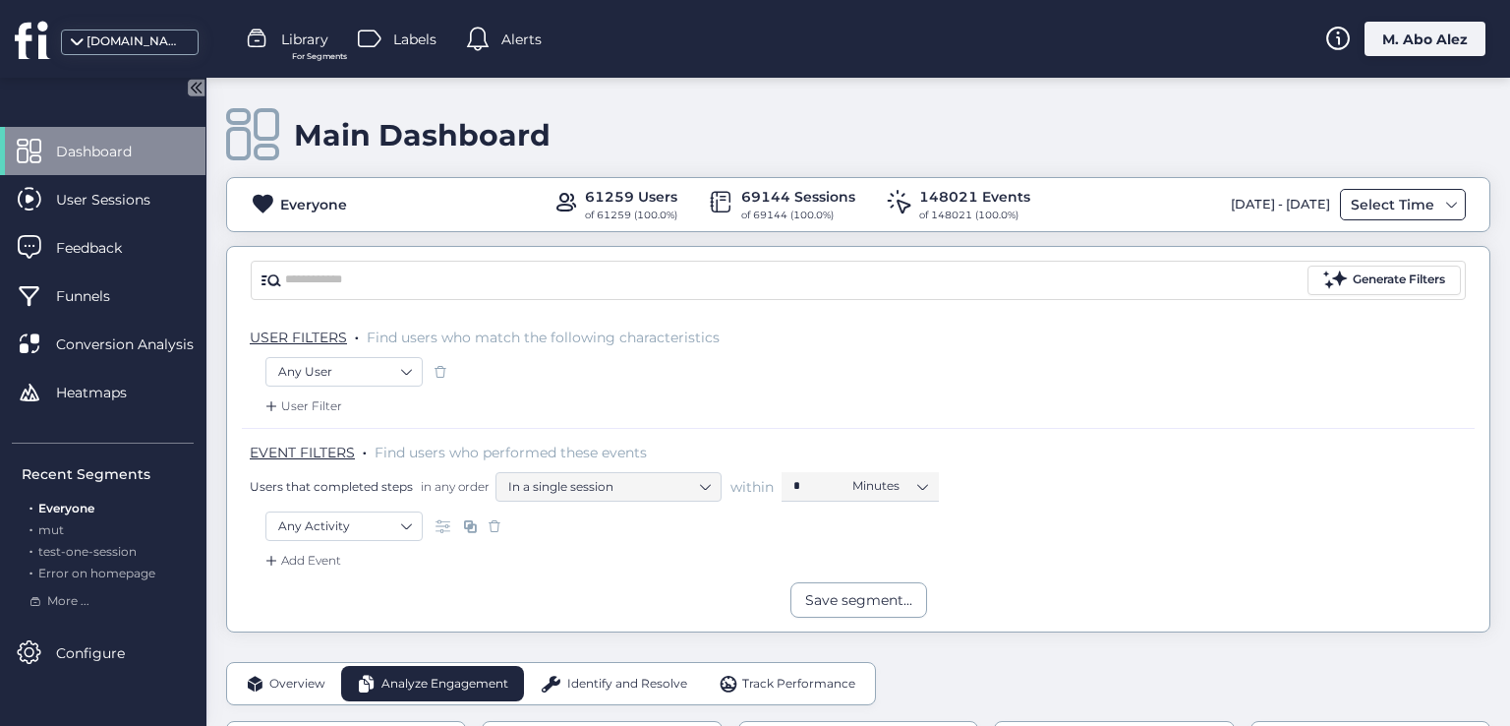
click at [1363, 199] on div "Select Time" at bounding box center [1392, 205] width 93 height 24
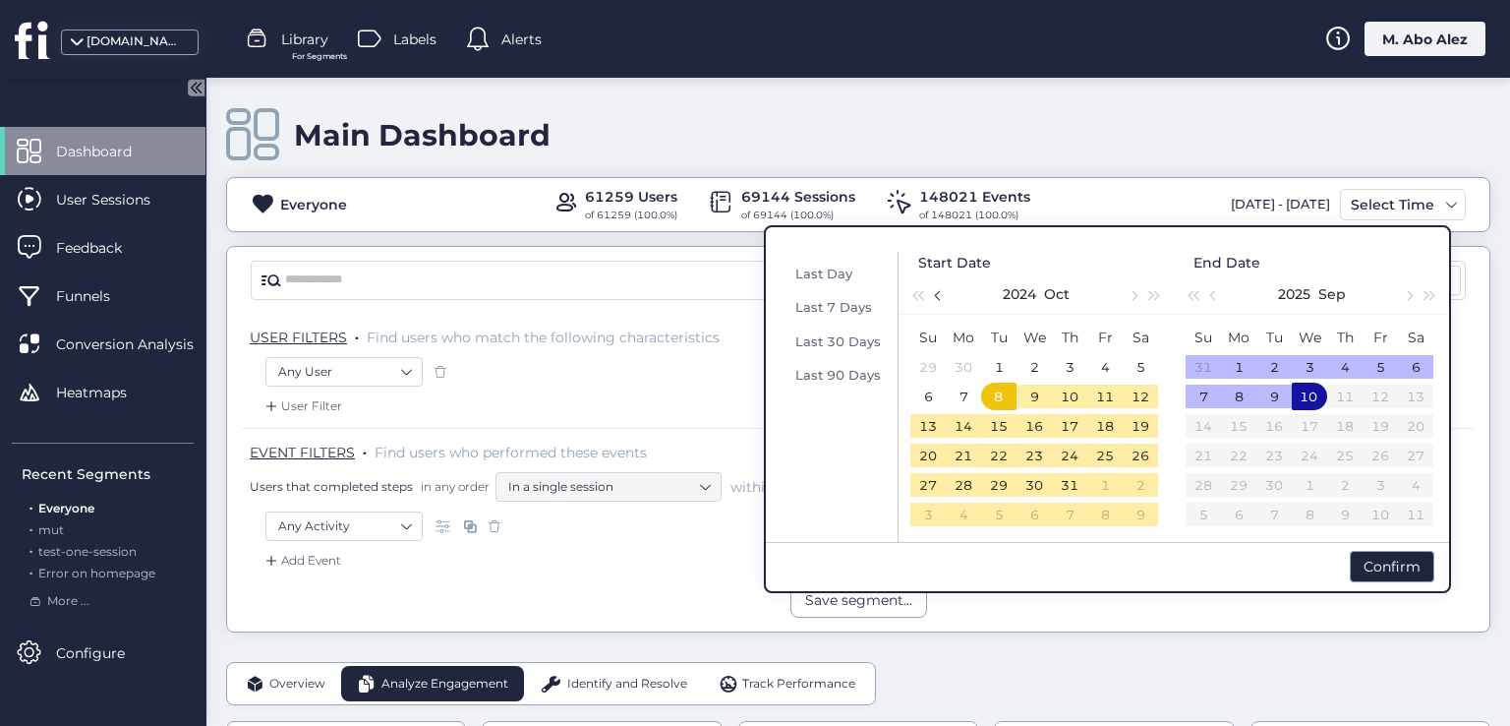
click at [946, 292] on button "button" at bounding box center [939, 293] width 22 height 39
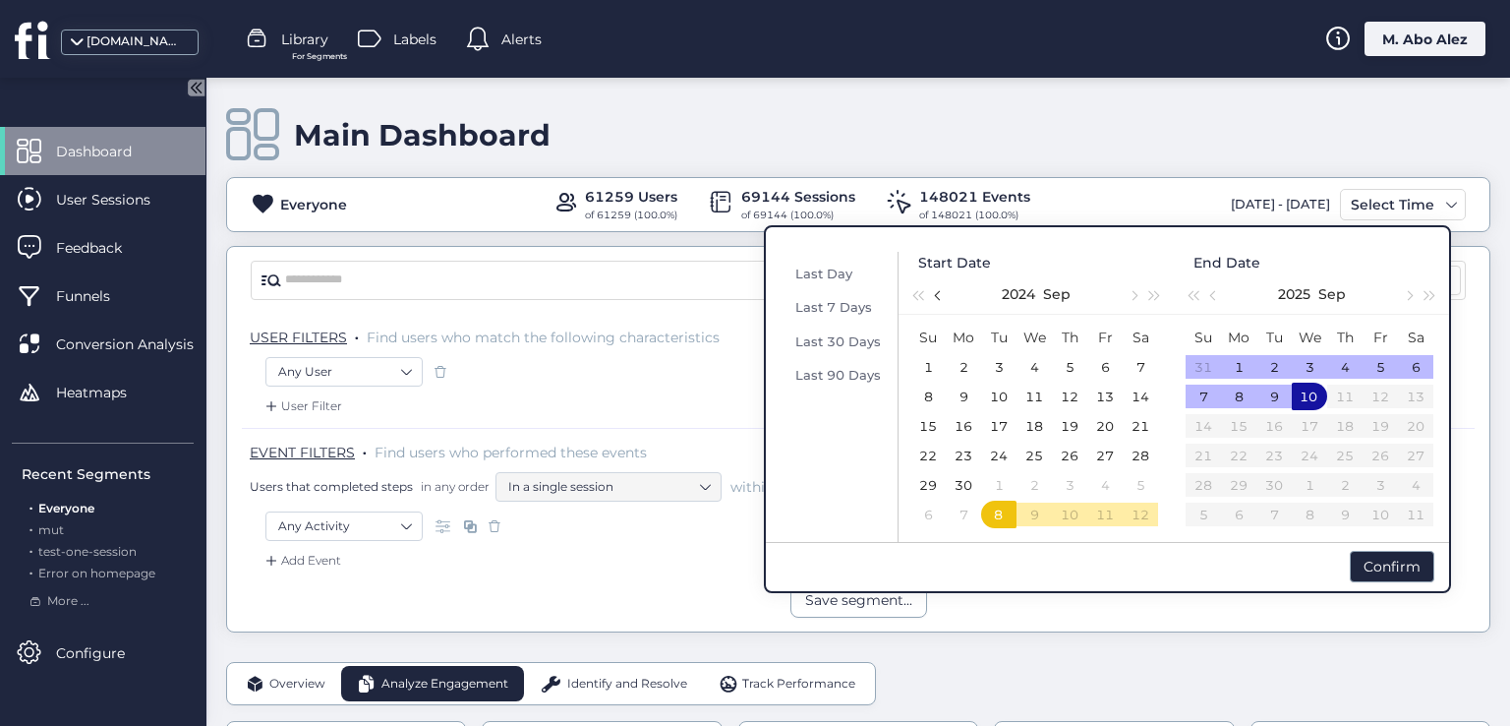
click at [946, 292] on button "button" at bounding box center [939, 293] width 22 height 39
click at [1108, 454] on div "23" at bounding box center [1105, 455] width 24 height 24
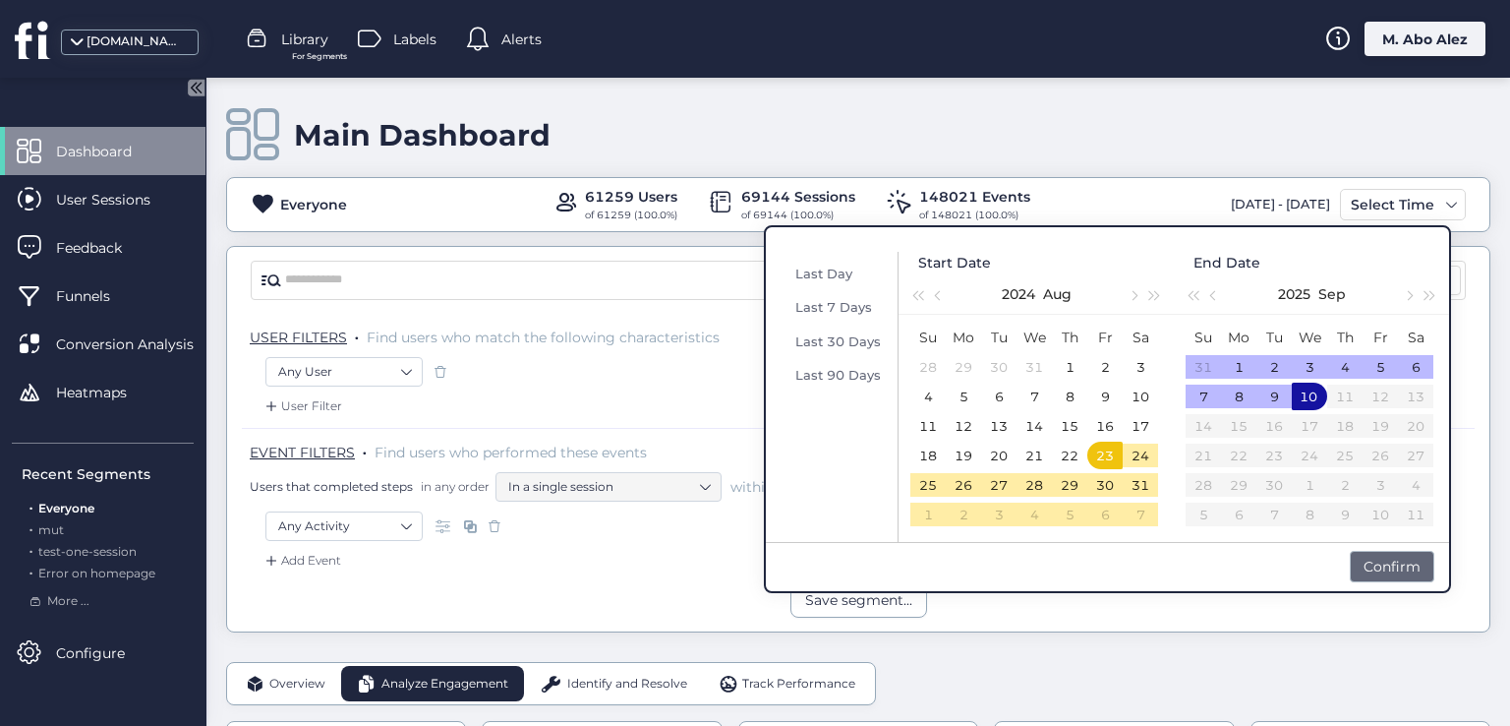
click at [1383, 564] on div "Confirm" at bounding box center [1392, 566] width 85 height 31
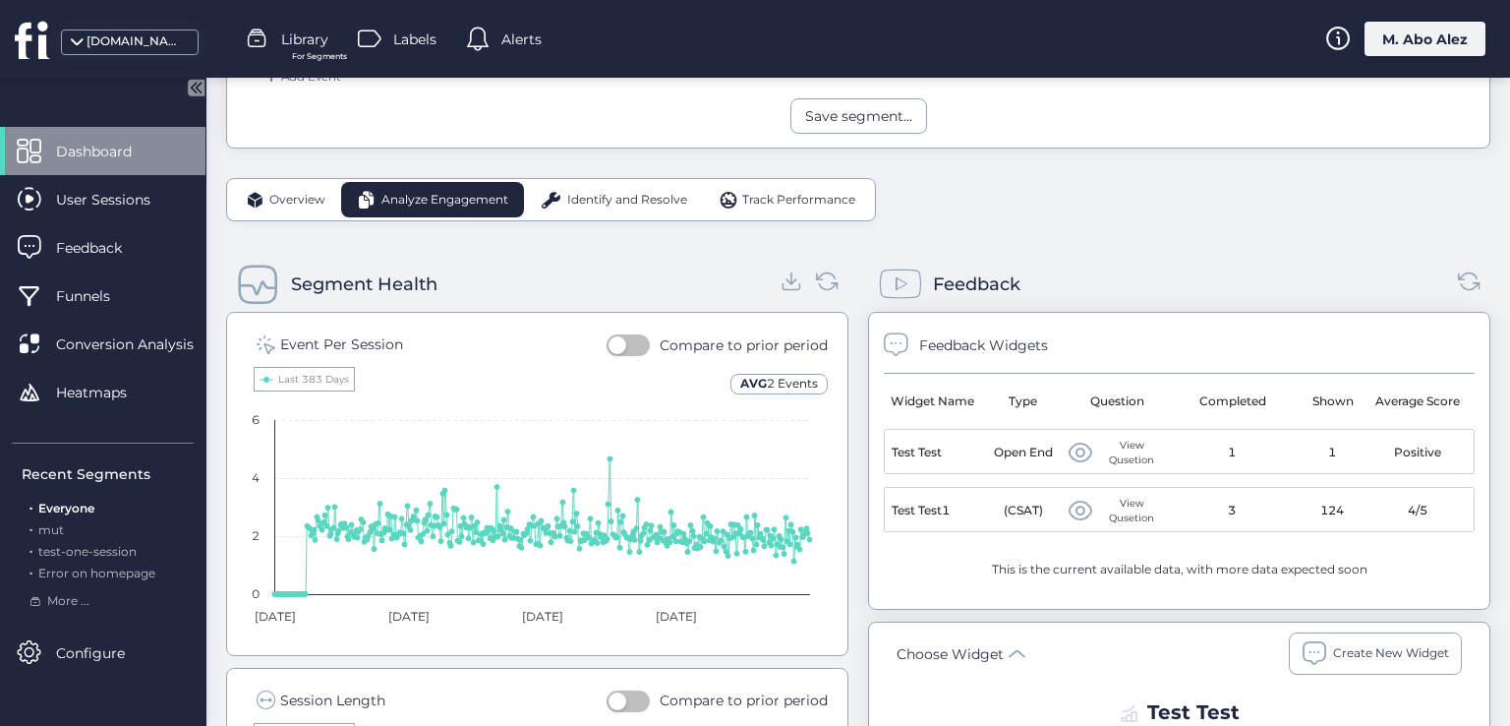
scroll to position [492, 0]
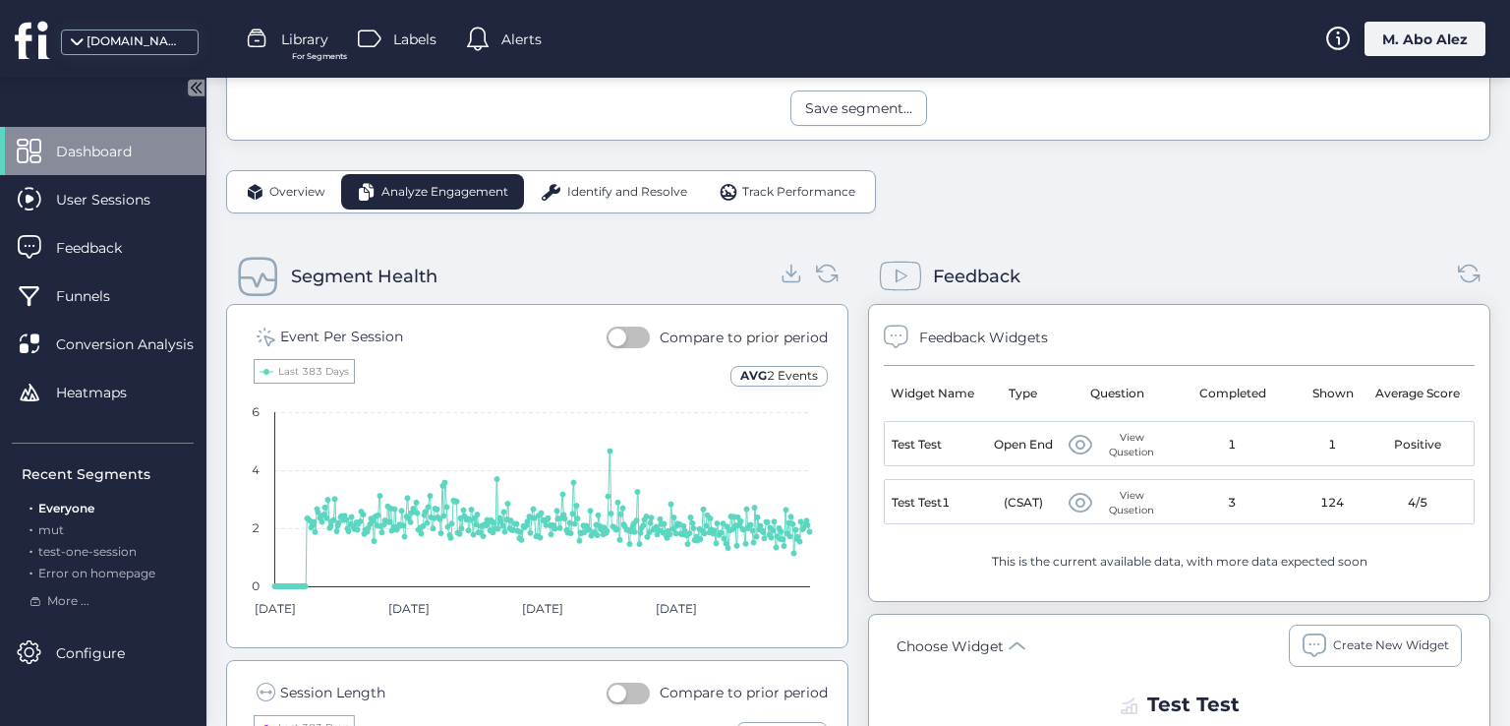
click at [155, 42] on div "[DOMAIN_NAME]" at bounding box center [136, 41] width 98 height 19
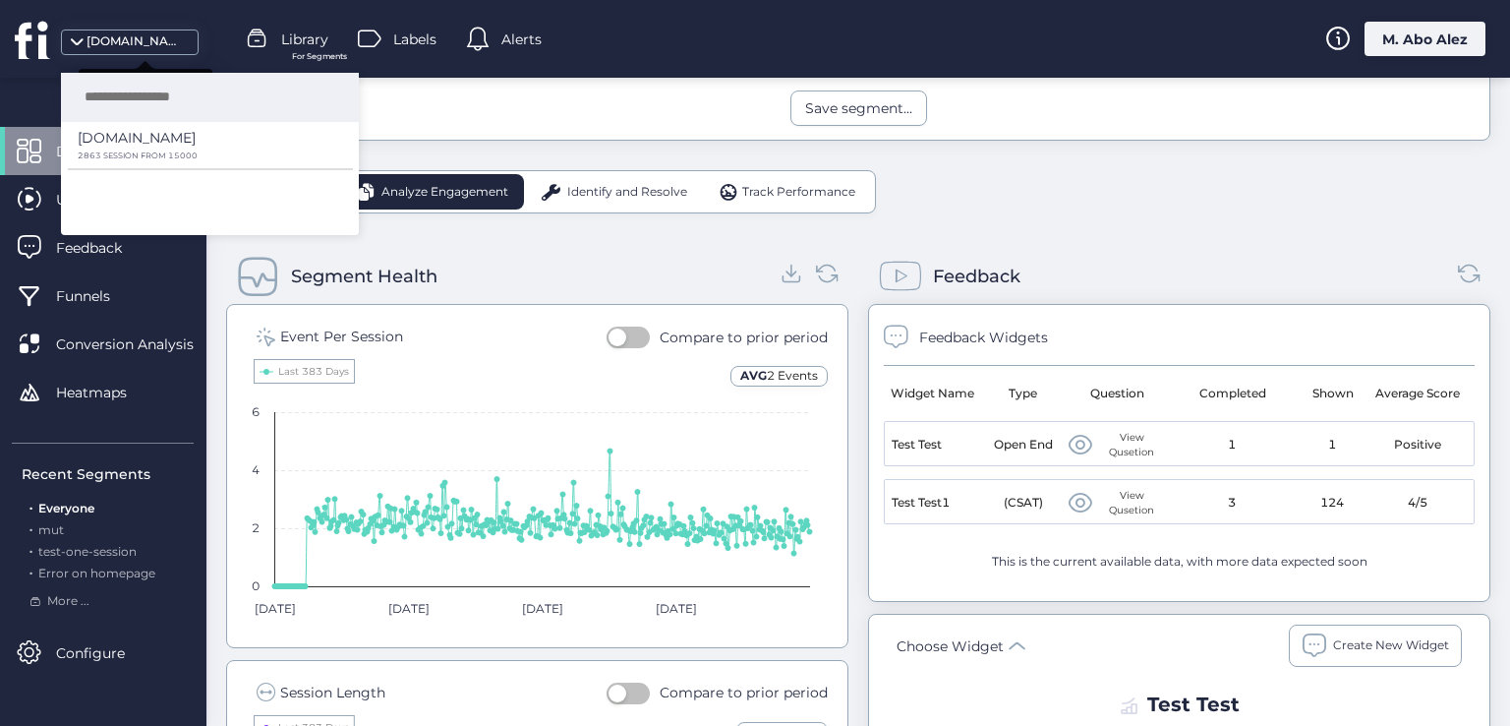
click at [155, 42] on div "[DOMAIN_NAME]" at bounding box center [136, 41] width 98 height 19
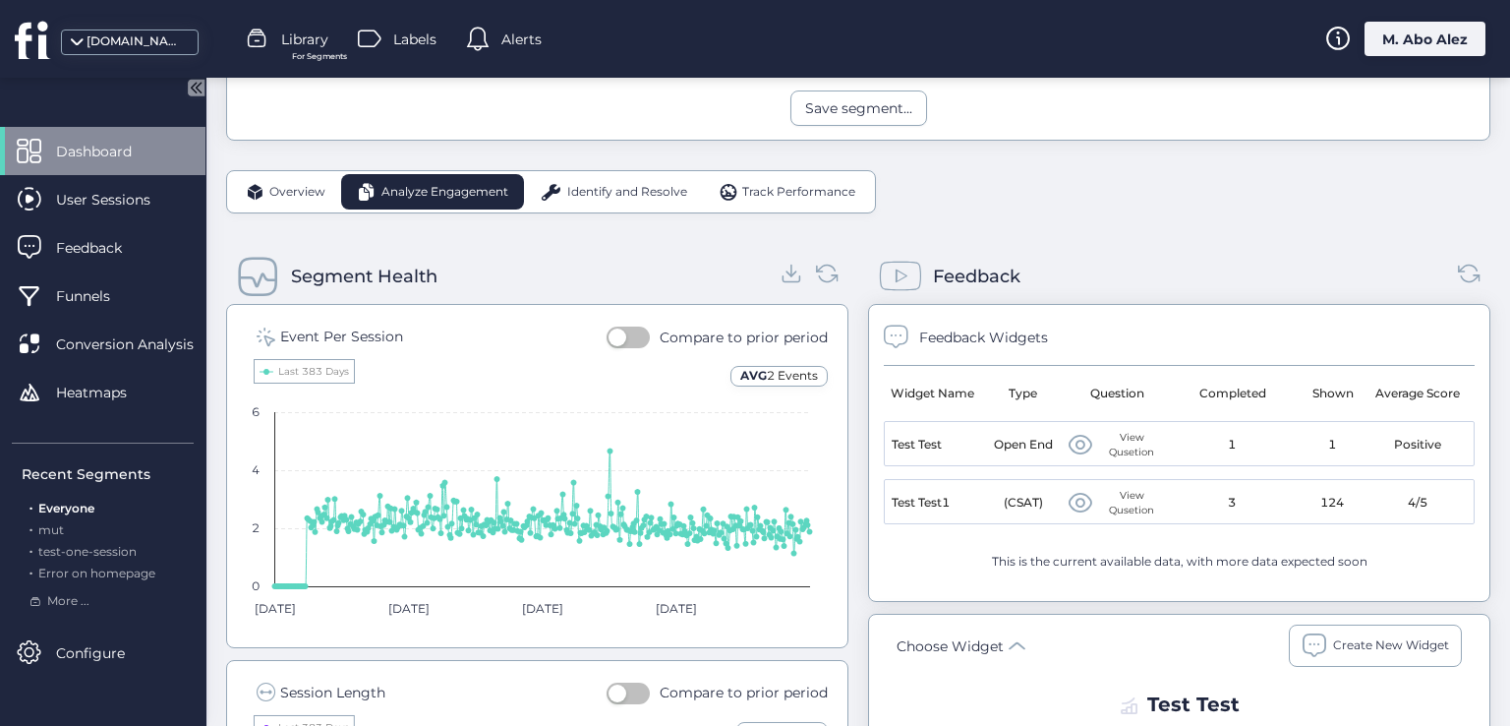
click at [1408, 31] on div "M. Abo Alez" at bounding box center [1425, 39] width 121 height 34
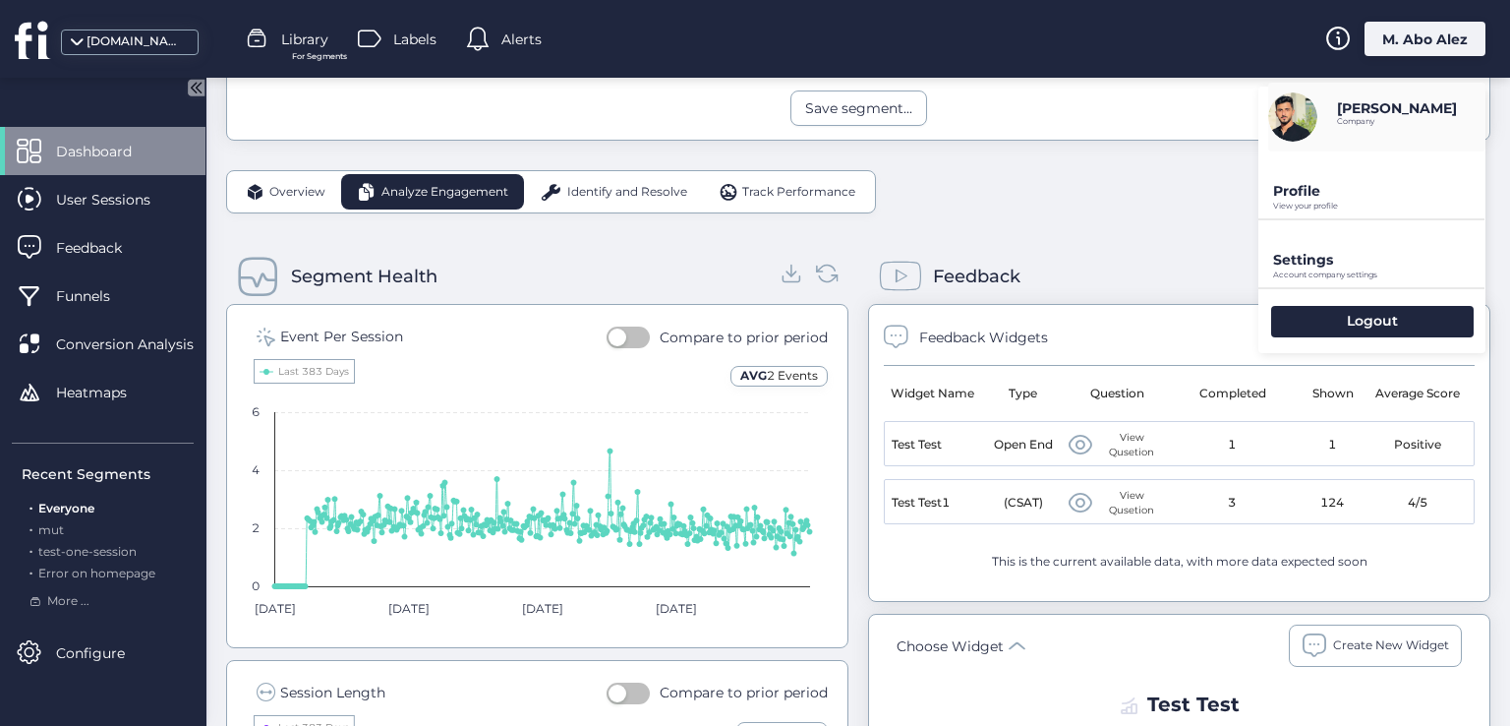
click at [1019, 272] on div "Feedback" at bounding box center [1179, 276] width 622 height 55
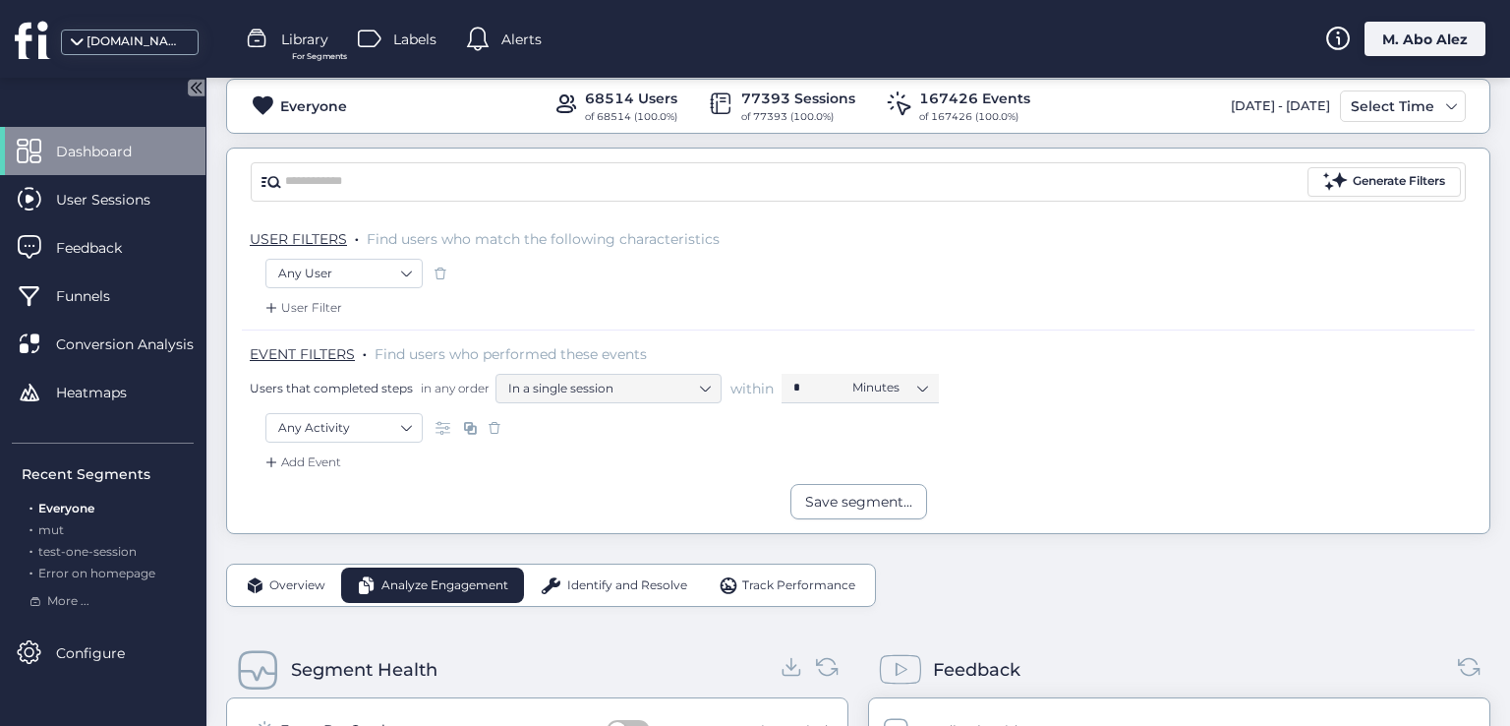
scroll to position [0, 0]
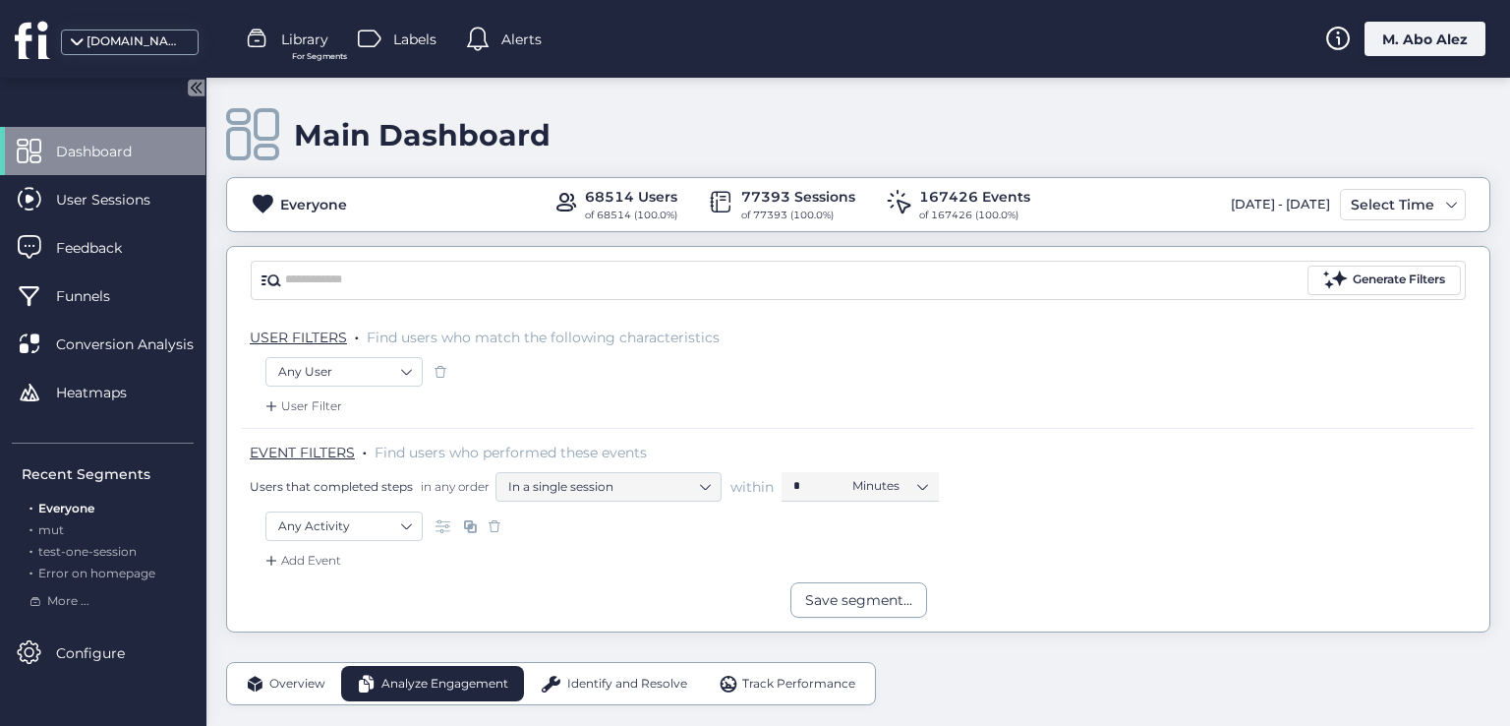
click at [112, 39] on div "[DOMAIN_NAME]" at bounding box center [136, 41] width 98 height 19
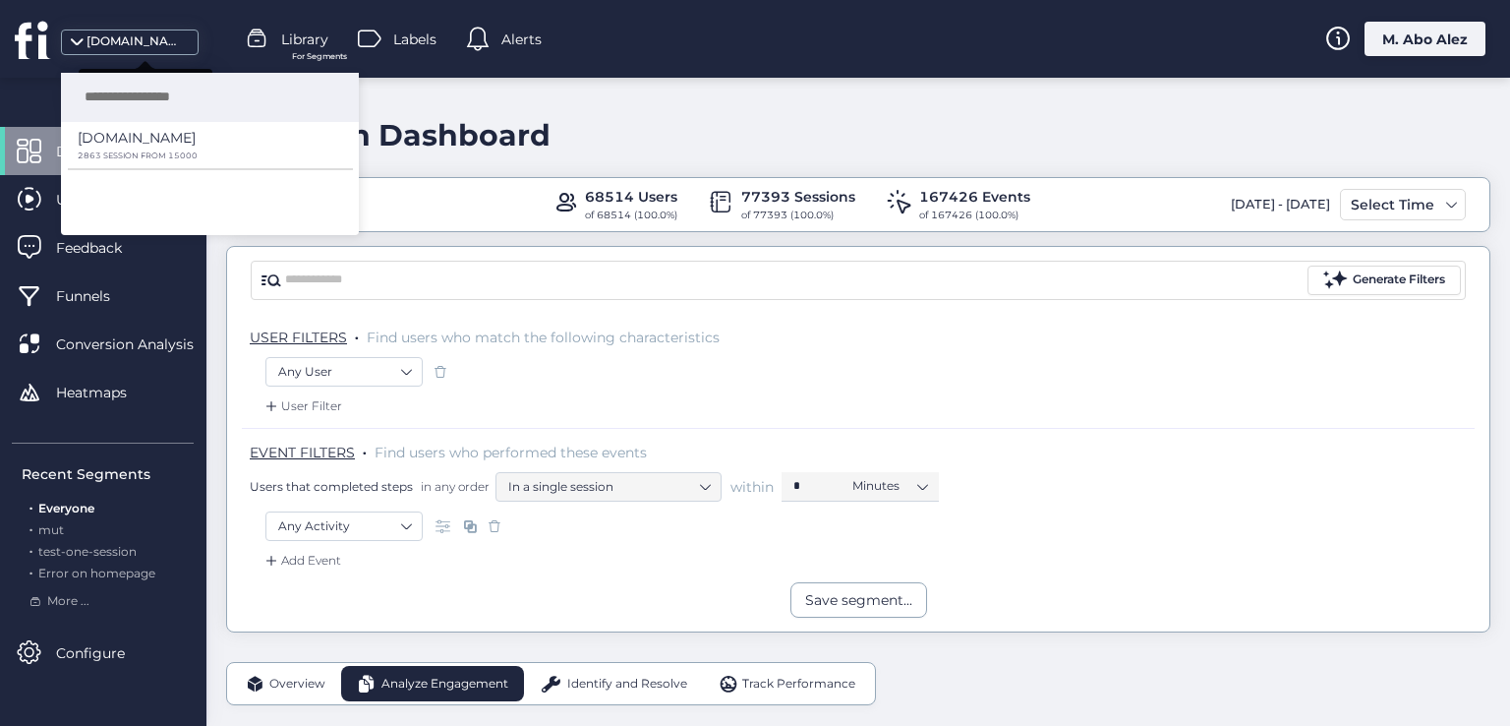
click at [112, 39] on div "[DOMAIN_NAME]" at bounding box center [136, 41] width 98 height 19
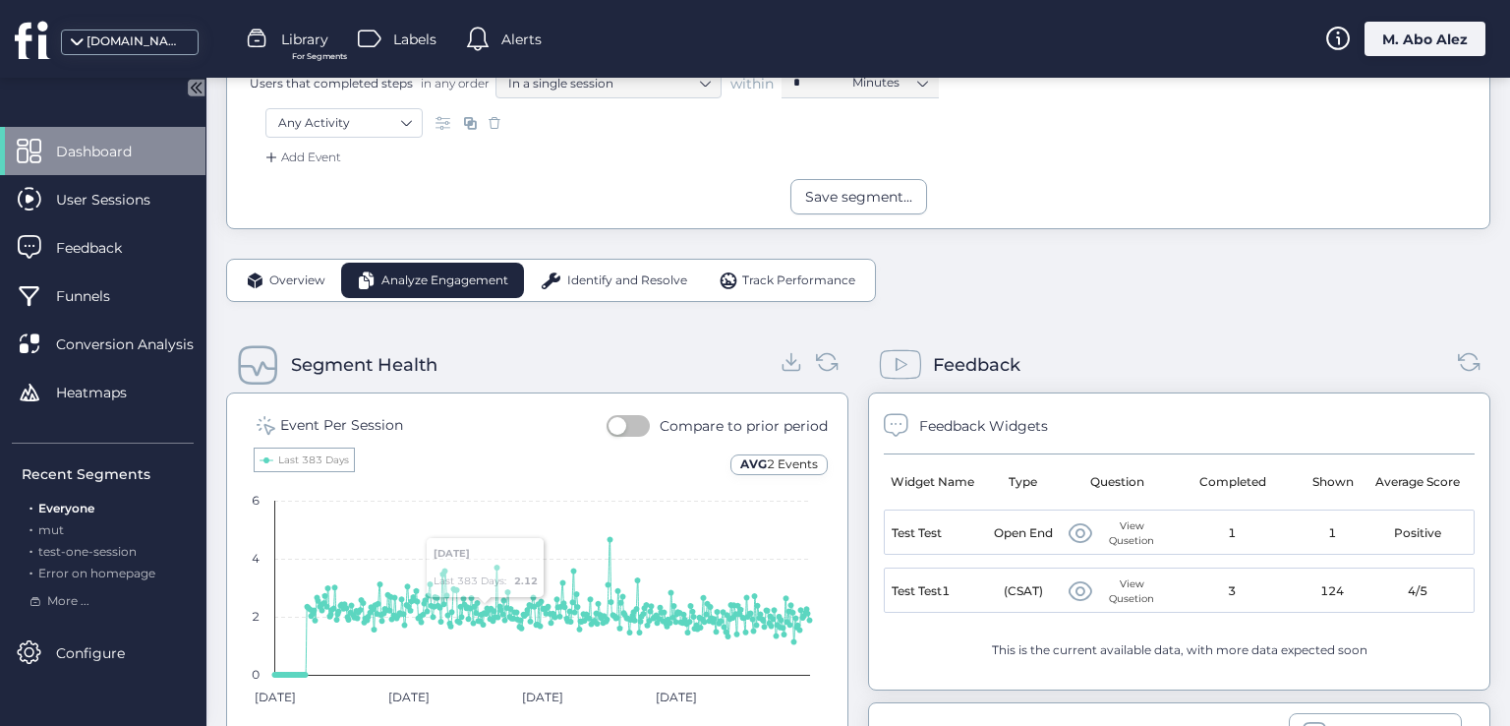
scroll to position [406, 0]
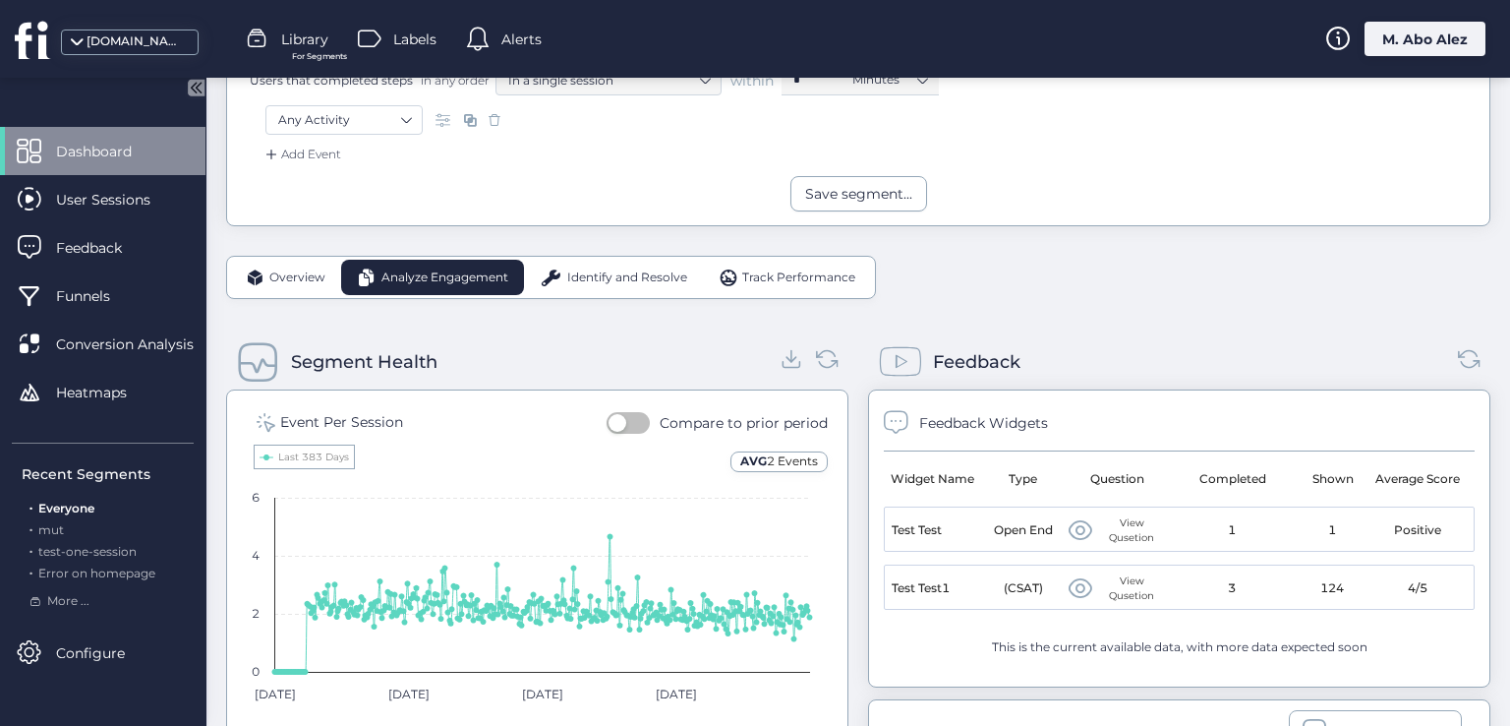
click at [1408, 47] on div "M. Abo Alez" at bounding box center [1425, 39] width 121 height 34
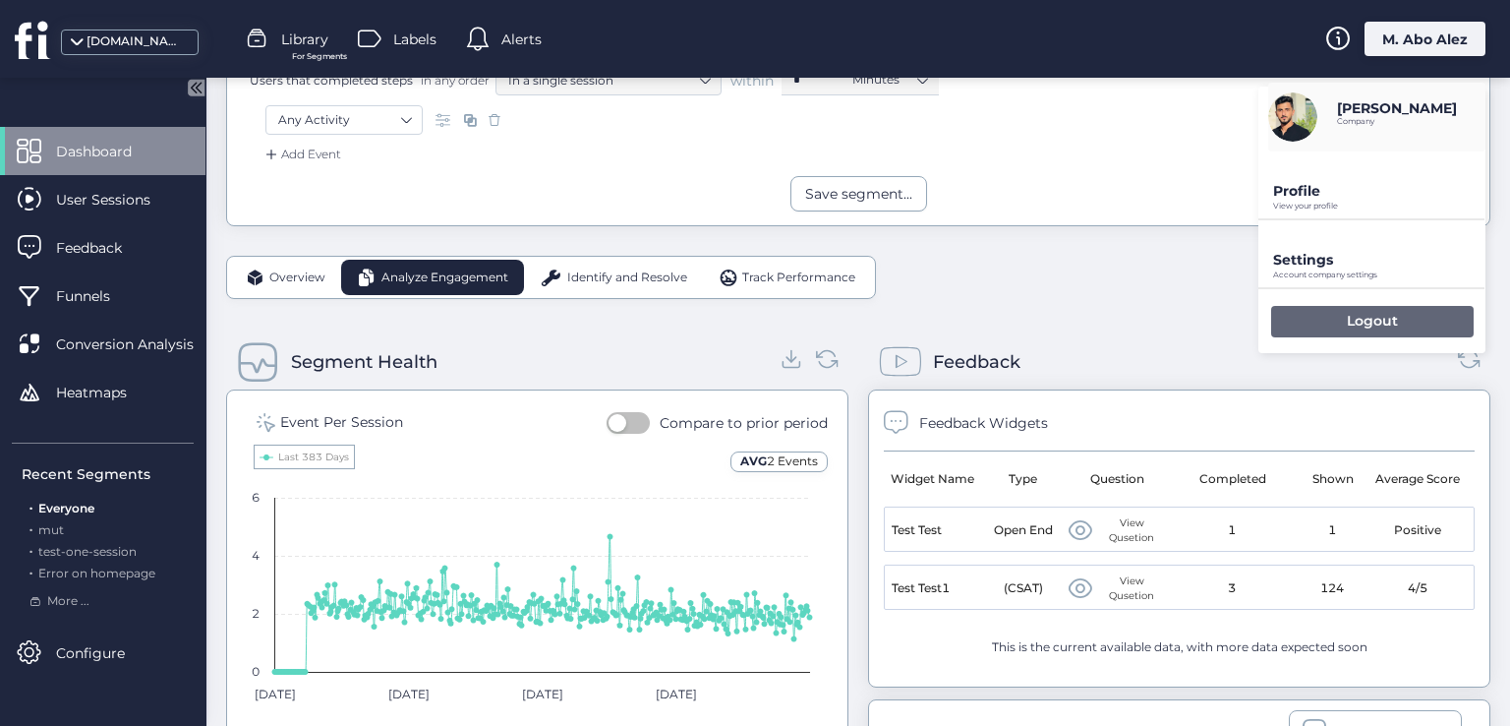
click at [1333, 327] on div "Logout" at bounding box center [1372, 321] width 203 height 31
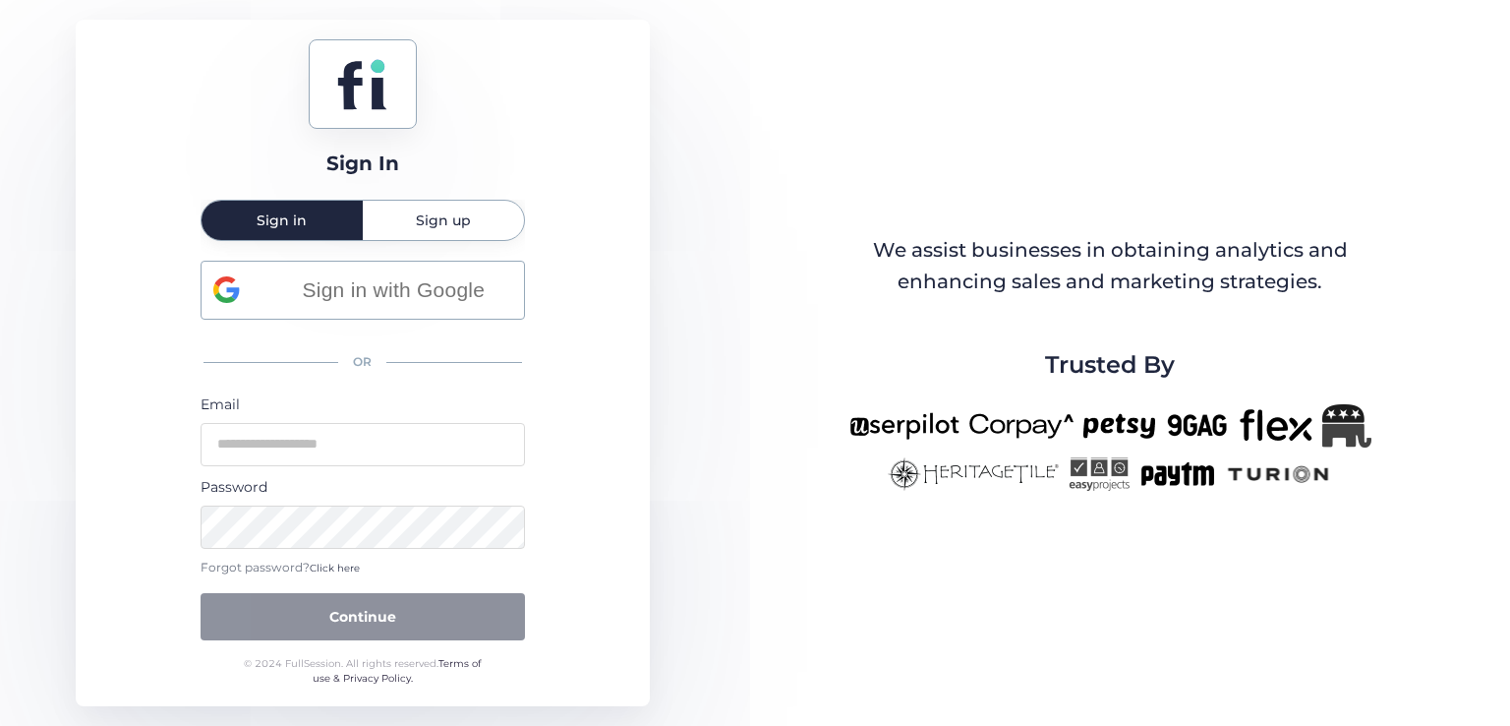
click at [377, 476] on div "Password" at bounding box center [363, 487] width 324 height 22
click at [375, 471] on form "Email Password Forgot password? Click here Continue" at bounding box center [363, 516] width 324 height 247
click at [429, 447] on input "email" at bounding box center [363, 444] width 324 height 43
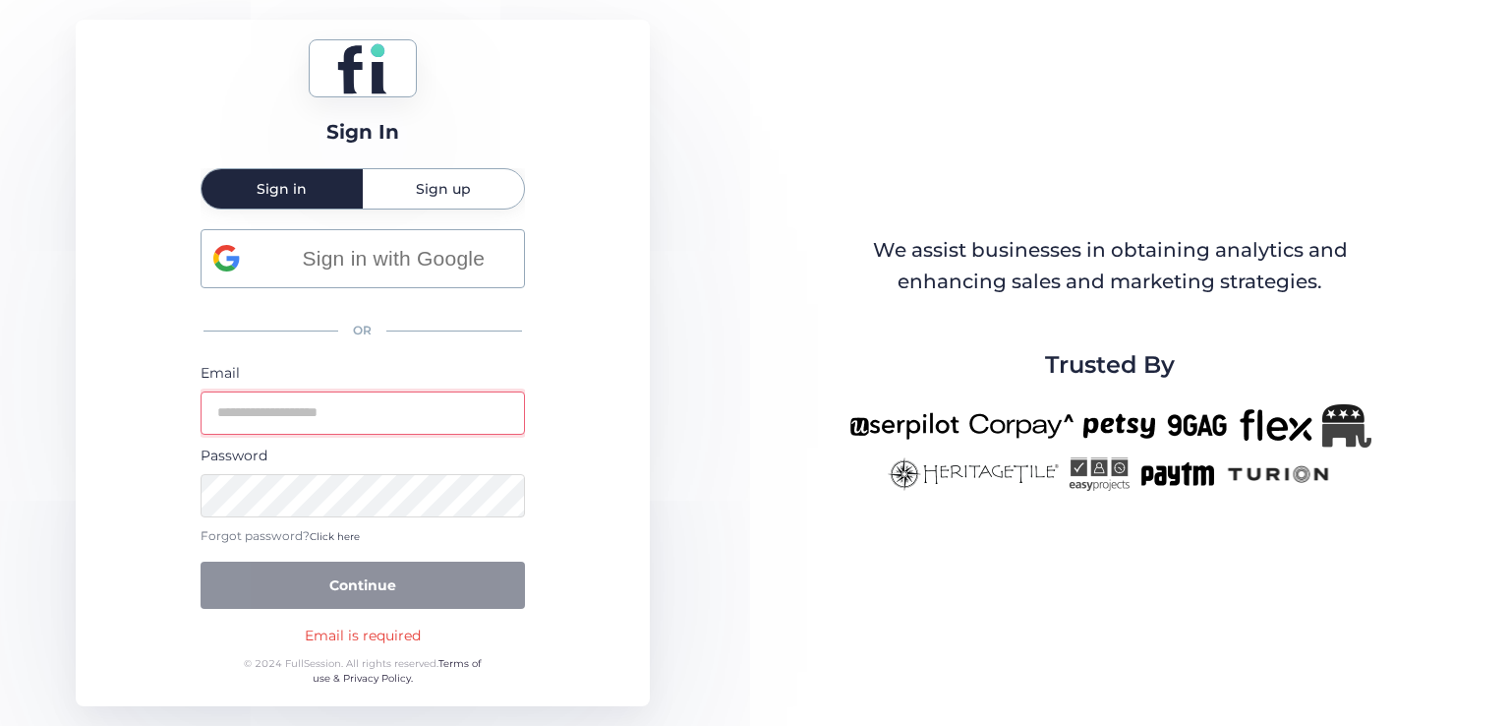
type input "**********"
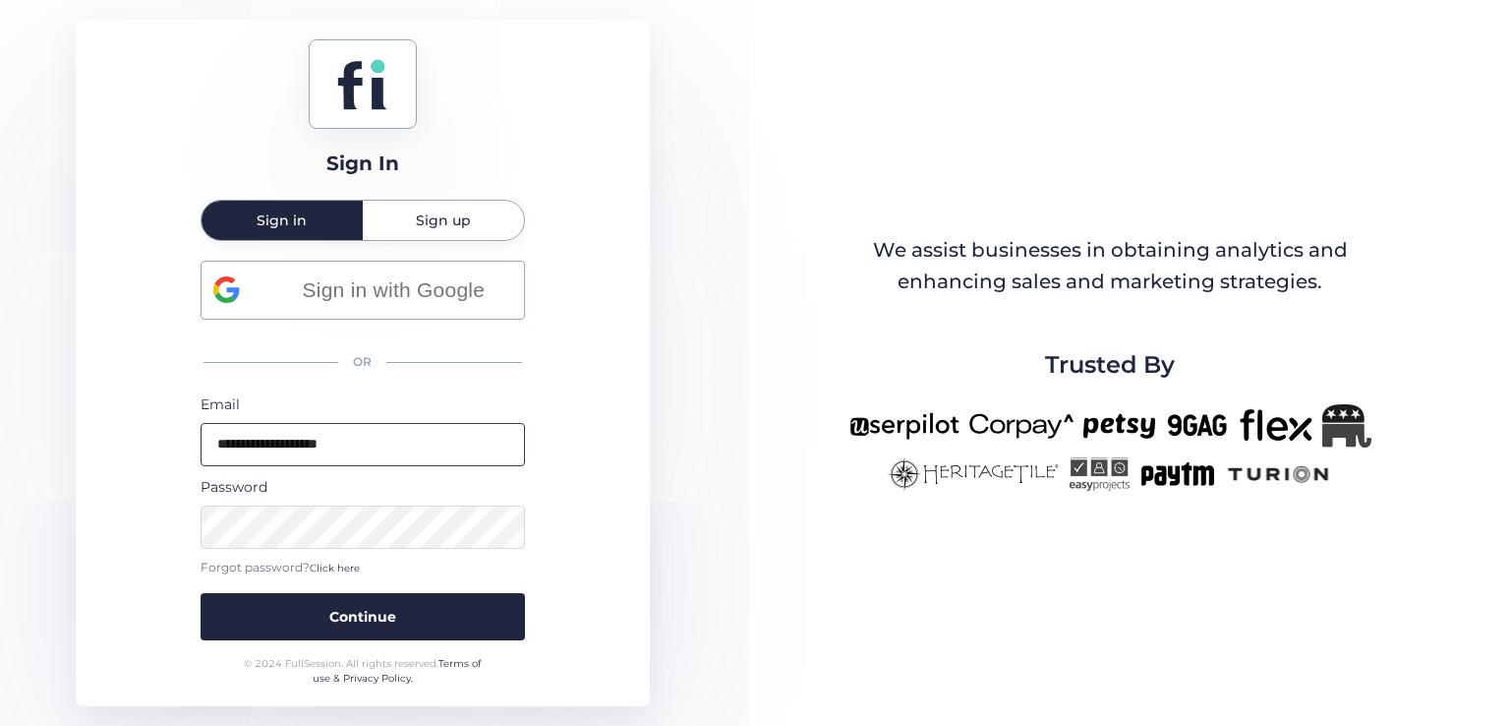
click at [201, 593] on button "Continue" at bounding box center [363, 616] width 324 height 47
